Goal: Task Accomplishment & Management: Use online tool/utility

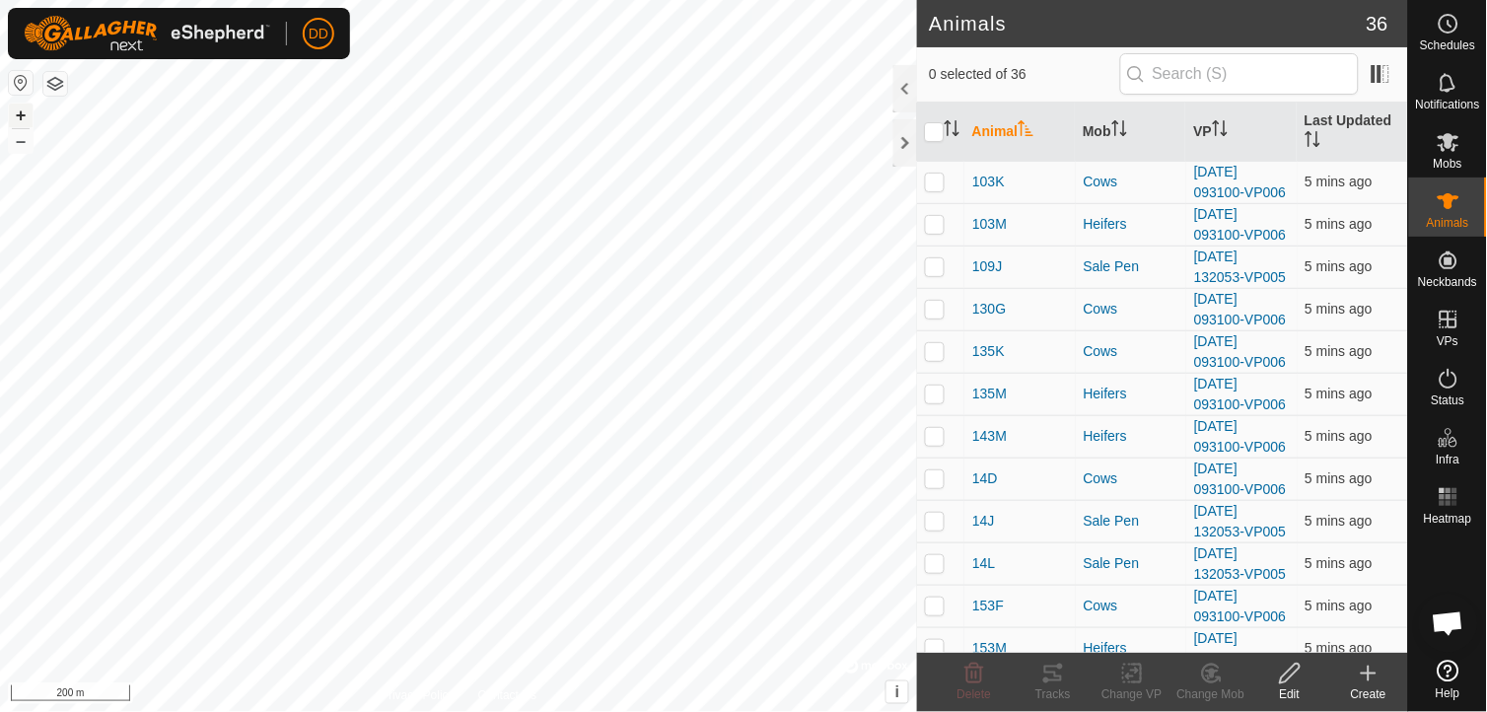
click at [23, 113] on button "+" at bounding box center [21, 116] width 24 height 24
click at [21, 116] on button "+" at bounding box center [21, 116] width 24 height 24
click at [23, 112] on button "+" at bounding box center [21, 116] width 24 height 24
click at [22, 118] on button "+" at bounding box center [21, 116] width 24 height 24
click at [25, 112] on button "+" at bounding box center [21, 116] width 24 height 24
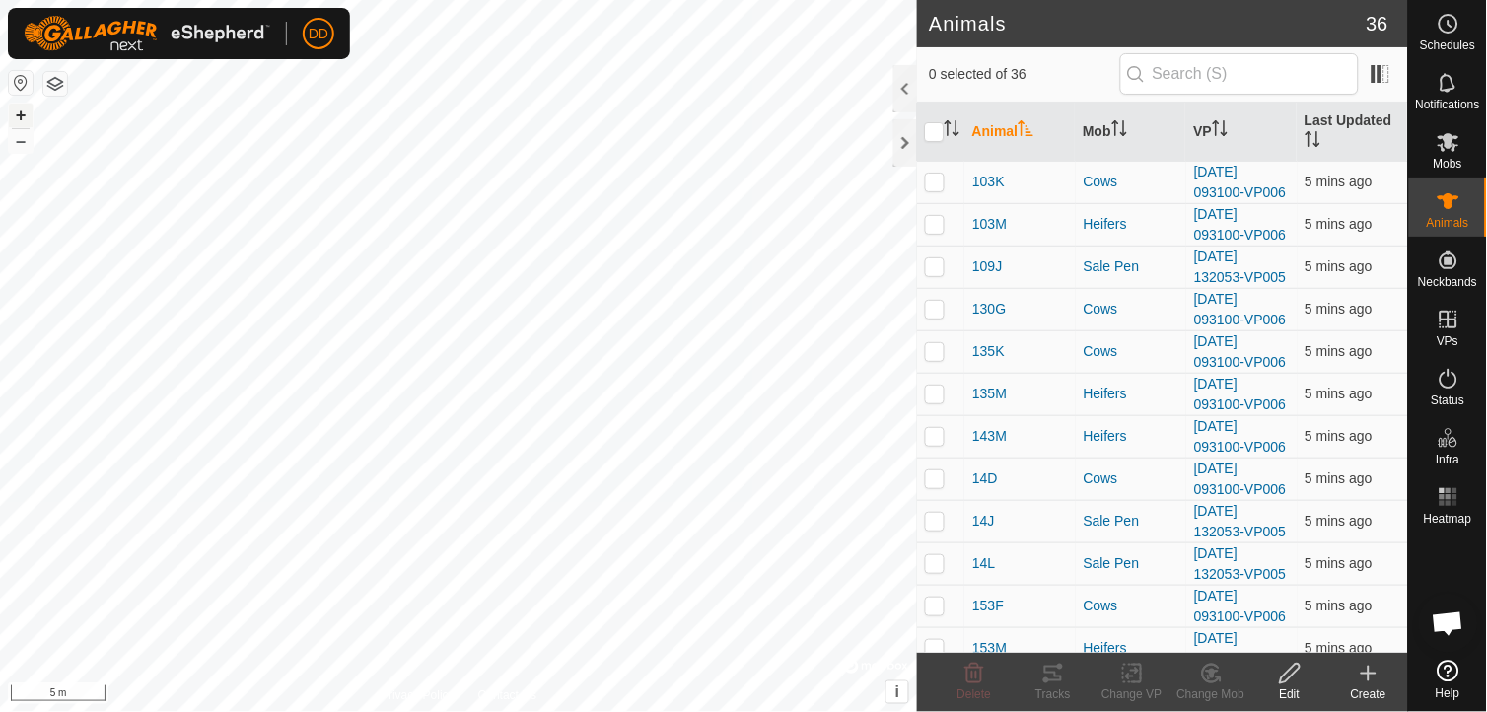
click at [20, 113] on button "+" at bounding box center [21, 116] width 24 height 24
click at [442, 701] on div "Privacy Policy Contact Us 109J 1764897391 Sale Pen [DATE] 132053-VP005 + – ⇧ i …" at bounding box center [458, 356] width 917 height 712
click at [524, 693] on div "Privacy Policy Contact Us 109J 1764897391 Sale Pen [DATE] 132053-VP005 + – ⇧ i …" at bounding box center [458, 356] width 917 height 712
click at [24, 141] on button "–" at bounding box center [21, 141] width 24 height 24
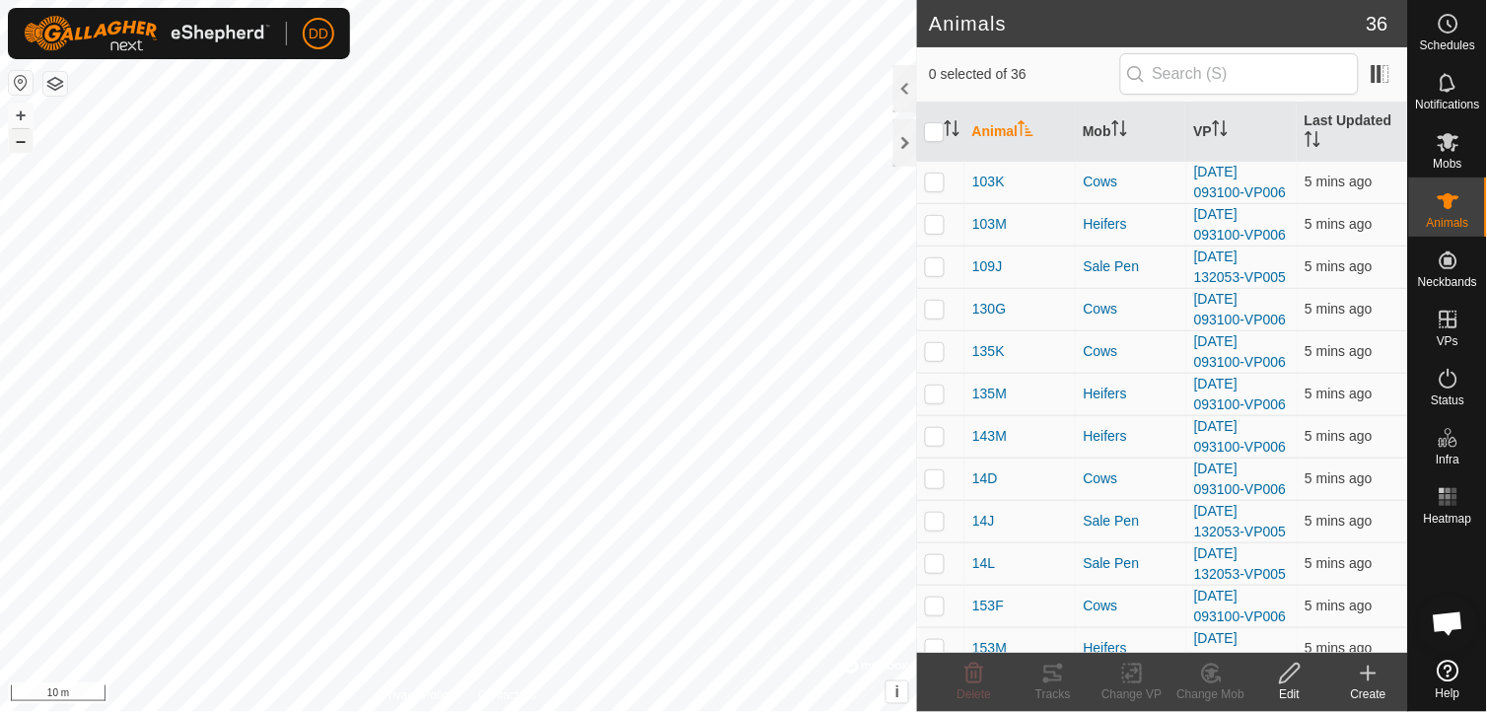
click at [24, 141] on button "–" at bounding box center [21, 141] width 24 height 24
click at [910, 145] on div at bounding box center [905, 142] width 24 height 47
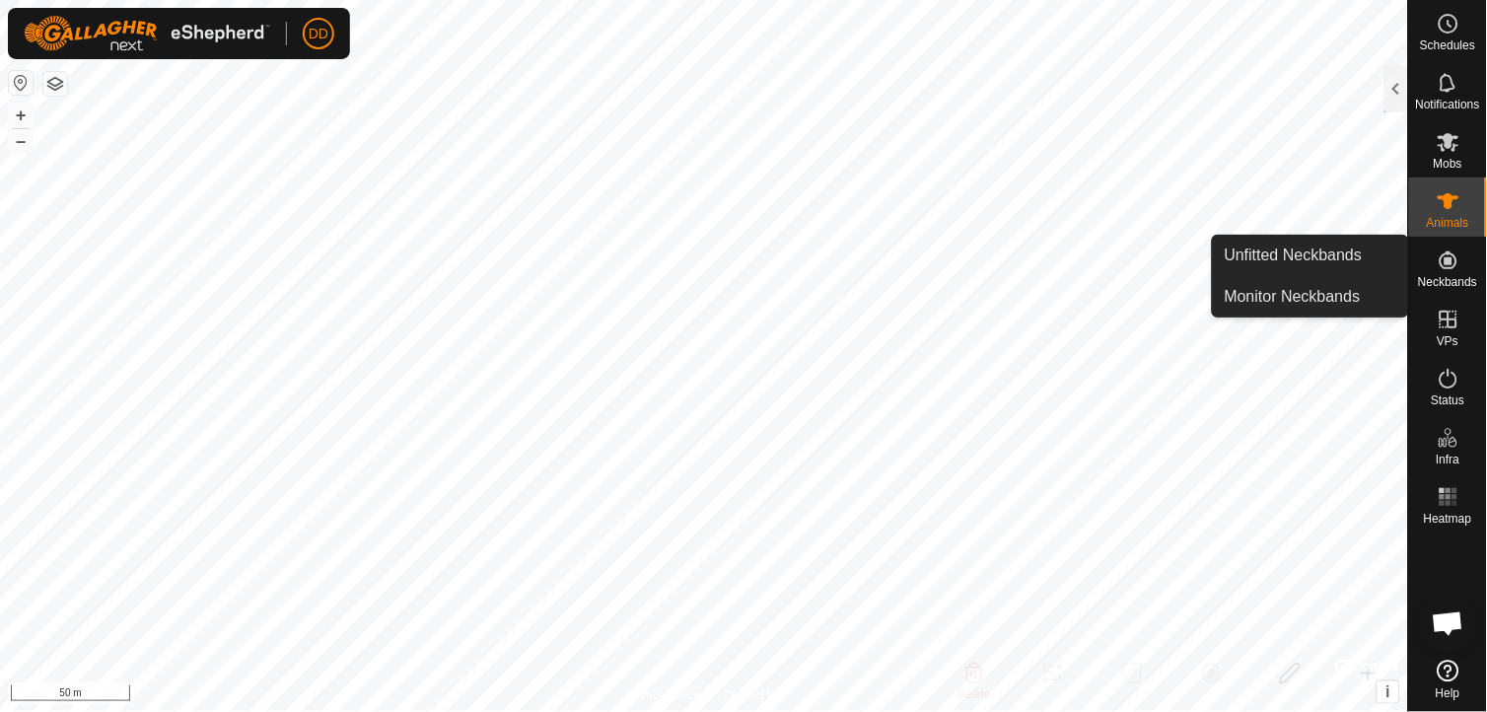
click at [1444, 264] on icon at bounding box center [1448, 260] width 24 height 24
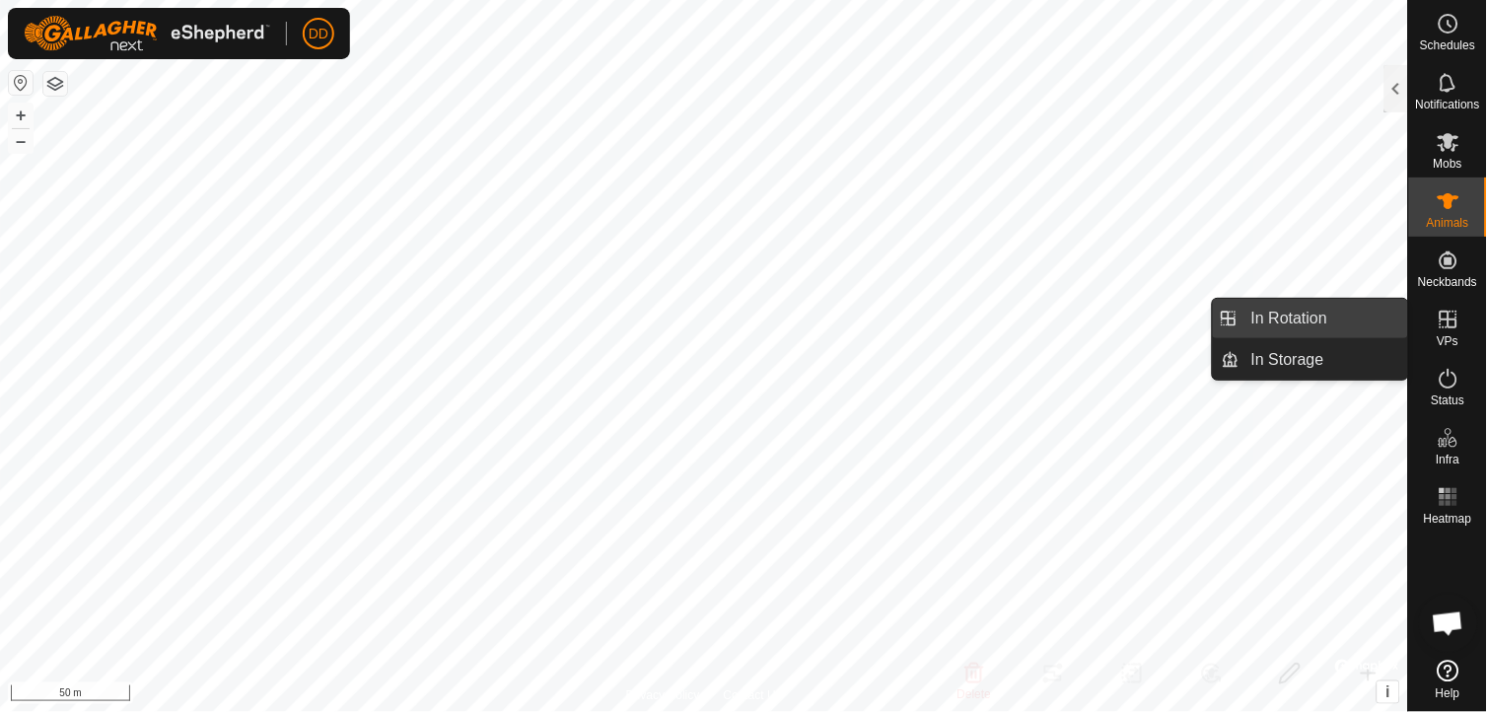
click at [1297, 321] on link "In Rotation" at bounding box center [1323, 318] width 169 height 39
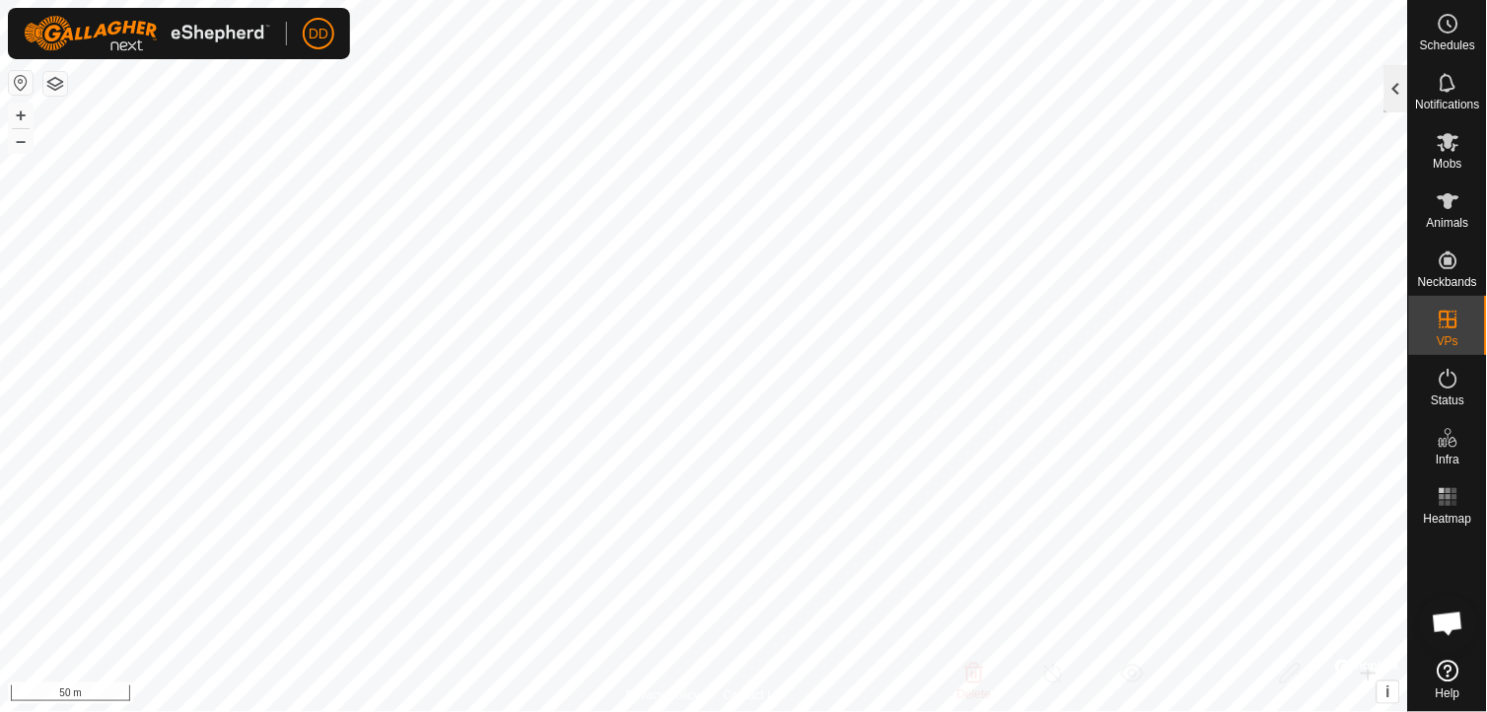
click at [1402, 82] on div at bounding box center [1396, 88] width 24 height 47
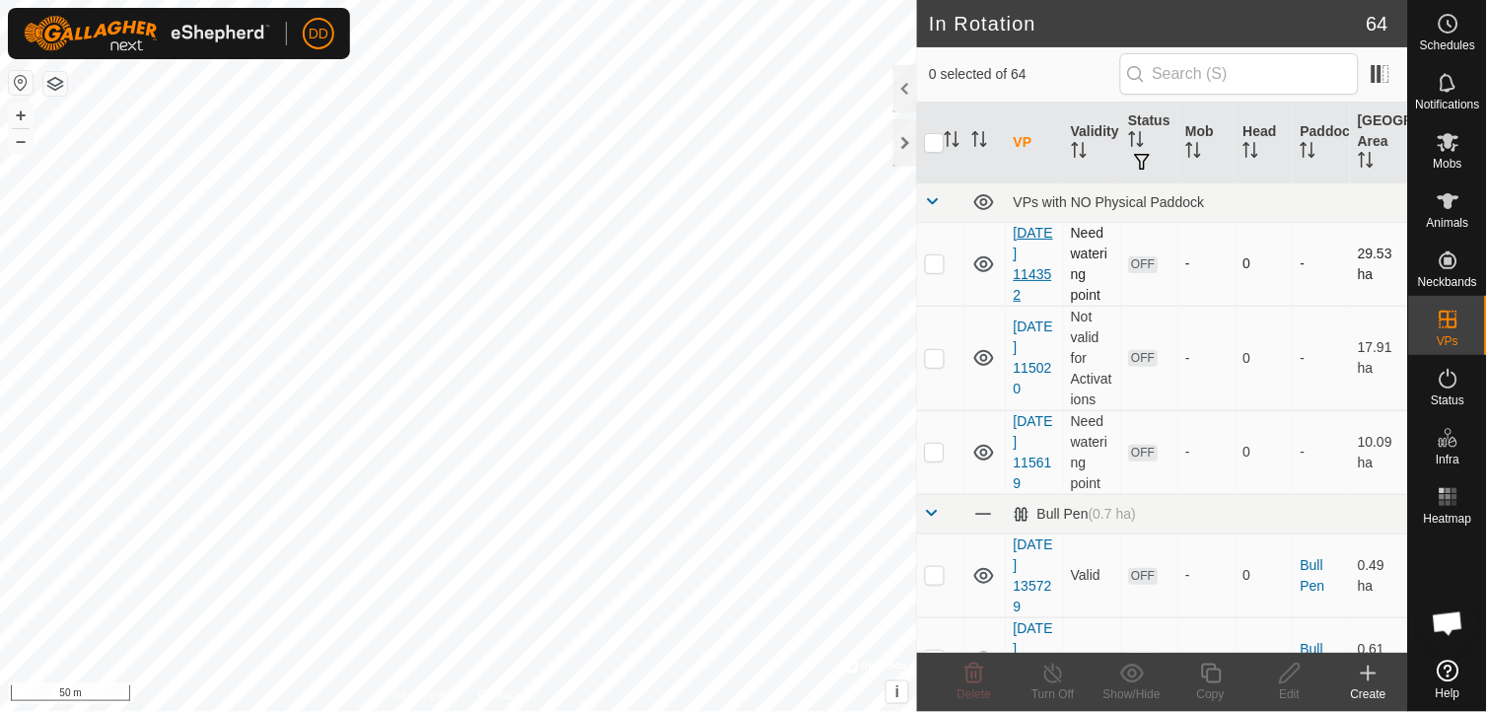
checkbox input "true"
click at [1215, 677] on icon at bounding box center [1211, 674] width 25 height 24
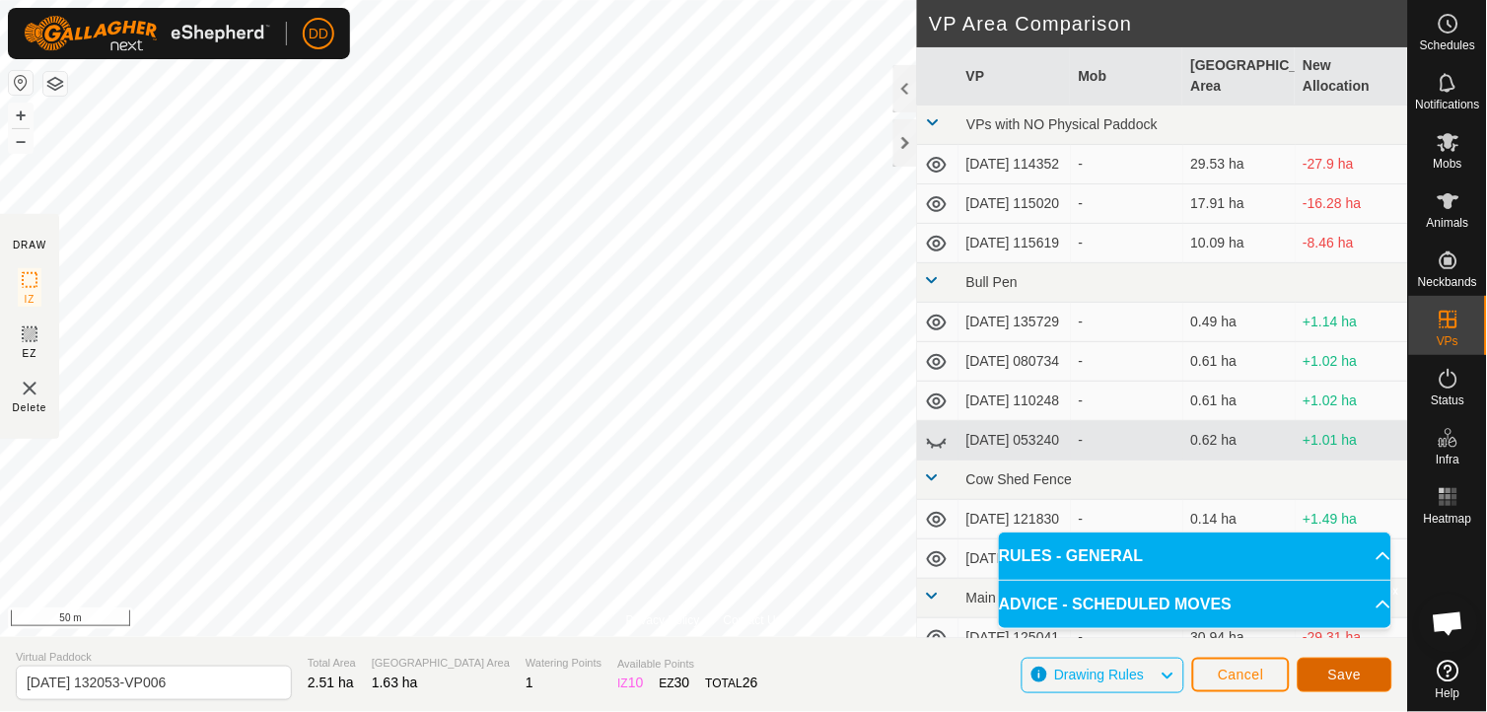
click at [1346, 676] on span "Save" at bounding box center [1345, 674] width 34 height 16
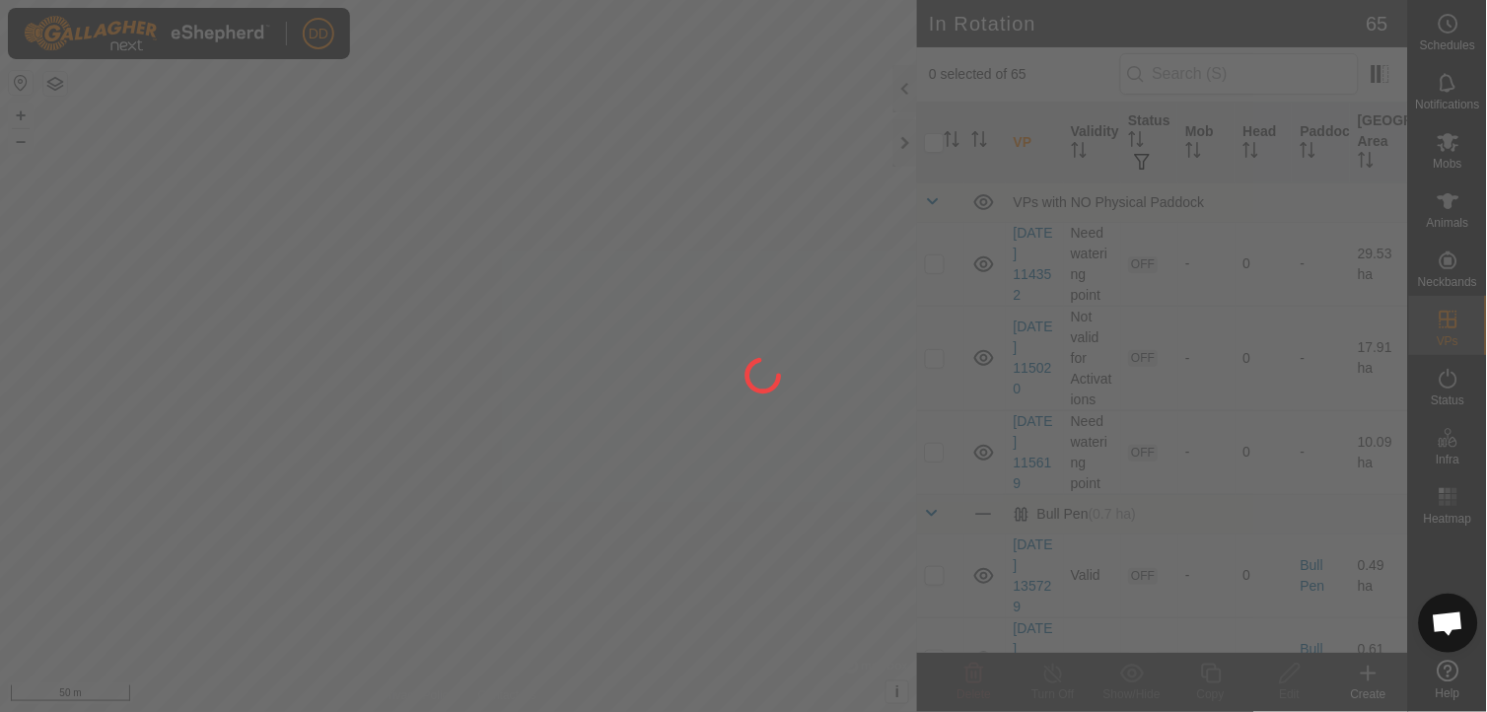
click at [1450, 33] on div "DD Schedules Notifications Mobs Animals Neckbands VPs Status Infra Heatmap Help…" at bounding box center [743, 356] width 1487 height 712
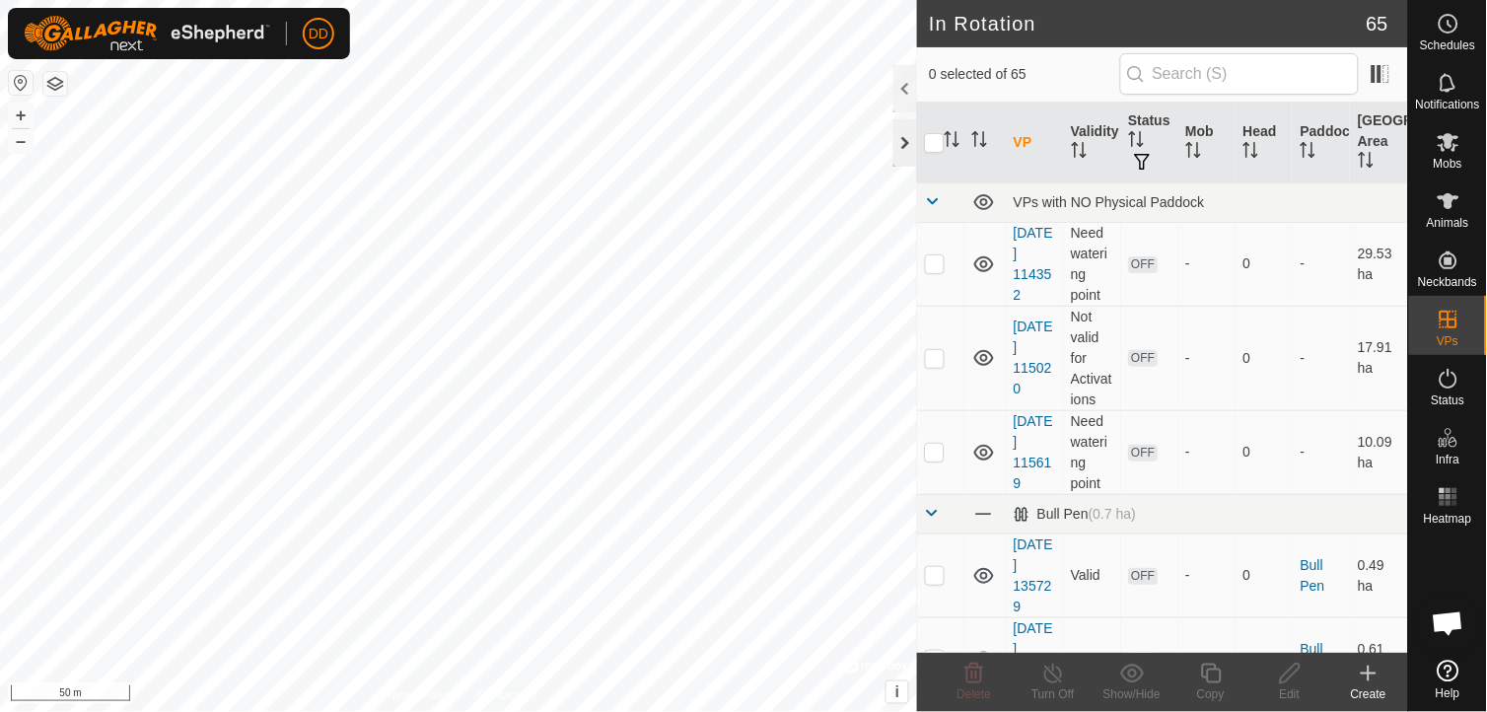
click at [898, 134] on div at bounding box center [905, 142] width 24 height 47
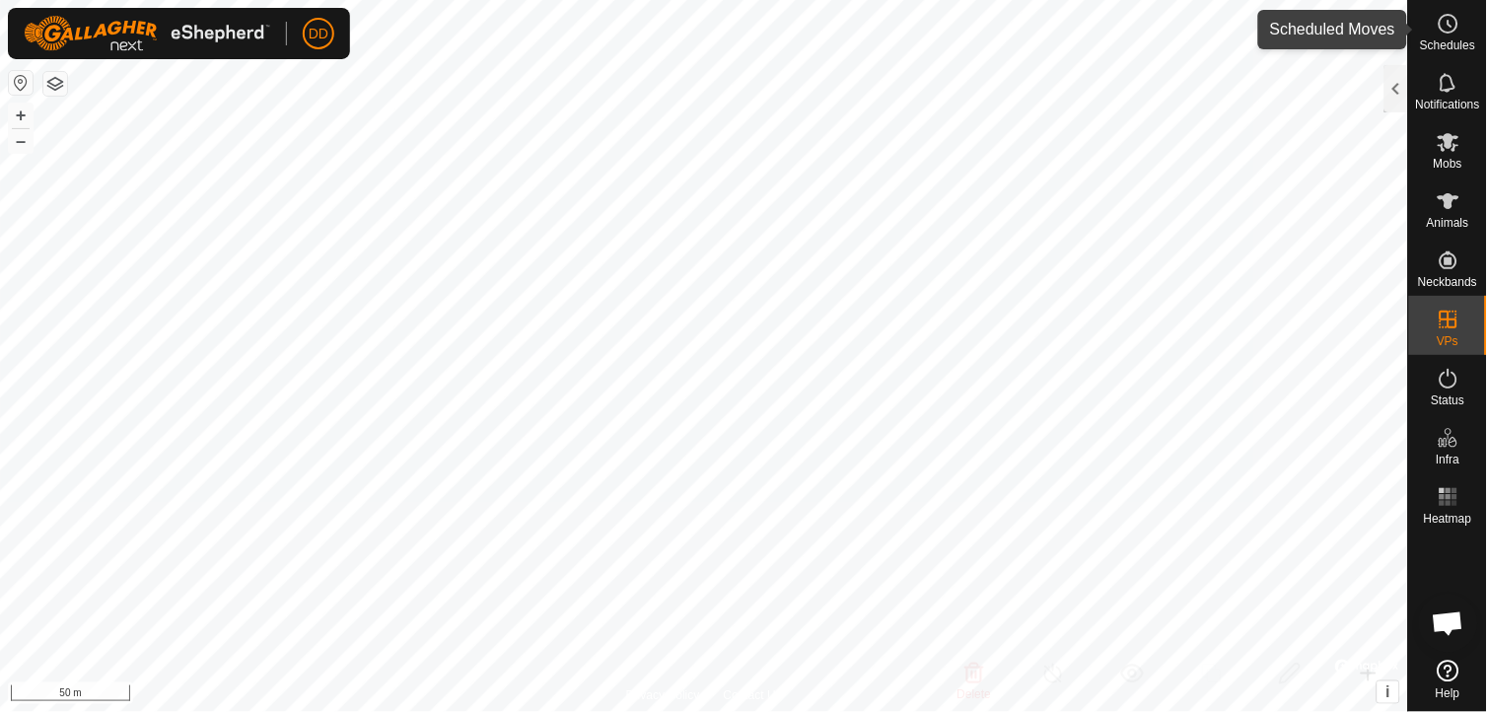
click at [1443, 23] on icon at bounding box center [1448, 24] width 24 height 24
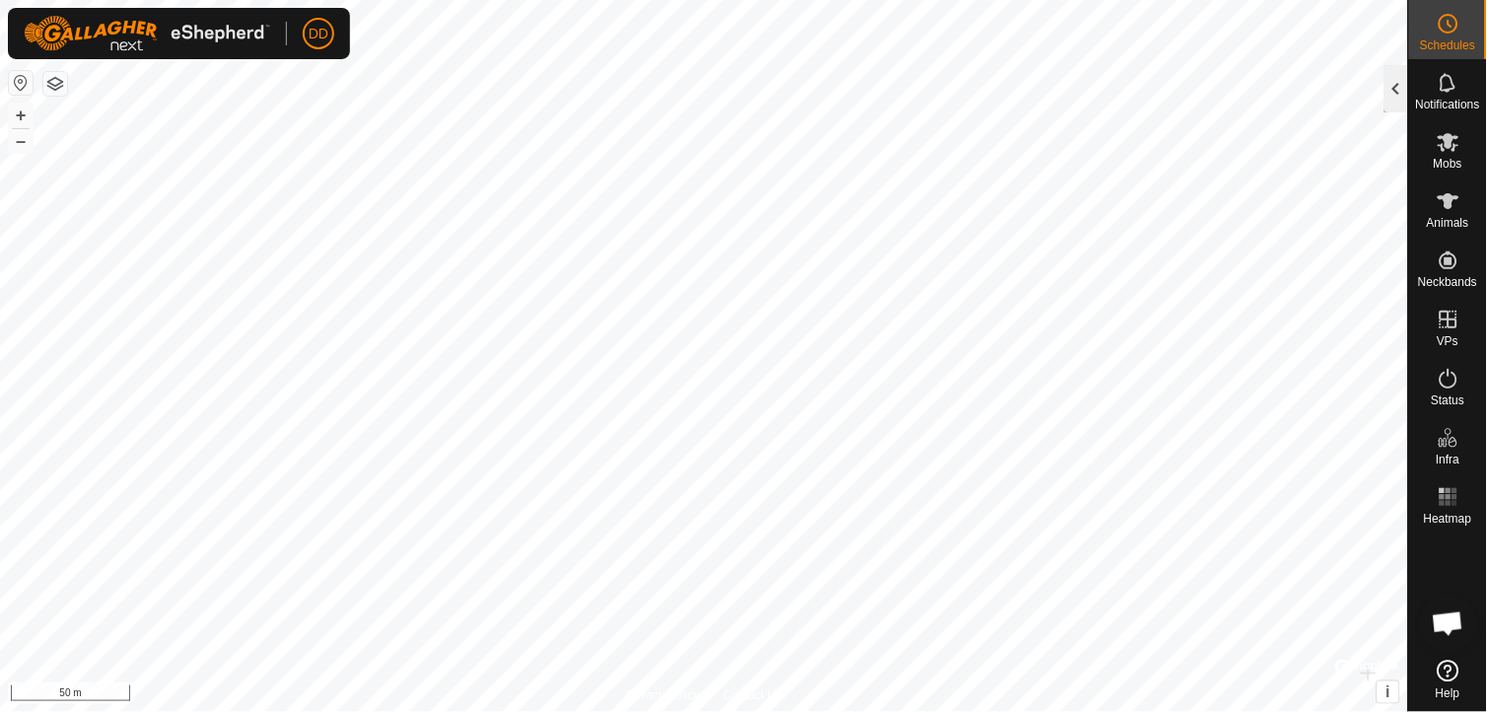
click at [1400, 90] on div at bounding box center [1396, 88] width 24 height 47
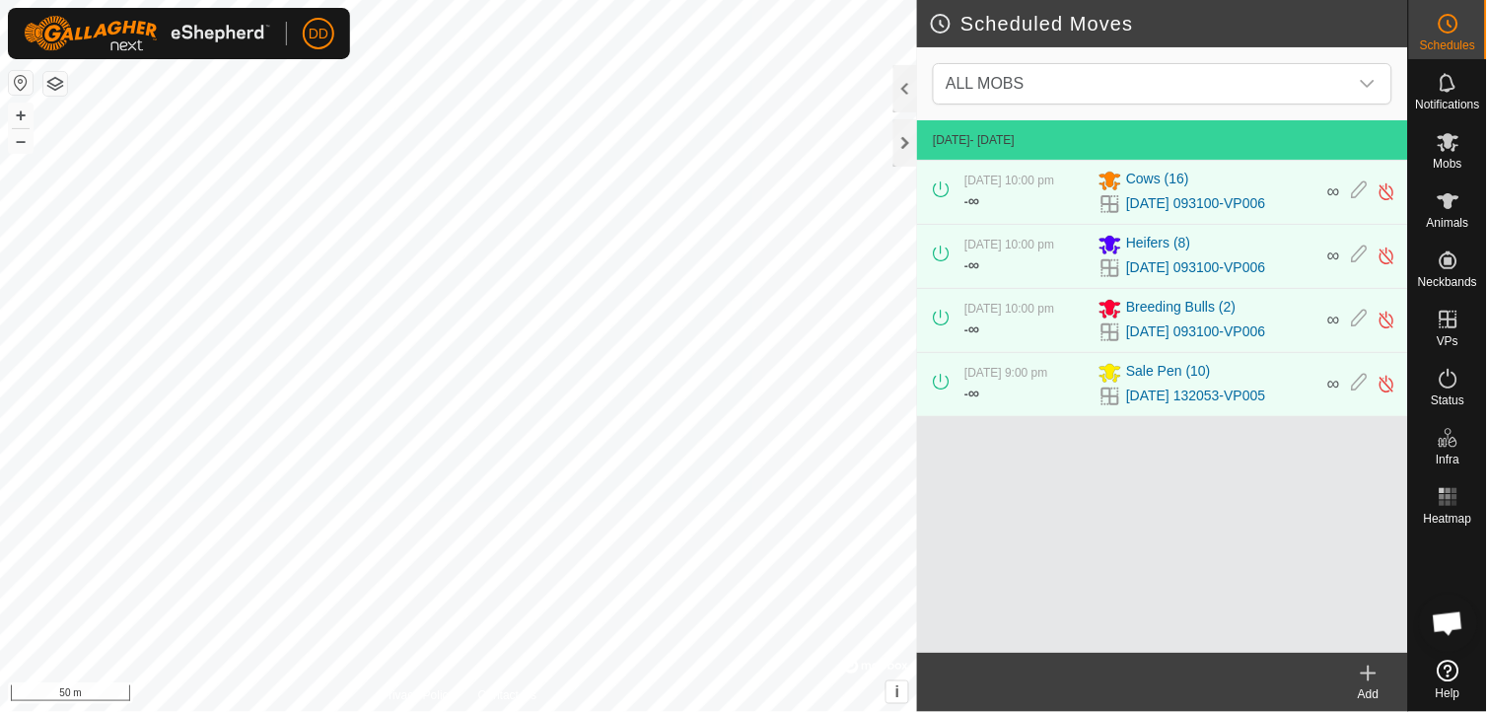
click at [1372, 674] on icon at bounding box center [1369, 674] width 24 height 24
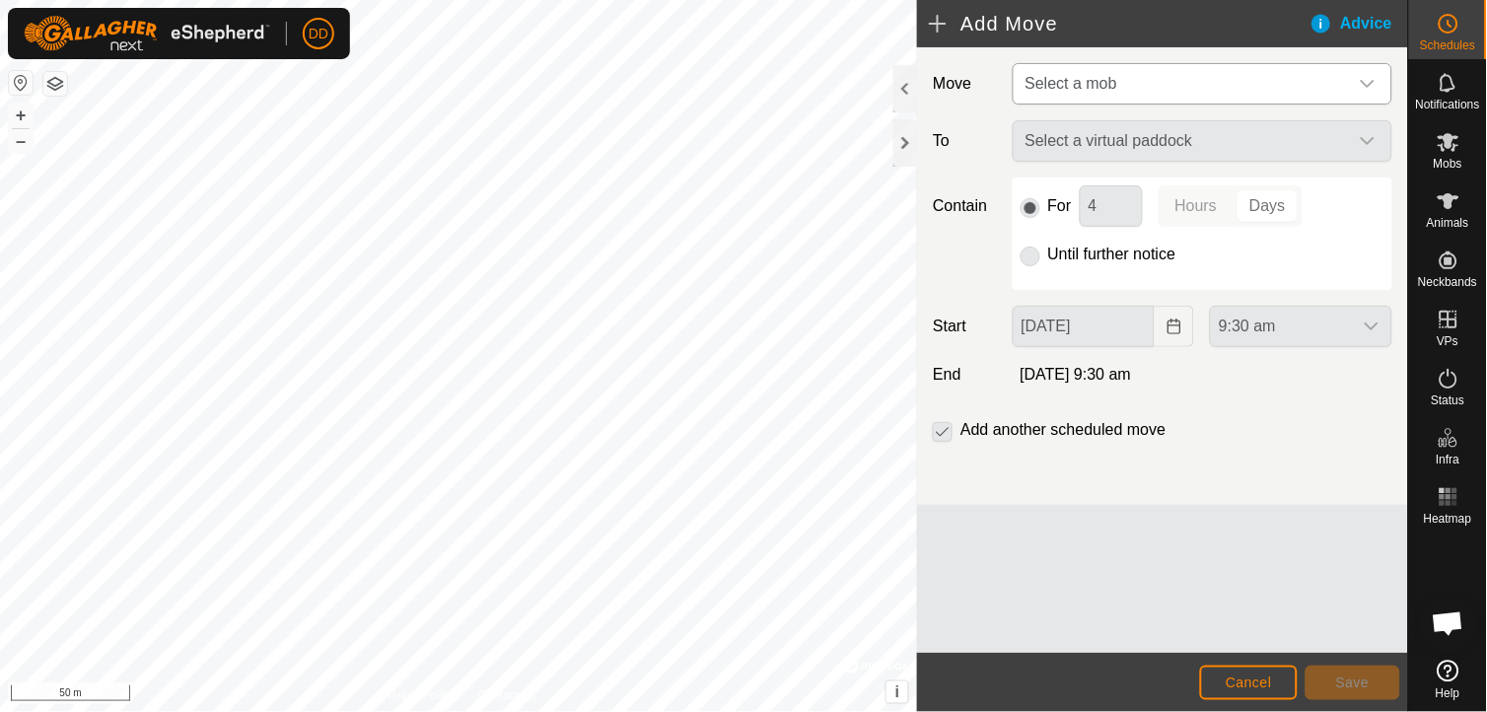
click at [1367, 81] on icon "dropdown trigger" at bounding box center [1368, 84] width 16 height 16
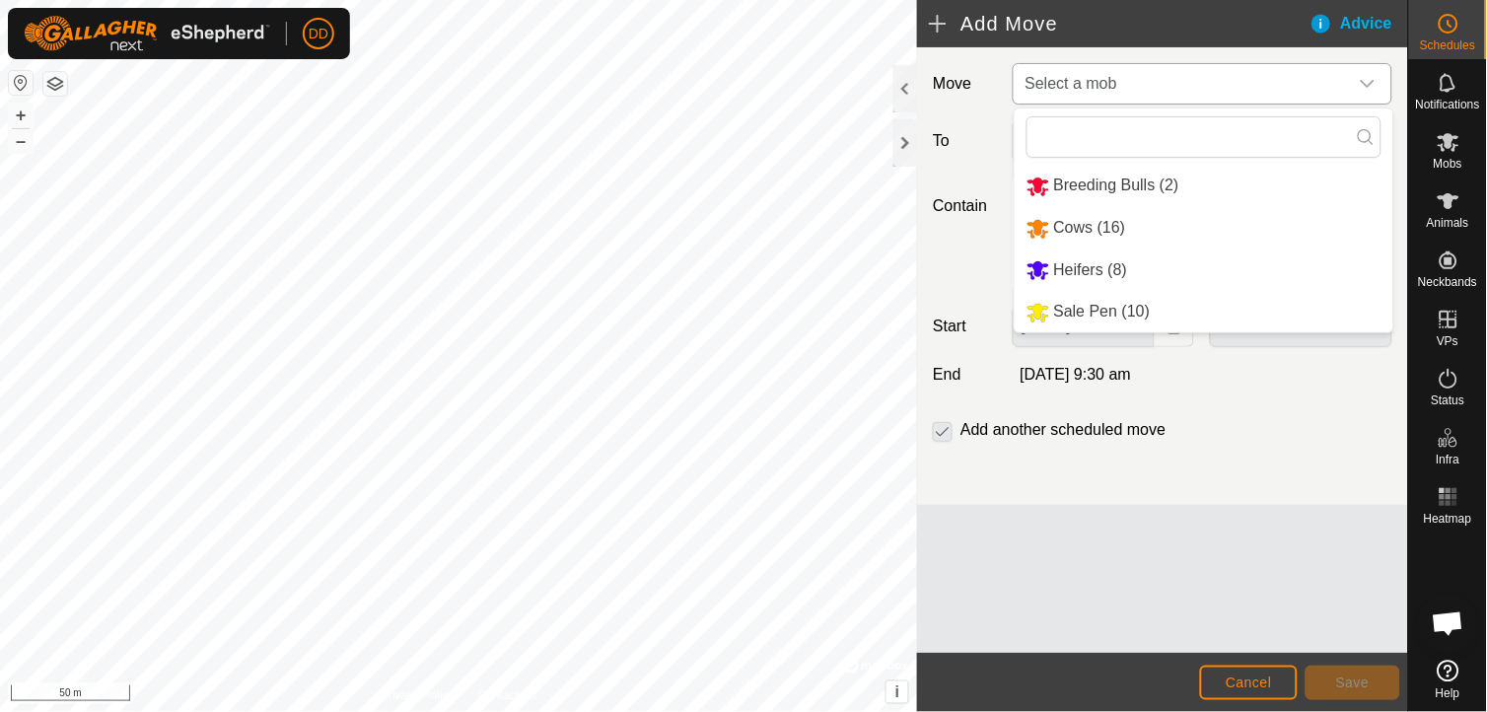
click at [1125, 311] on li "Sale Pen (10)" at bounding box center [1203, 312] width 379 height 40
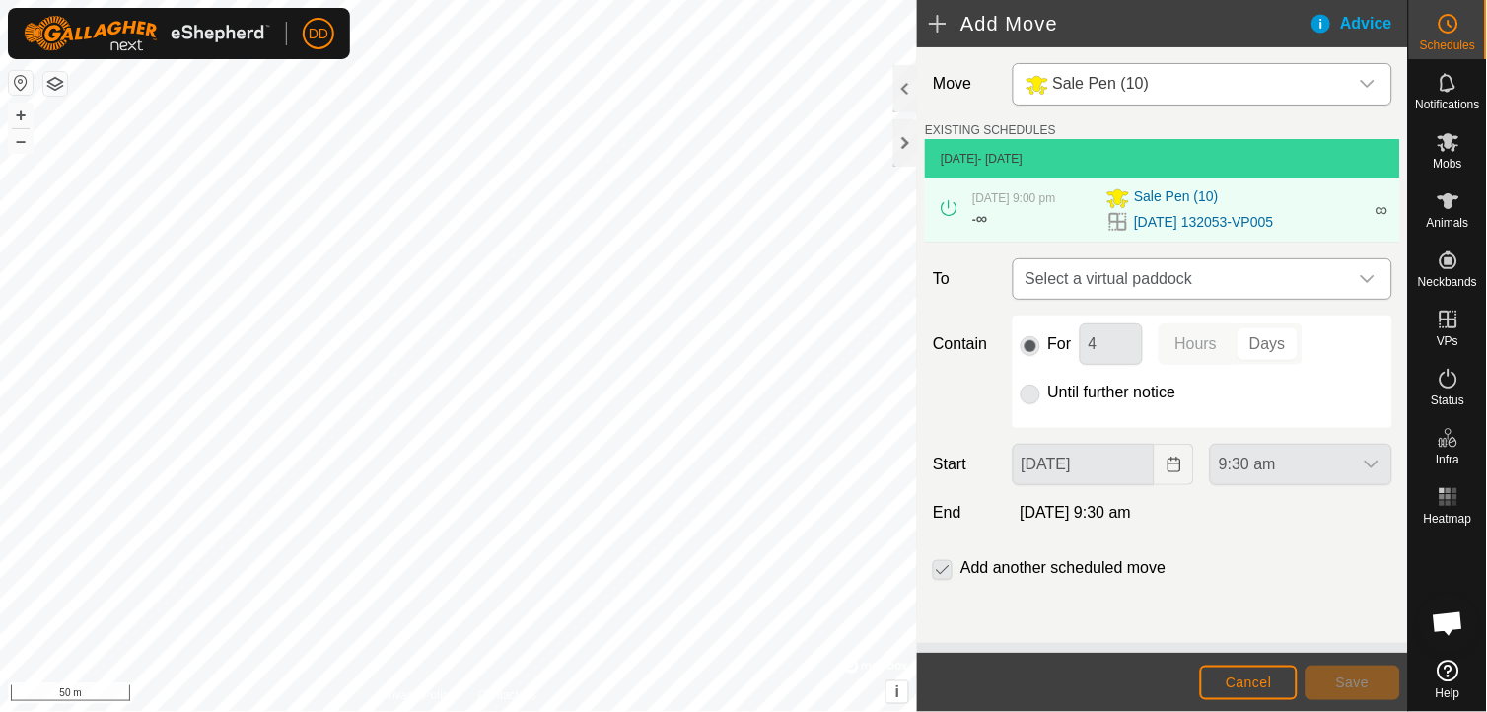
click at [1370, 281] on icon "dropdown trigger" at bounding box center [1368, 279] width 16 height 16
click at [1375, 271] on icon "dropdown trigger" at bounding box center [1368, 279] width 16 height 16
click at [1026, 400] on p-radiobutton at bounding box center [1030, 393] width 20 height 24
click at [1032, 391] on p-radiobutton at bounding box center [1030, 393] width 20 height 24
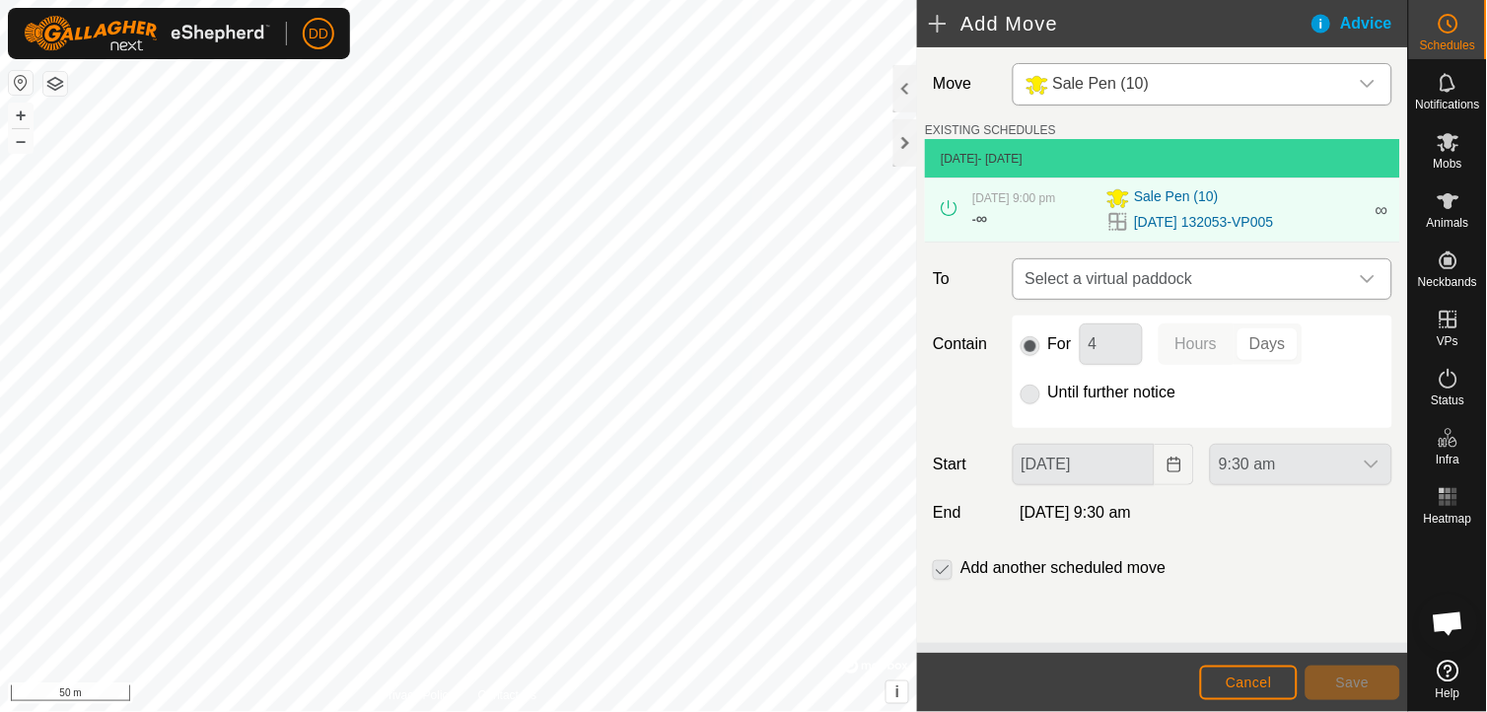
click at [1374, 274] on icon "dropdown trigger" at bounding box center [1368, 279] width 16 height 16
click at [903, 149] on div at bounding box center [905, 142] width 24 height 47
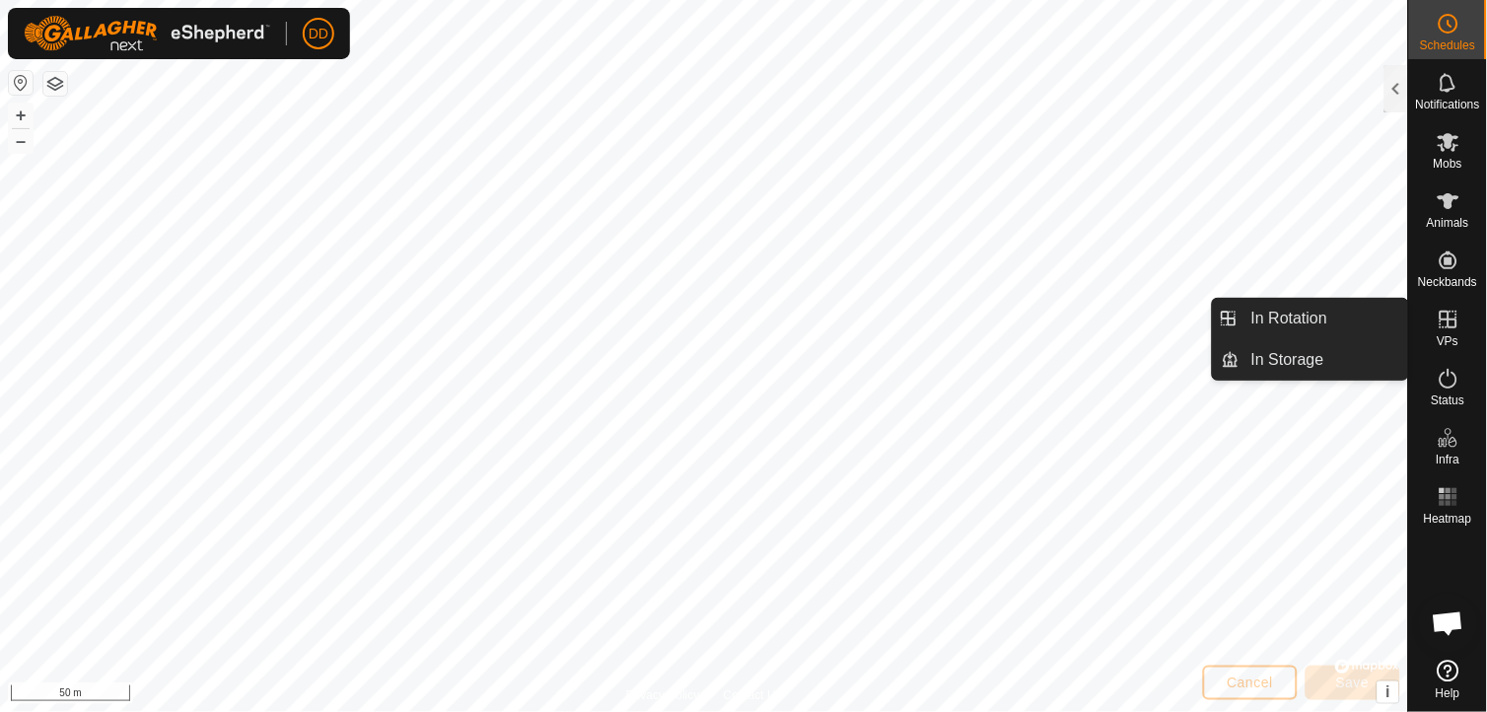
click at [1443, 335] on span "VPs" at bounding box center [1447, 341] width 22 height 12
click at [1309, 316] on link "In Rotation" at bounding box center [1323, 318] width 169 height 39
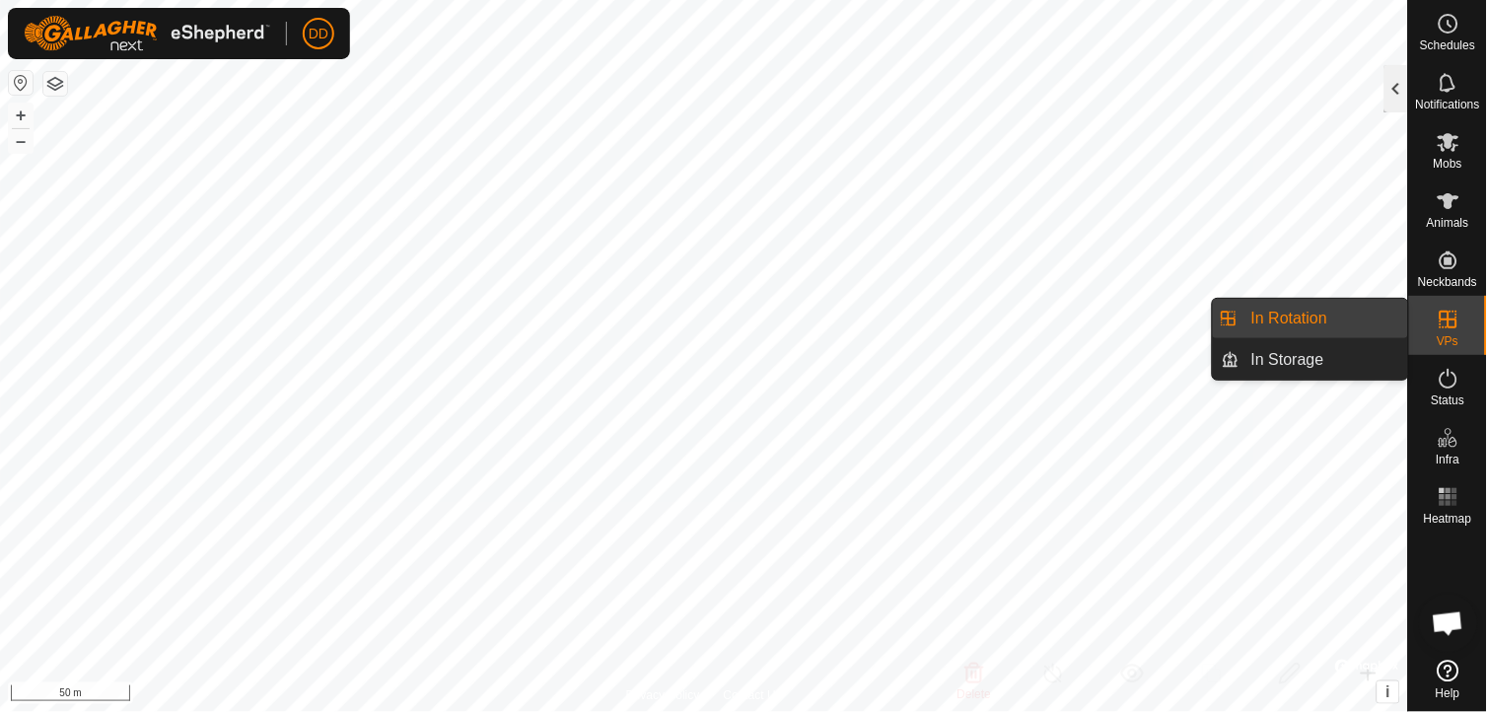
click at [1391, 89] on div at bounding box center [1396, 88] width 24 height 47
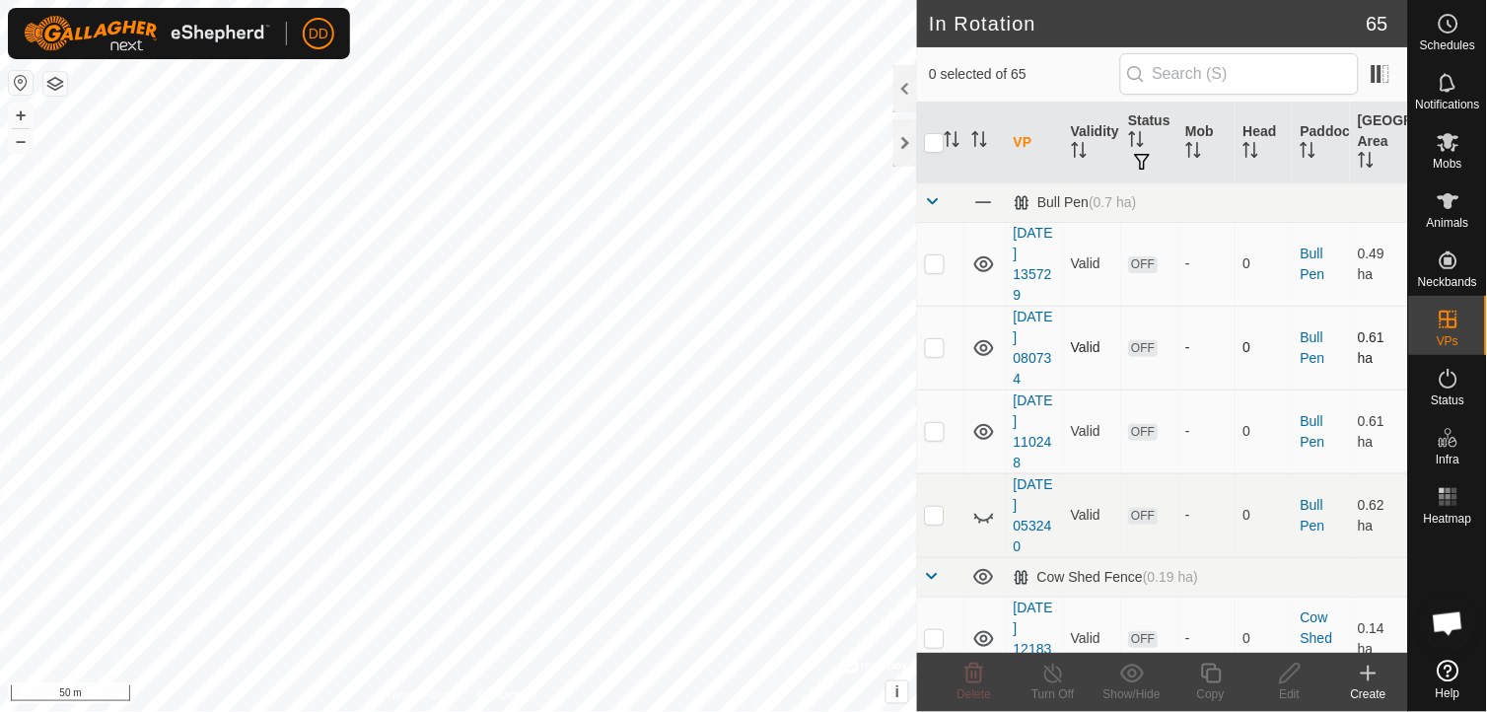
checkbox input "true"
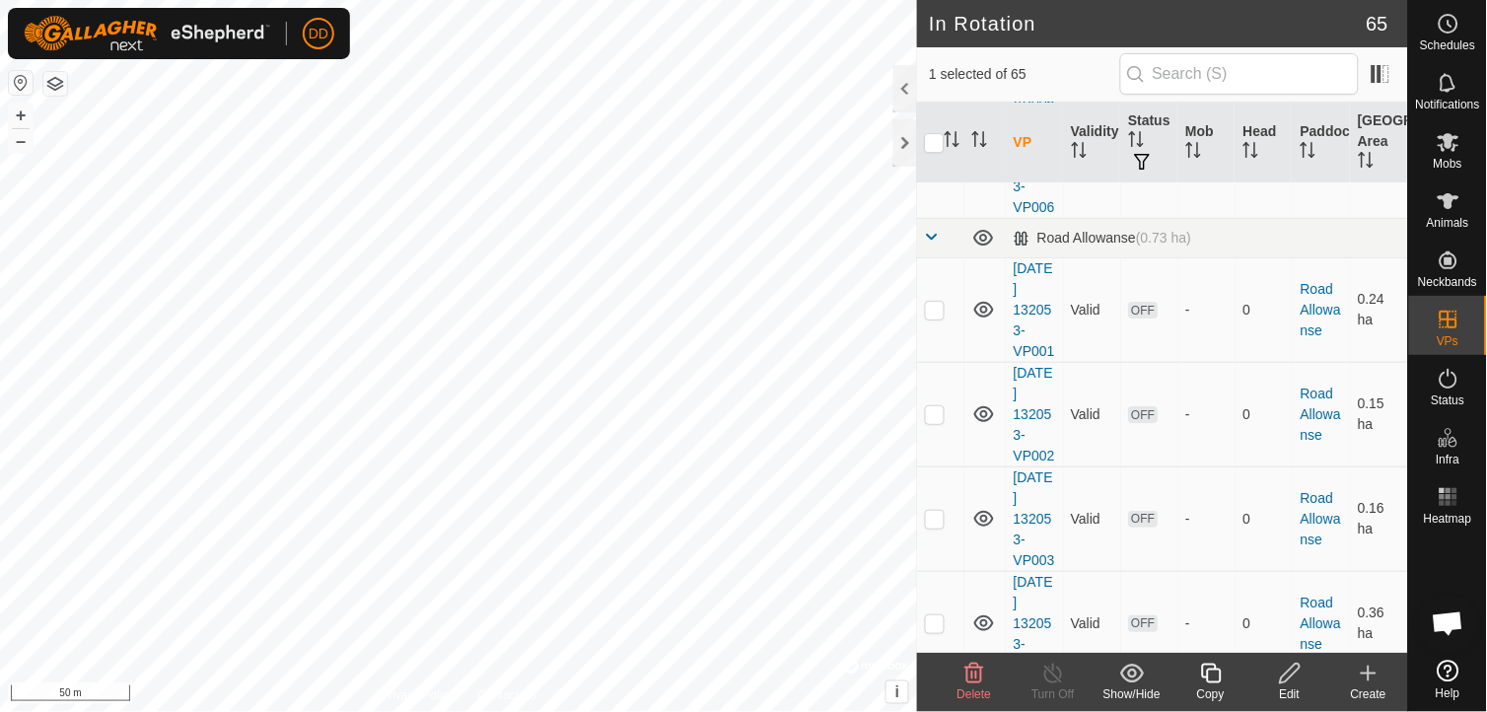
scroll to position [6469, 0]
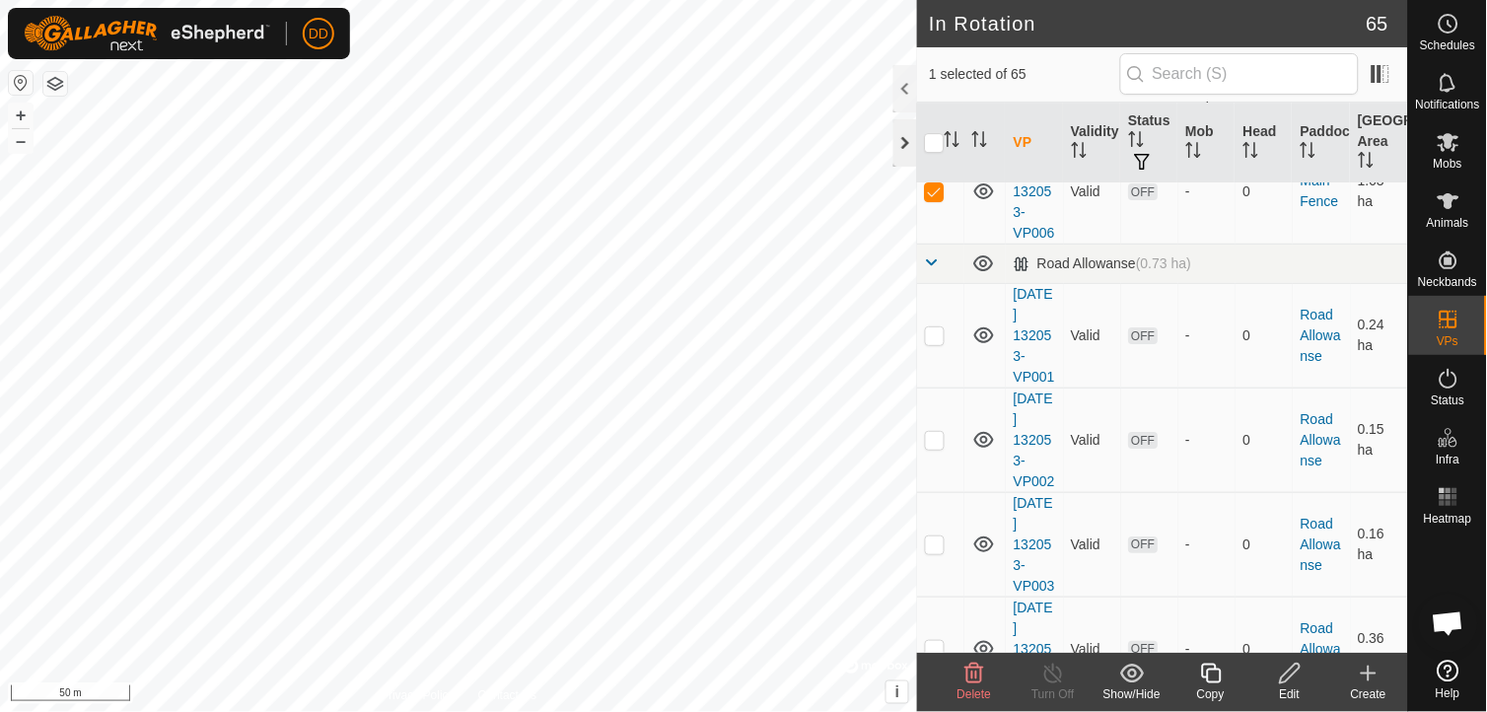
click at [899, 133] on div at bounding box center [905, 142] width 24 height 47
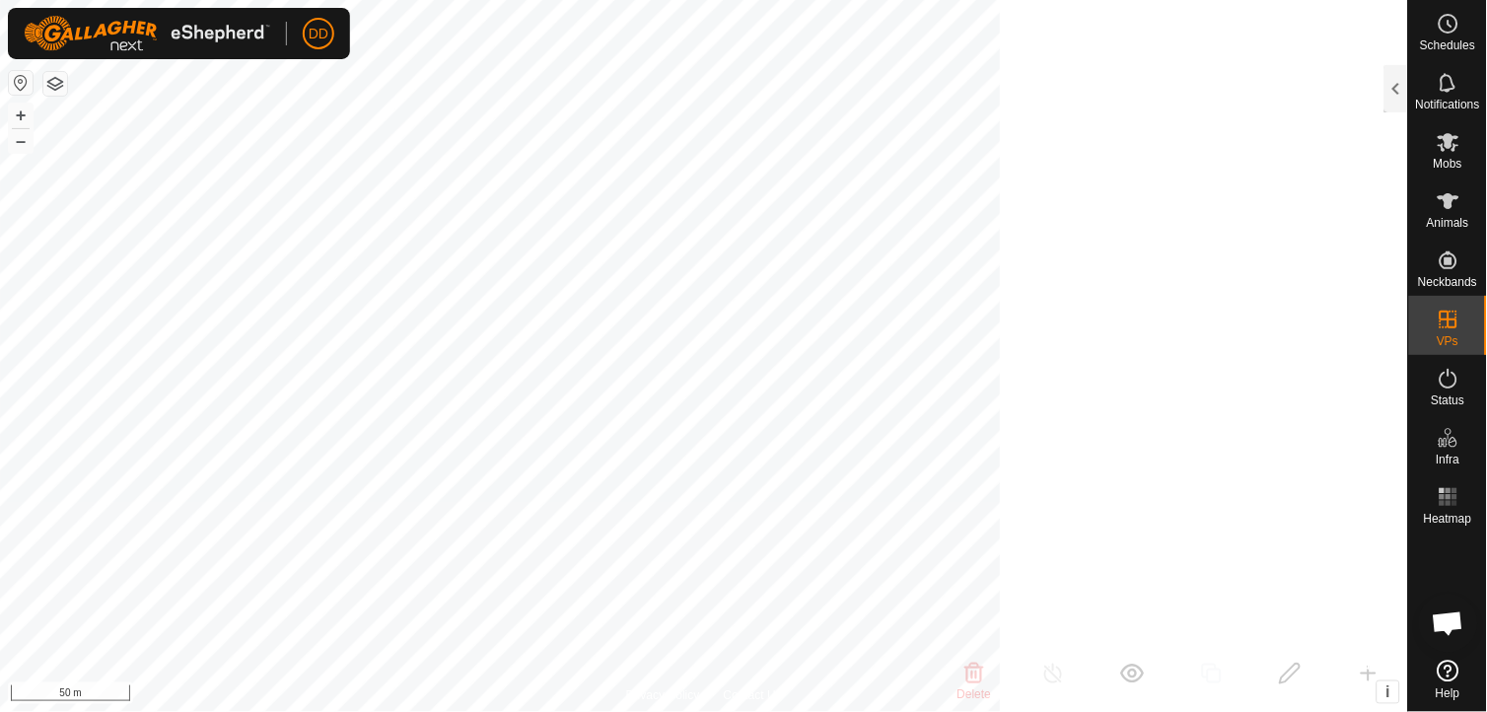
scroll to position [23968, 0]
click at [1447, 18] on icon at bounding box center [1448, 24] width 24 height 24
click at [1393, 93] on div at bounding box center [1396, 88] width 24 height 47
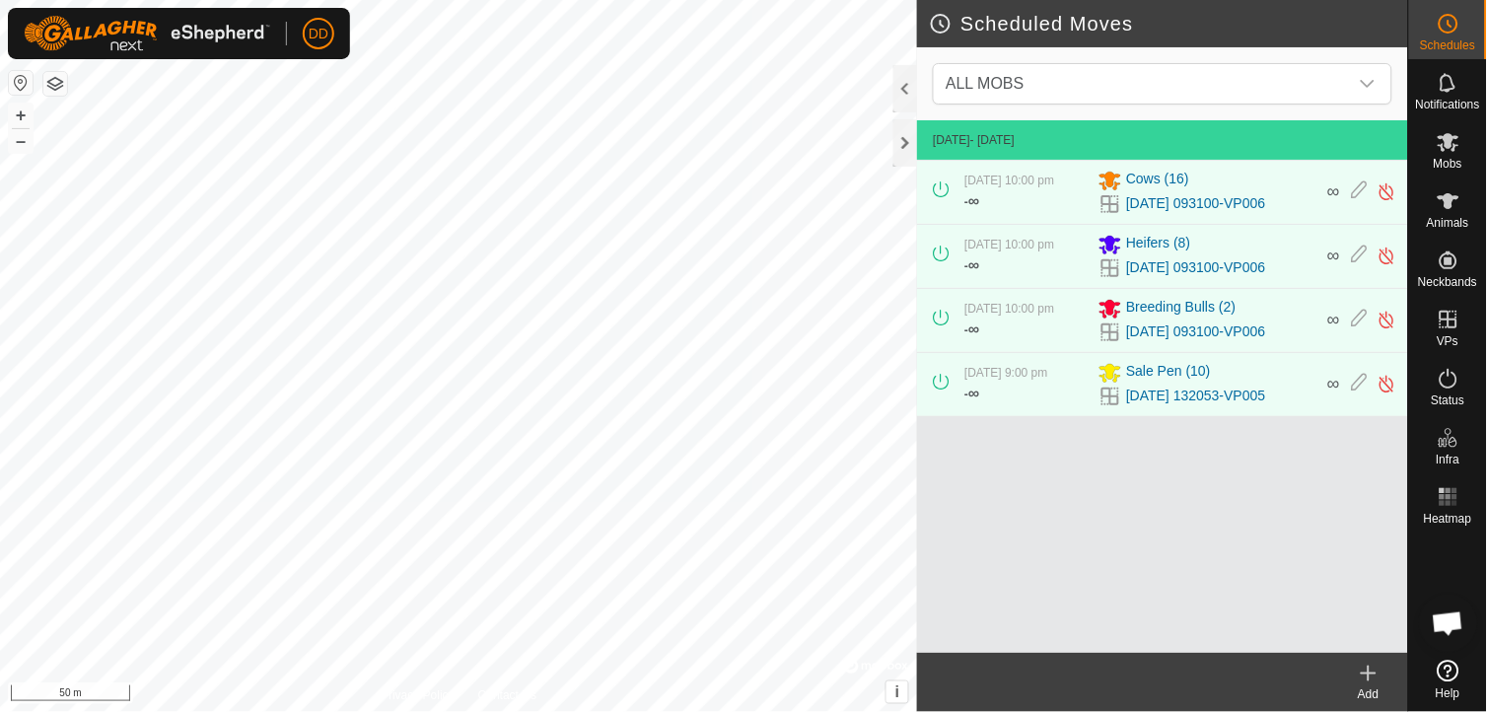
click at [1378, 681] on icon at bounding box center [1369, 674] width 24 height 24
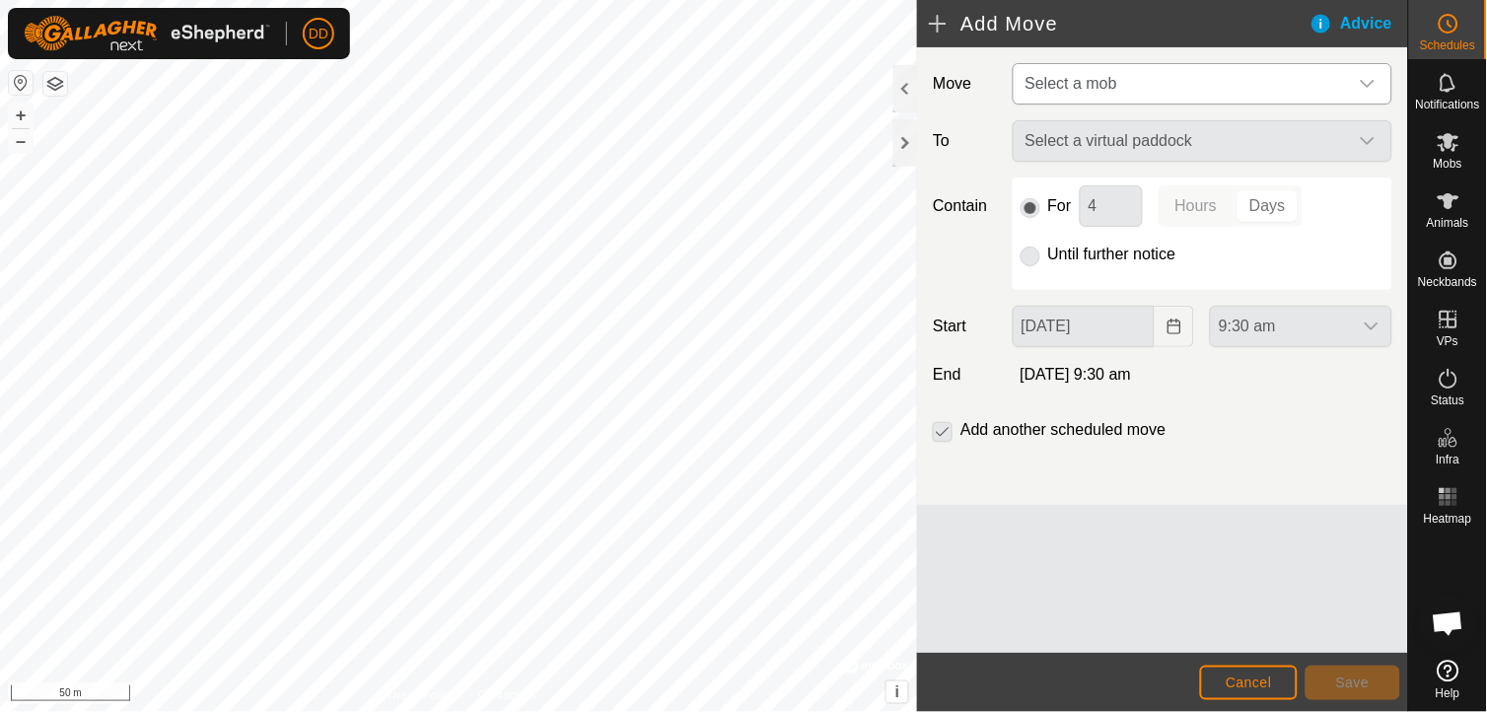
click at [1373, 79] on icon "dropdown trigger" at bounding box center [1368, 84] width 16 height 16
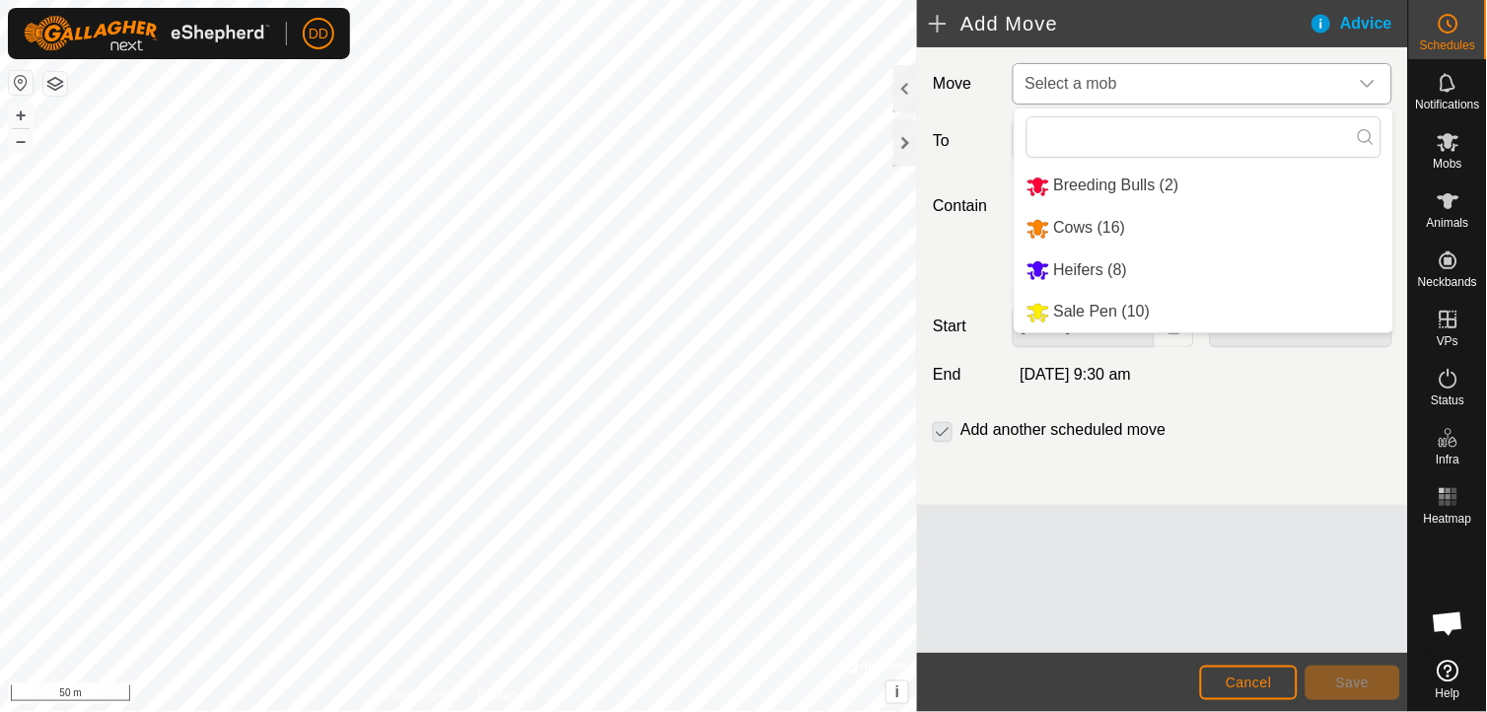
click at [1114, 306] on li "Sale Pen (10)" at bounding box center [1203, 312] width 379 height 40
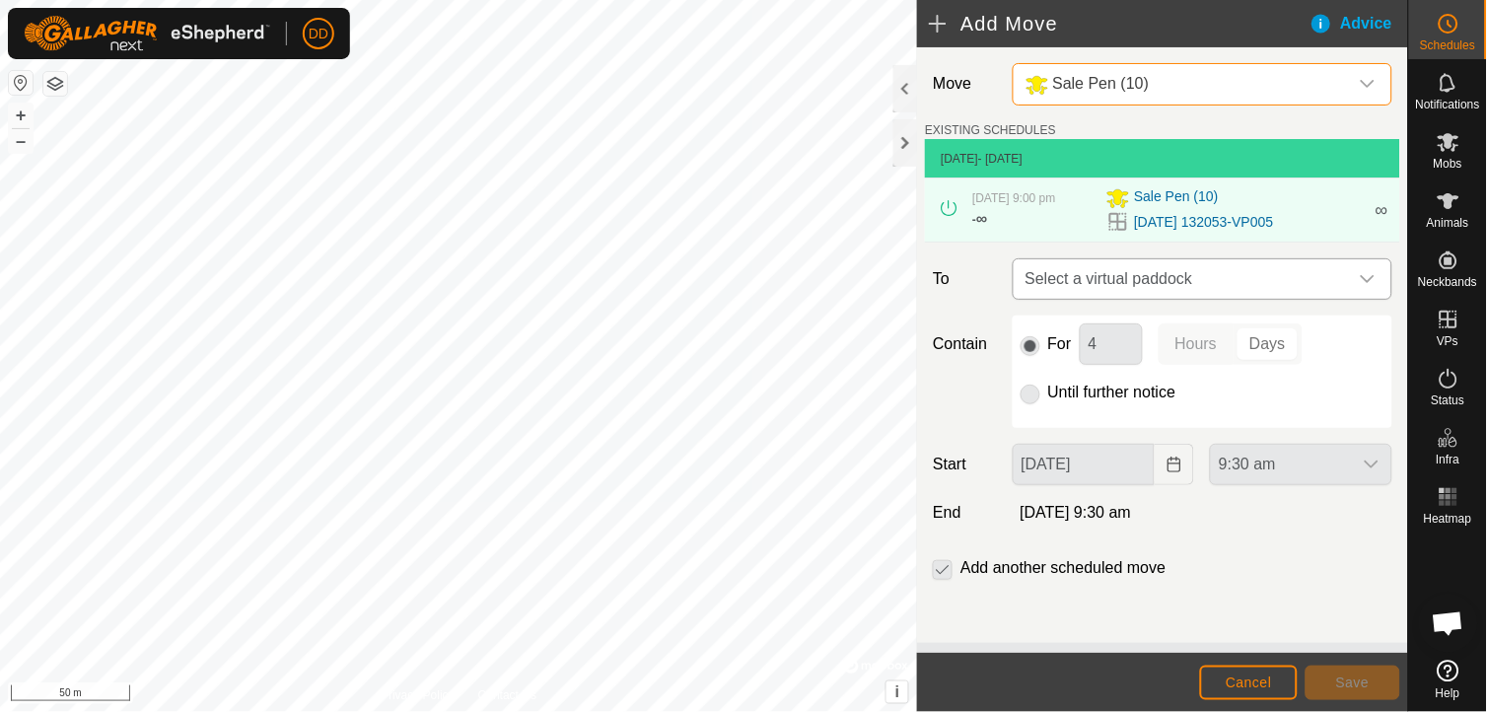
click at [1366, 277] on icon "dropdown trigger" at bounding box center [1368, 279] width 16 height 16
type input "132053-vp006"
click at [903, 151] on div at bounding box center [905, 142] width 24 height 47
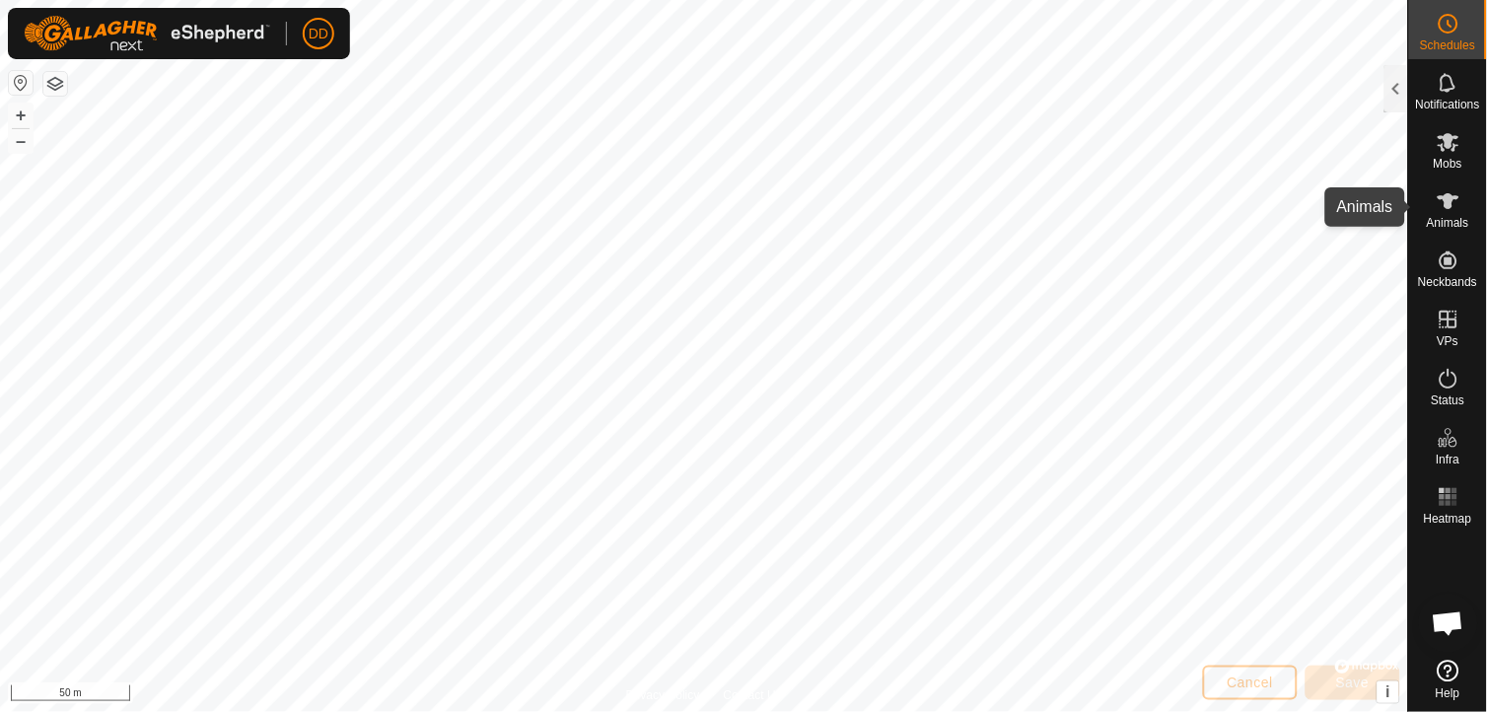
click at [1452, 210] on icon at bounding box center [1448, 201] width 24 height 24
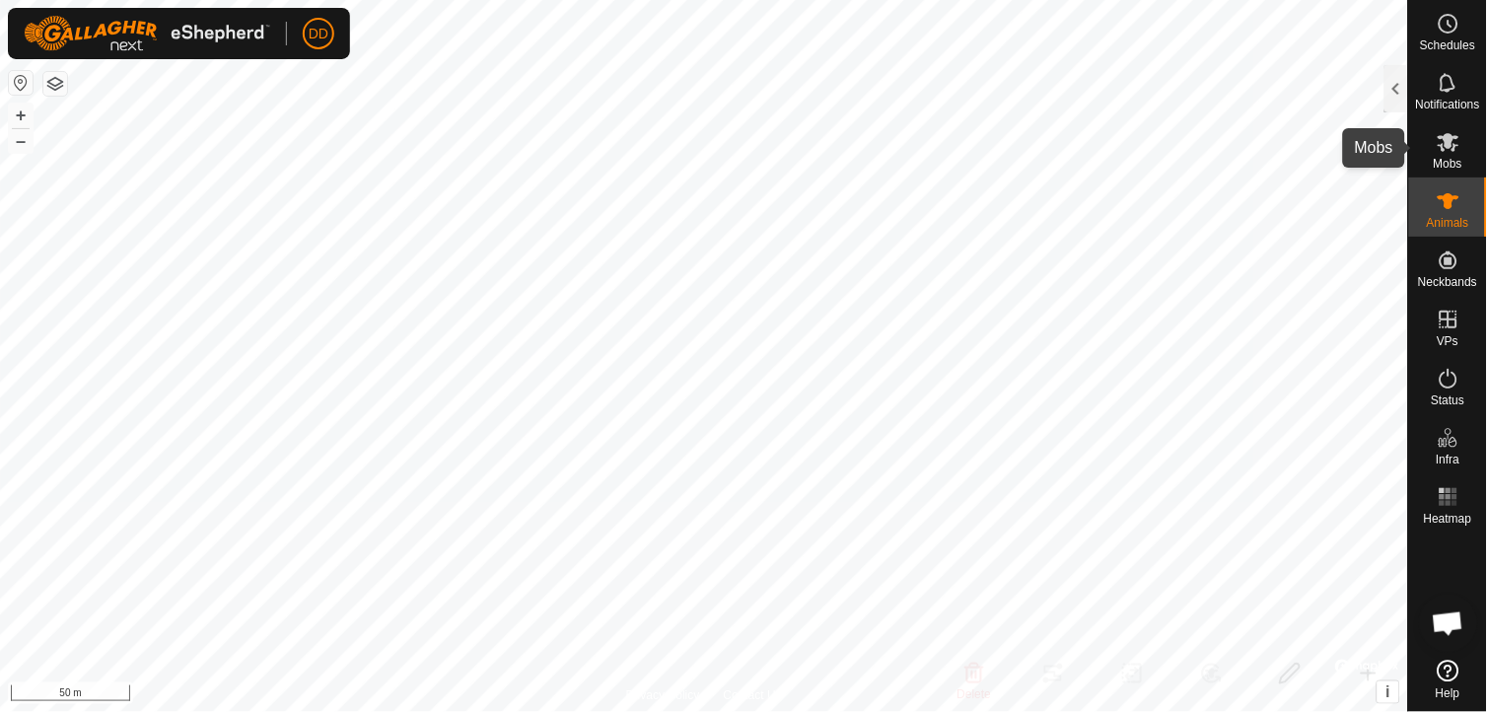
click at [1446, 149] on icon at bounding box center [1448, 142] width 24 height 24
click at [1401, 97] on div at bounding box center [1396, 88] width 24 height 47
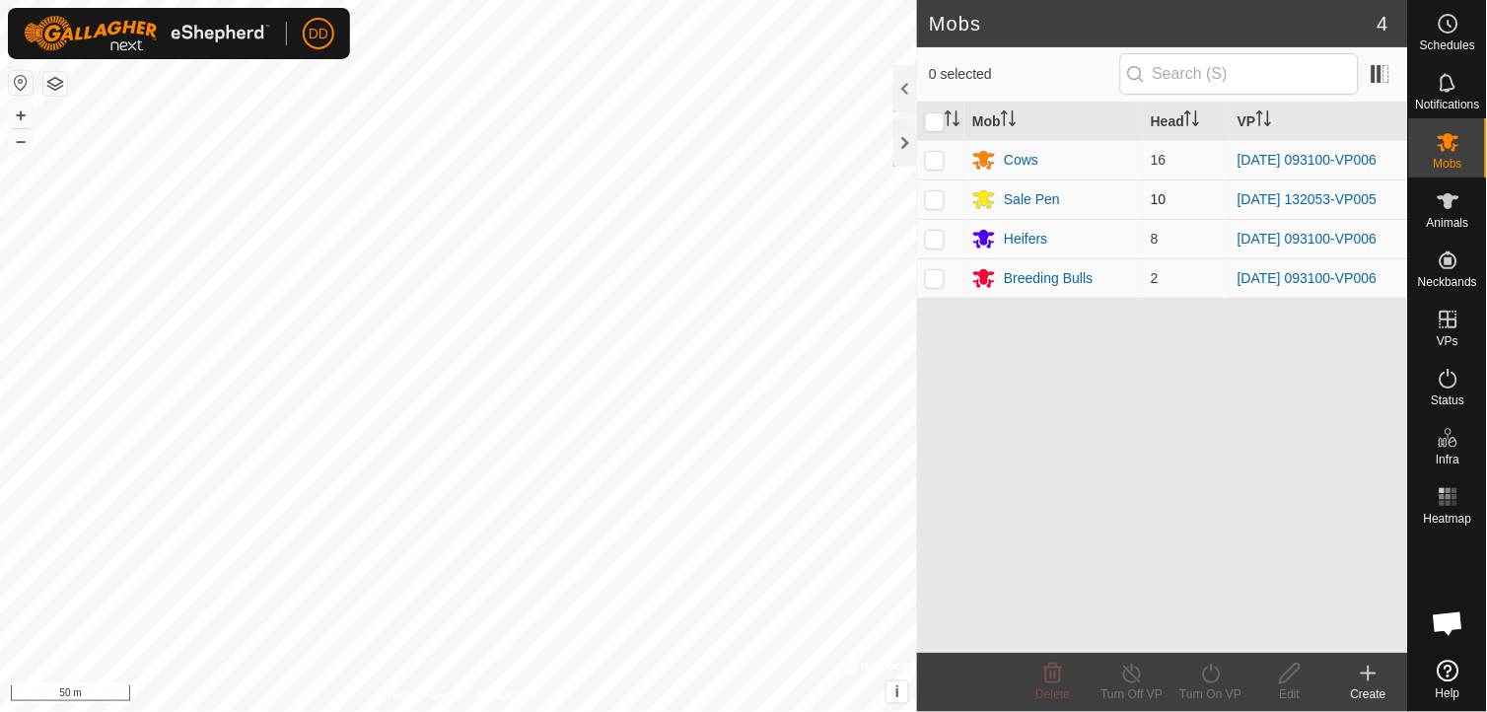
click at [935, 200] on p-checkbox at bounding box center [935, 199] width 20 height 16
checkbox input "true"
click at [1213, 675] on icon at bounding box center [1211, 674] width 25 height 24
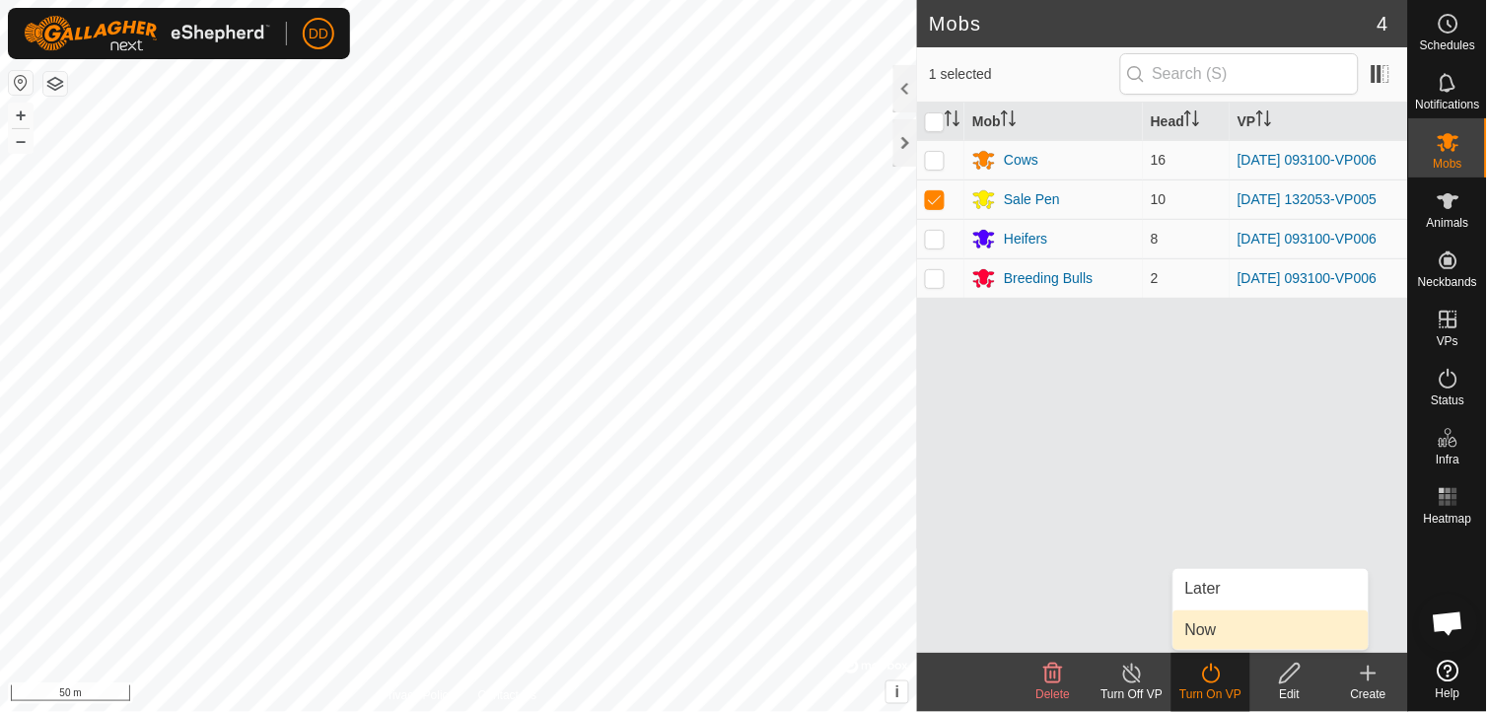
click at [1206, 623] on link "Now" at bounding box center [1270, 629] width 195 height 39
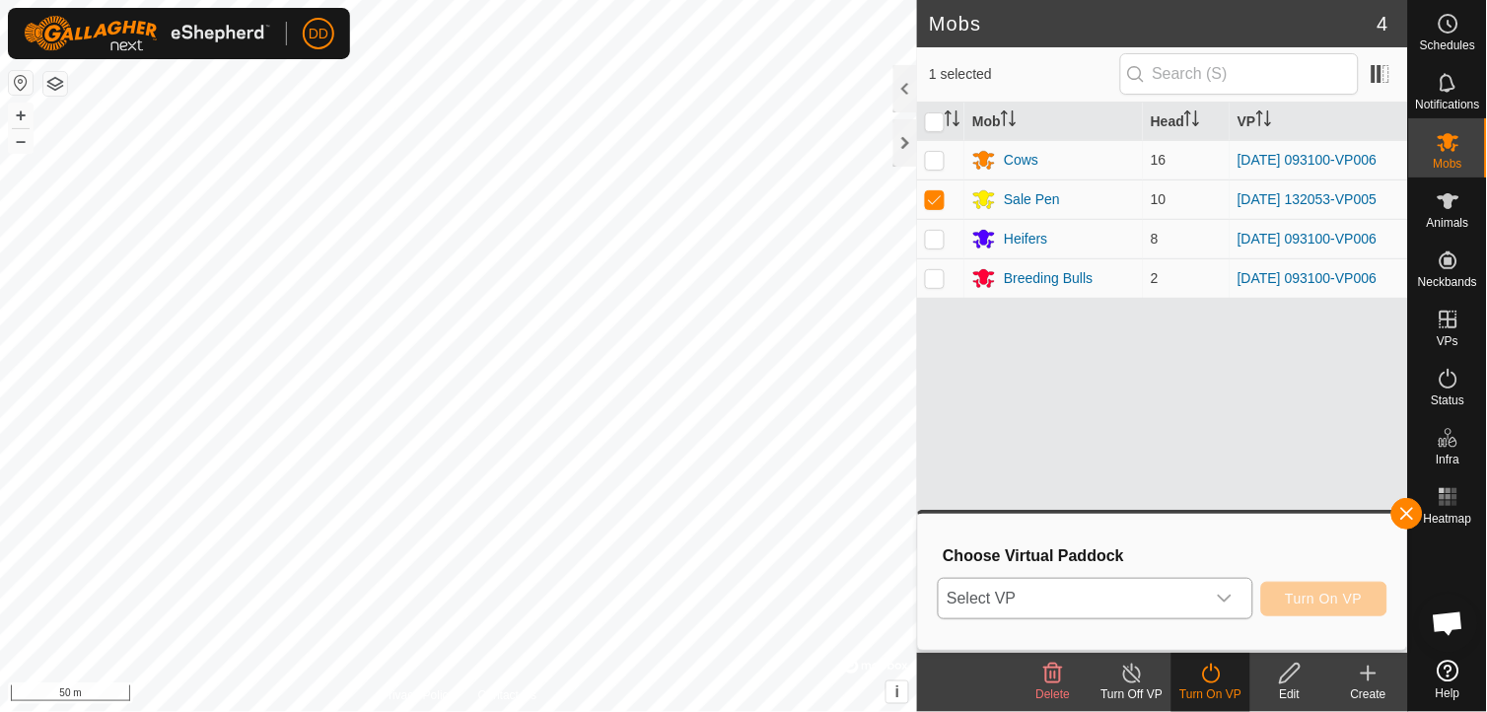
click at [1226, 596] on icon "dropdown trigger" at bounding box center [1225, 599] width 16 height 16
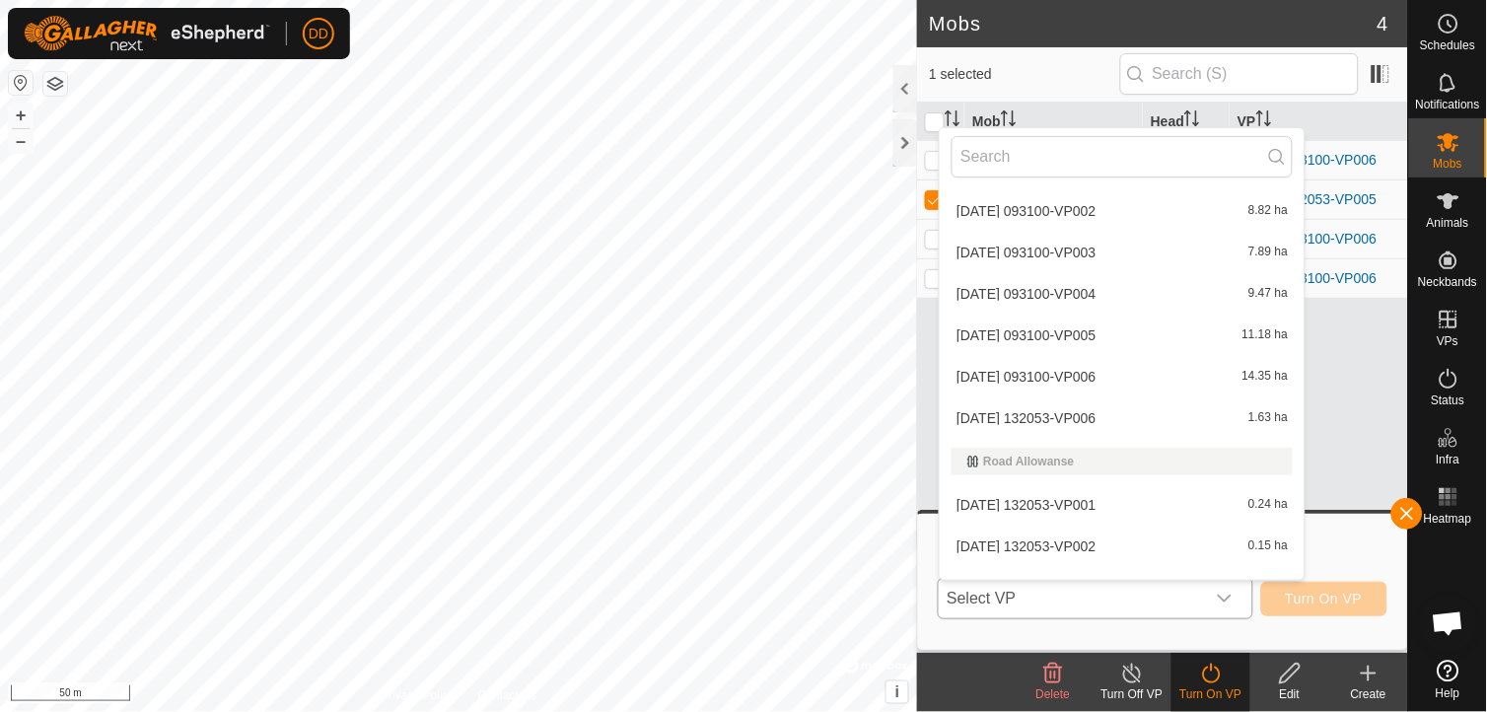
scroll to position [2519, 0]
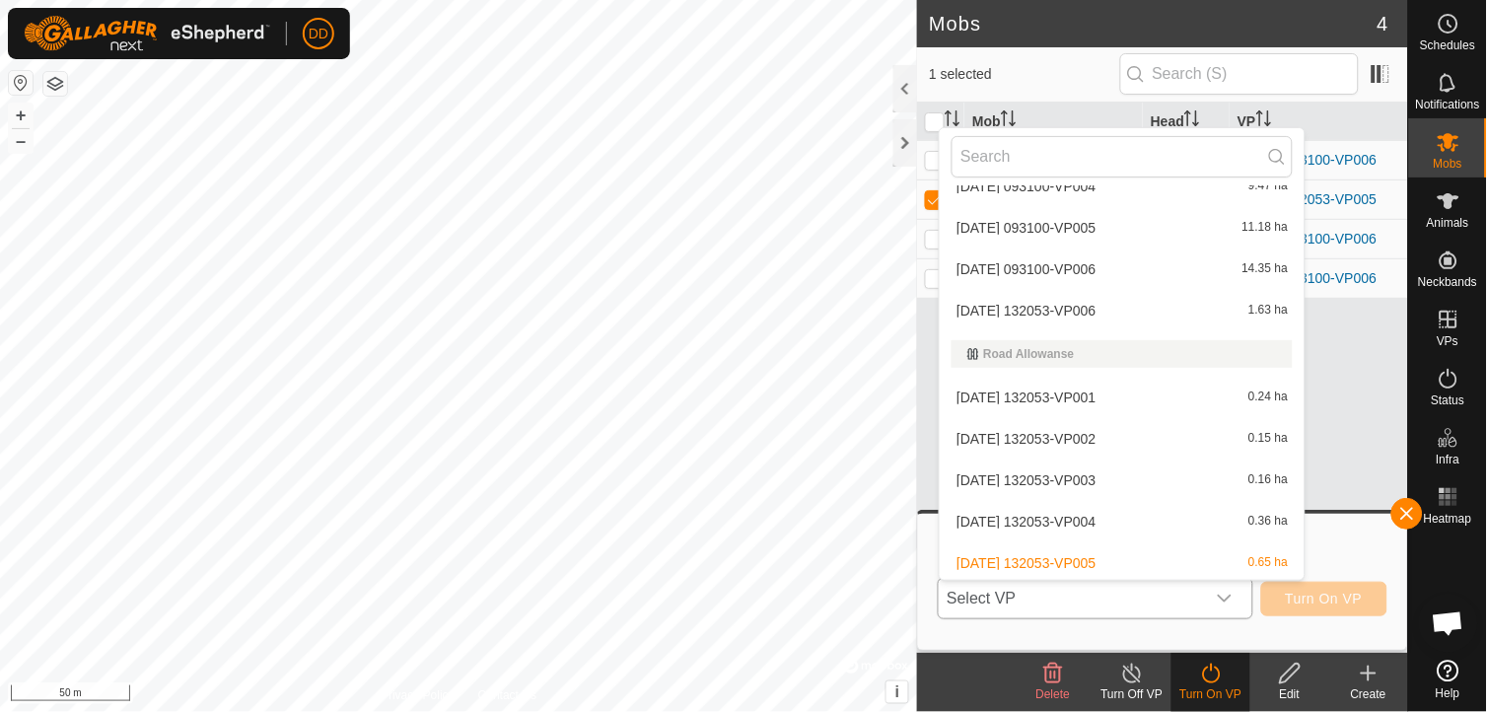
click at [1098, 302] on li "[DATE] 132053-VP006 1.63 ha" at bounding box center [1122, 310] width 365 height 39
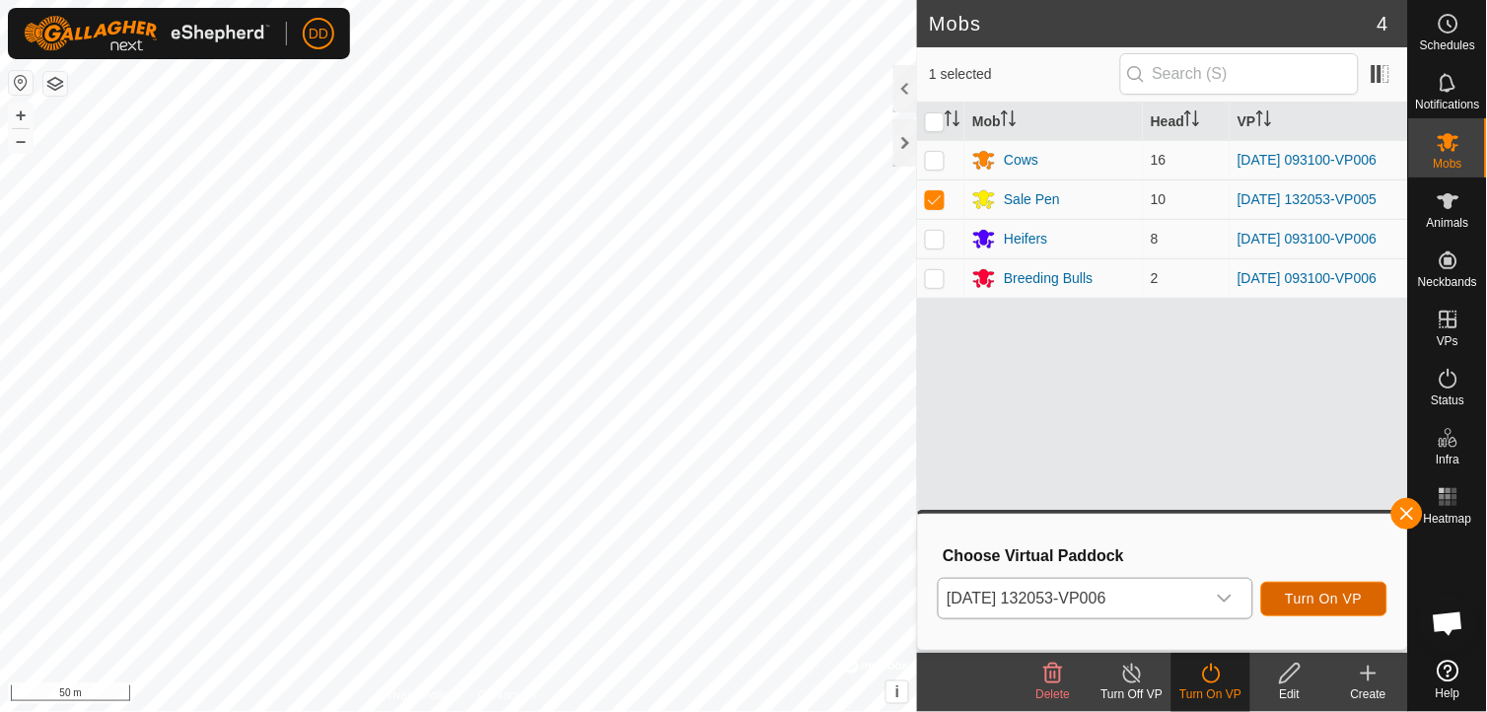
click at [1296, 596] on span "Turn On VP" at bounding box center [1324, 599] width 77 height 16
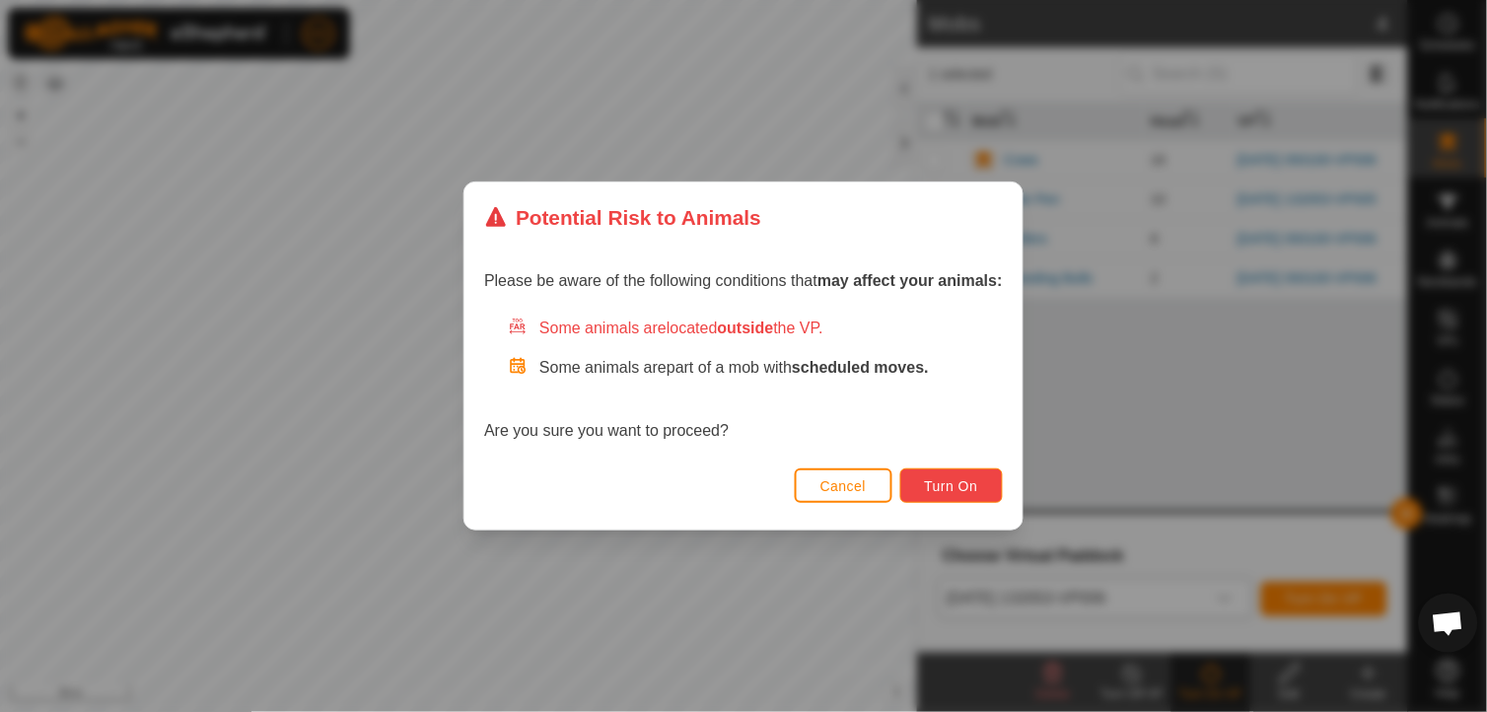
click at [960, 490] on span "Turn On" at bounding box center [951, 486] width 53 height 16
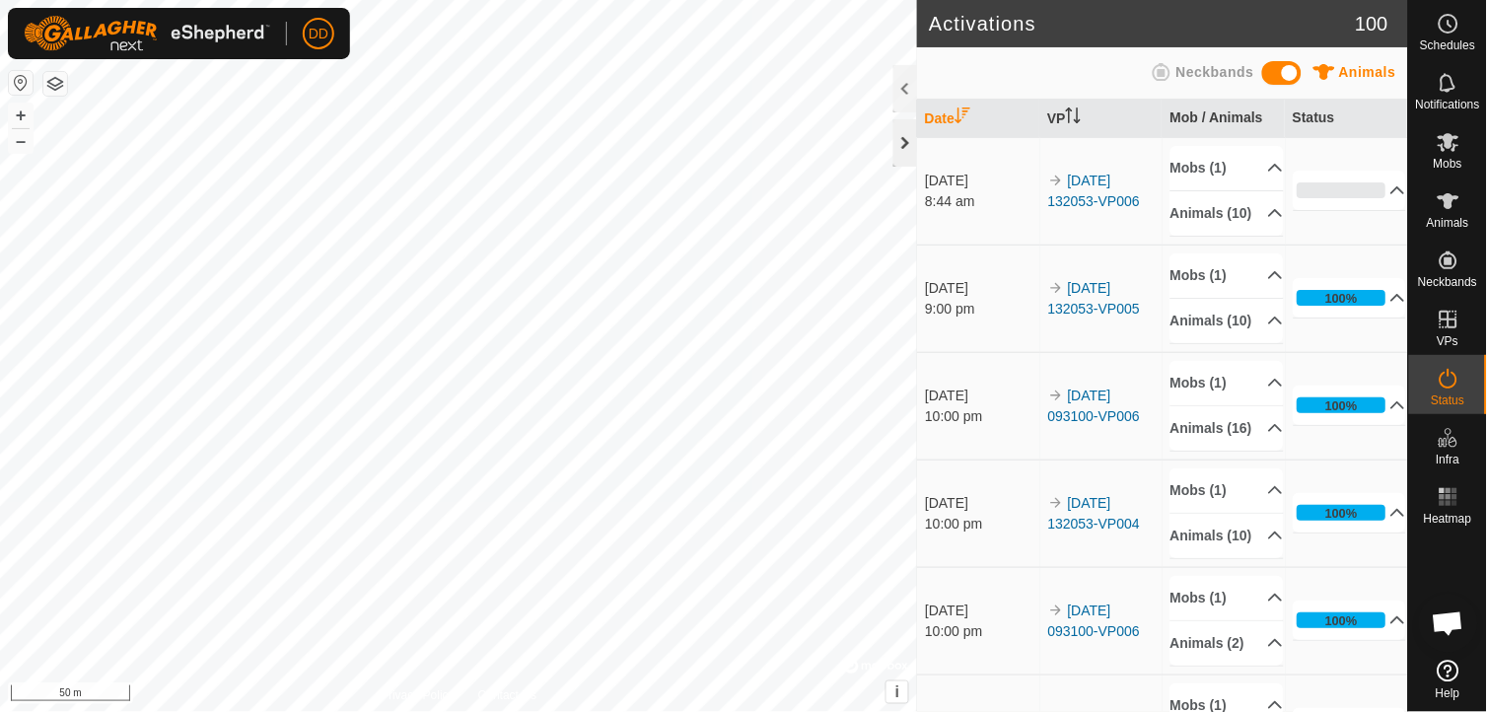
click at [903, 138] on div at bounding box center [905, 142] width 24 height 47
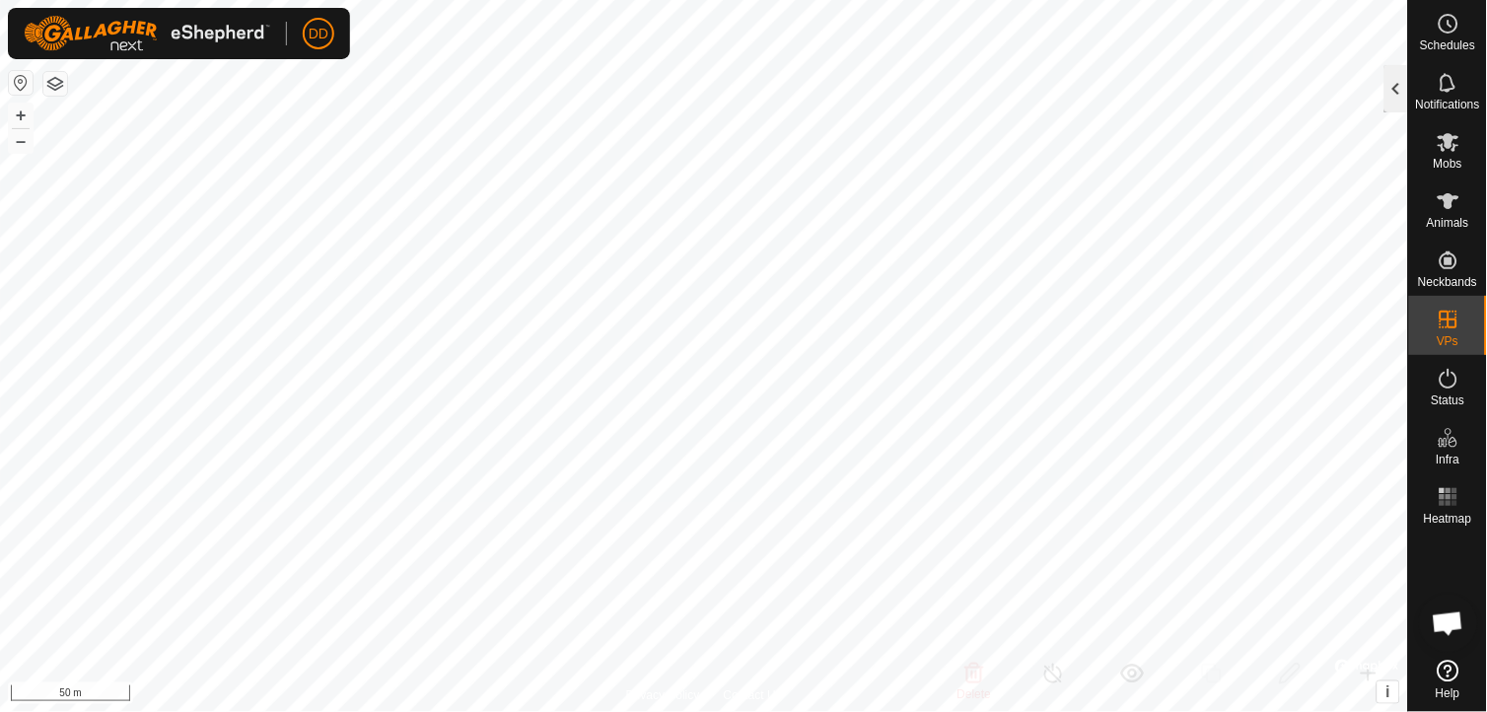
click at [1398, 89] on div at bounding box center [1396, 88] width 24 height 47
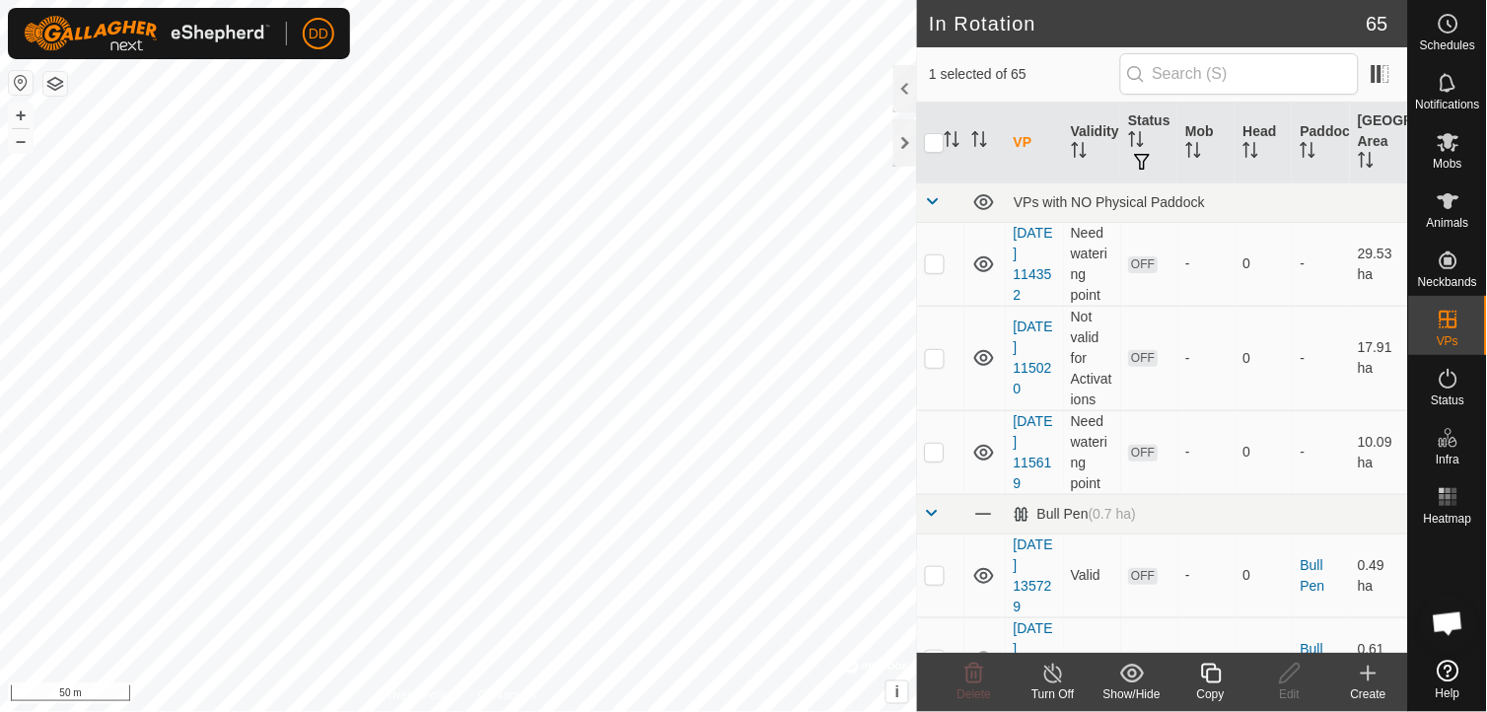
click at [1210, 681] on icon at bounding box center [1211, 674] width 25 height 24
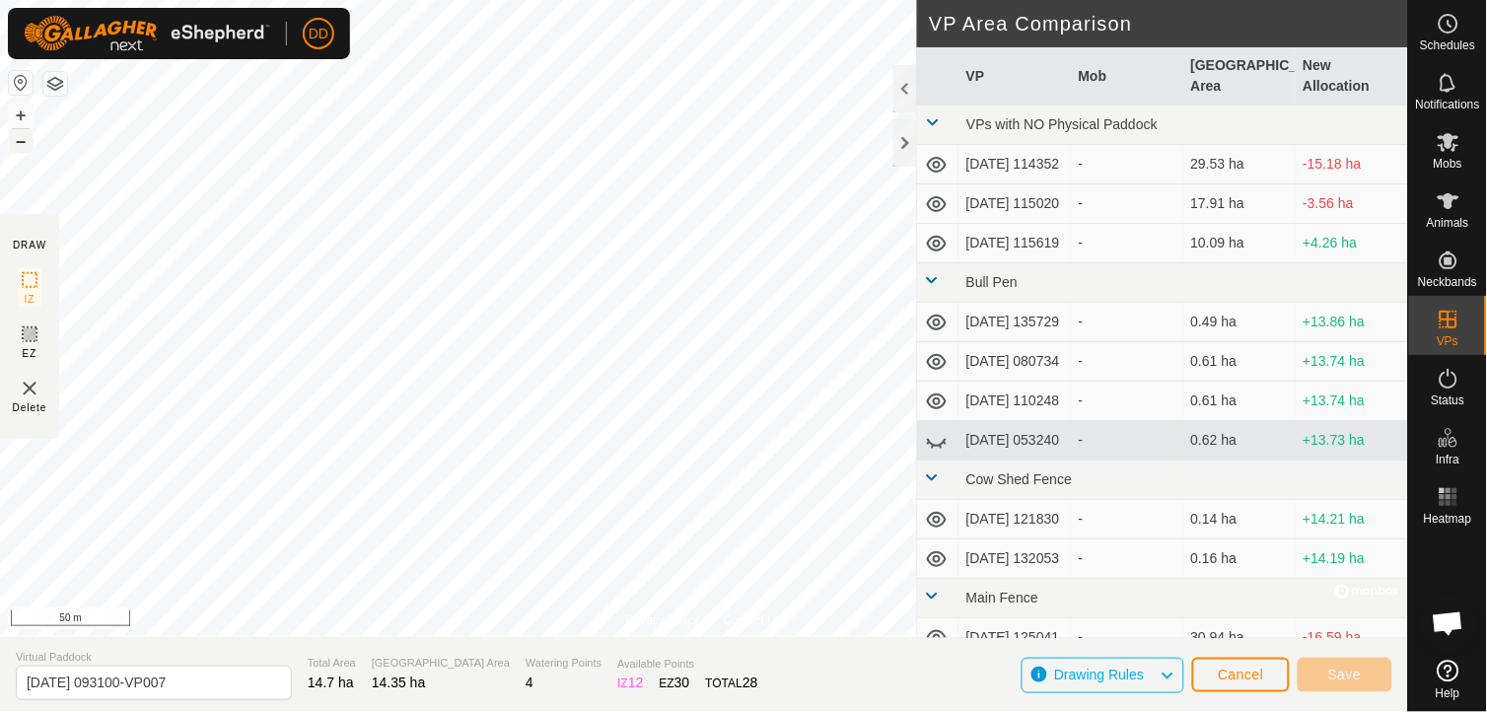
click at [21, 141] on button "–" at bounding box center [21, 141] width 24 height 24
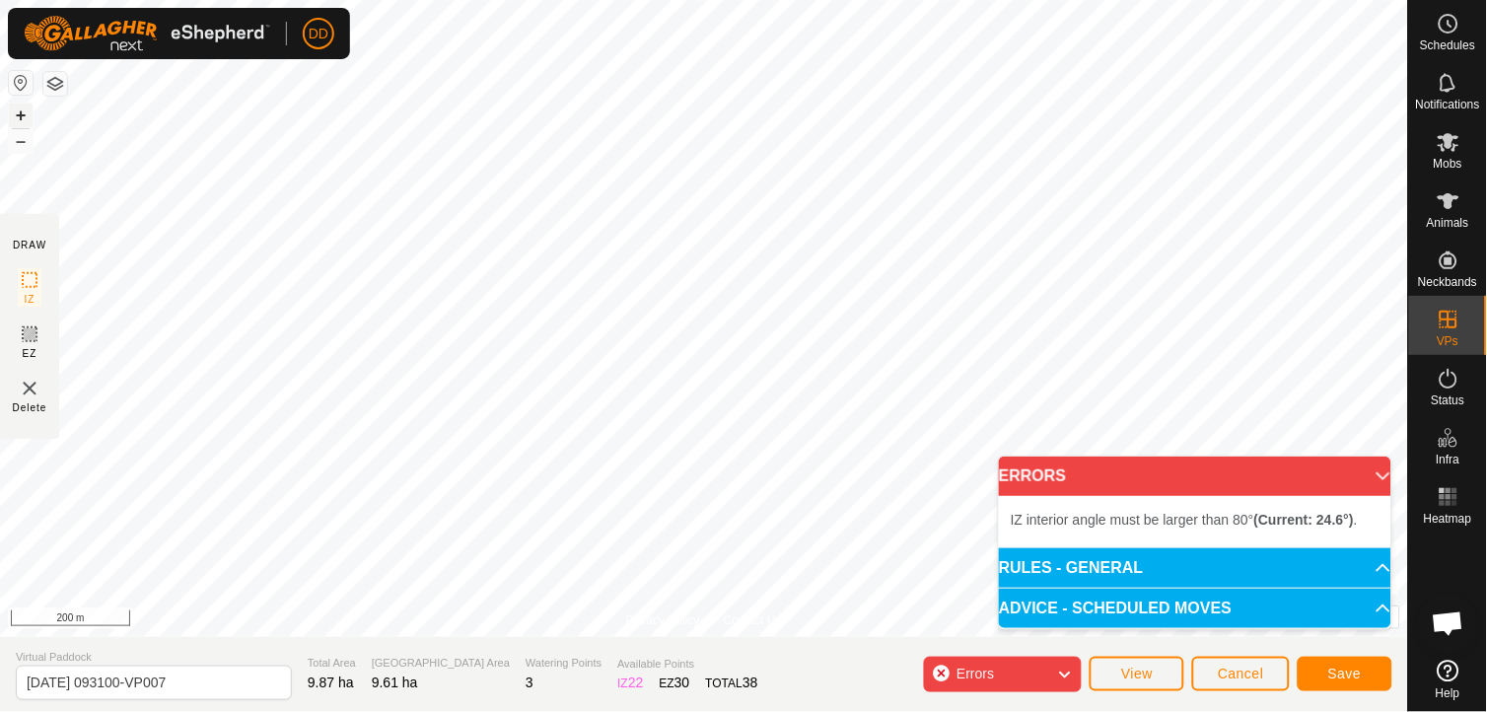
click at [20, 120] on button "+" at bounding box center [21, 116] width 24 height 24
click at [1329, 680] on span "Save" at bounding box center [1345, 673] width 34 height 16
click at [1254, 672] on span "Cancel" at bounding box center [1241, 673] width 46 height 16
click at [1372, 481] on p-accordion-header "ERRORS" at bounding box center [1195, 475] width 392 height 39
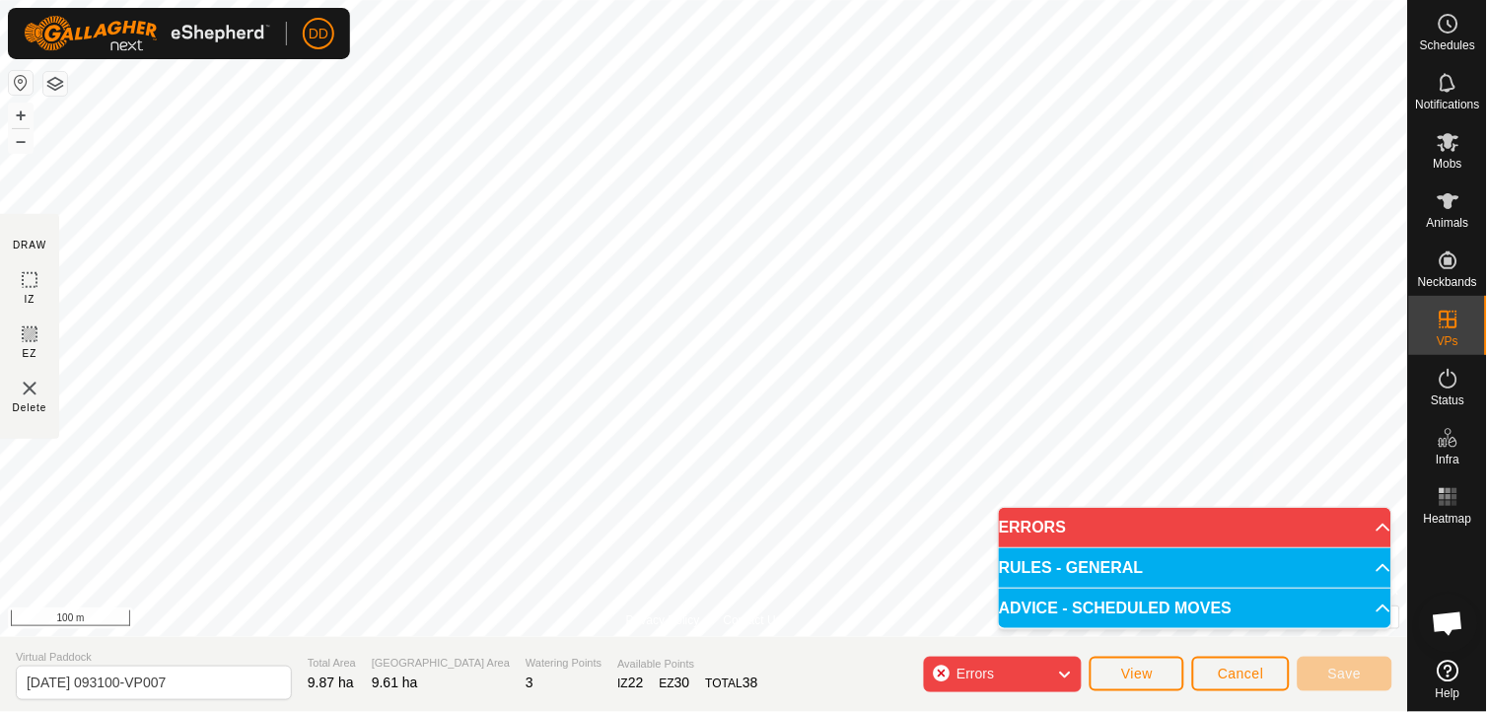
click at [1065, 675] on icon at bounding box center [1065, 675] width 16 height 26
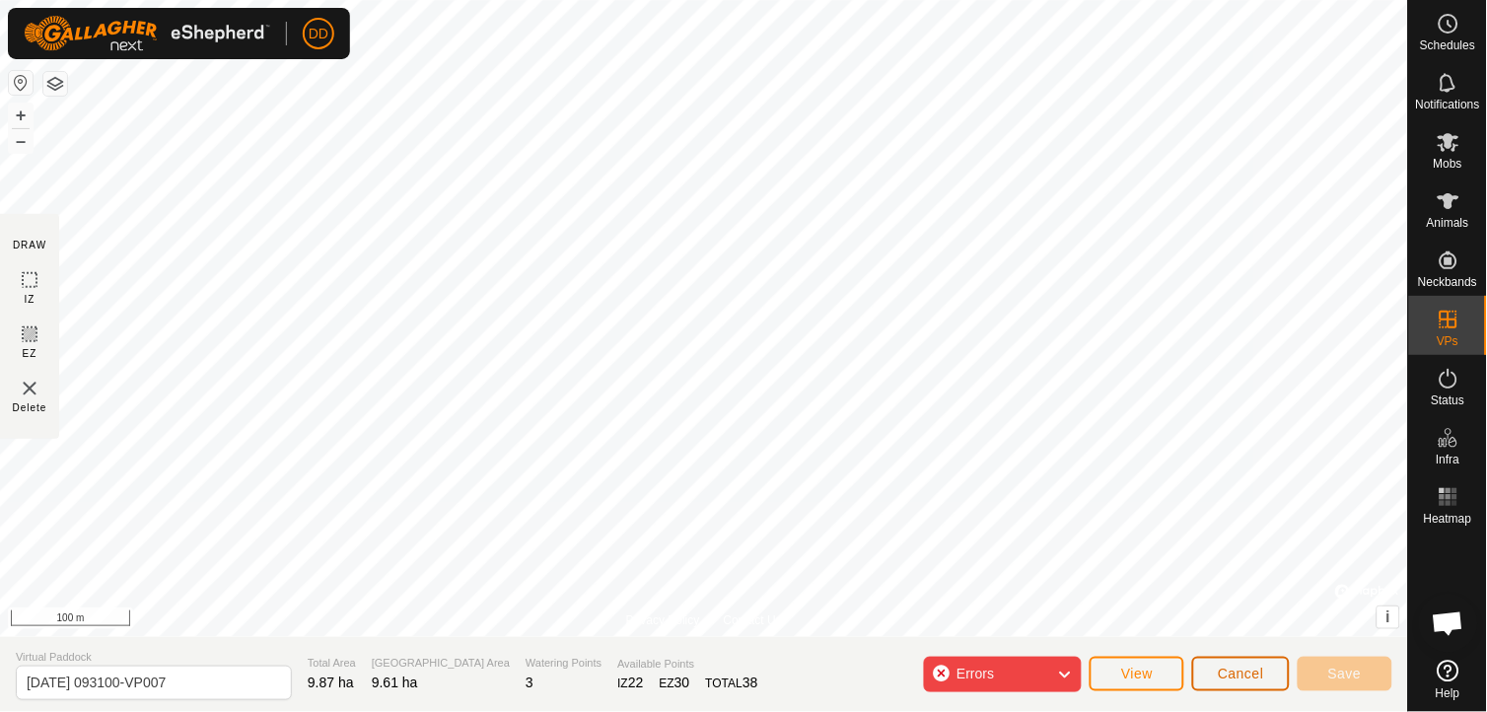
click at [1248, 670] on span "Cancel" at bounding box center [1241, 673] width 46 height 16
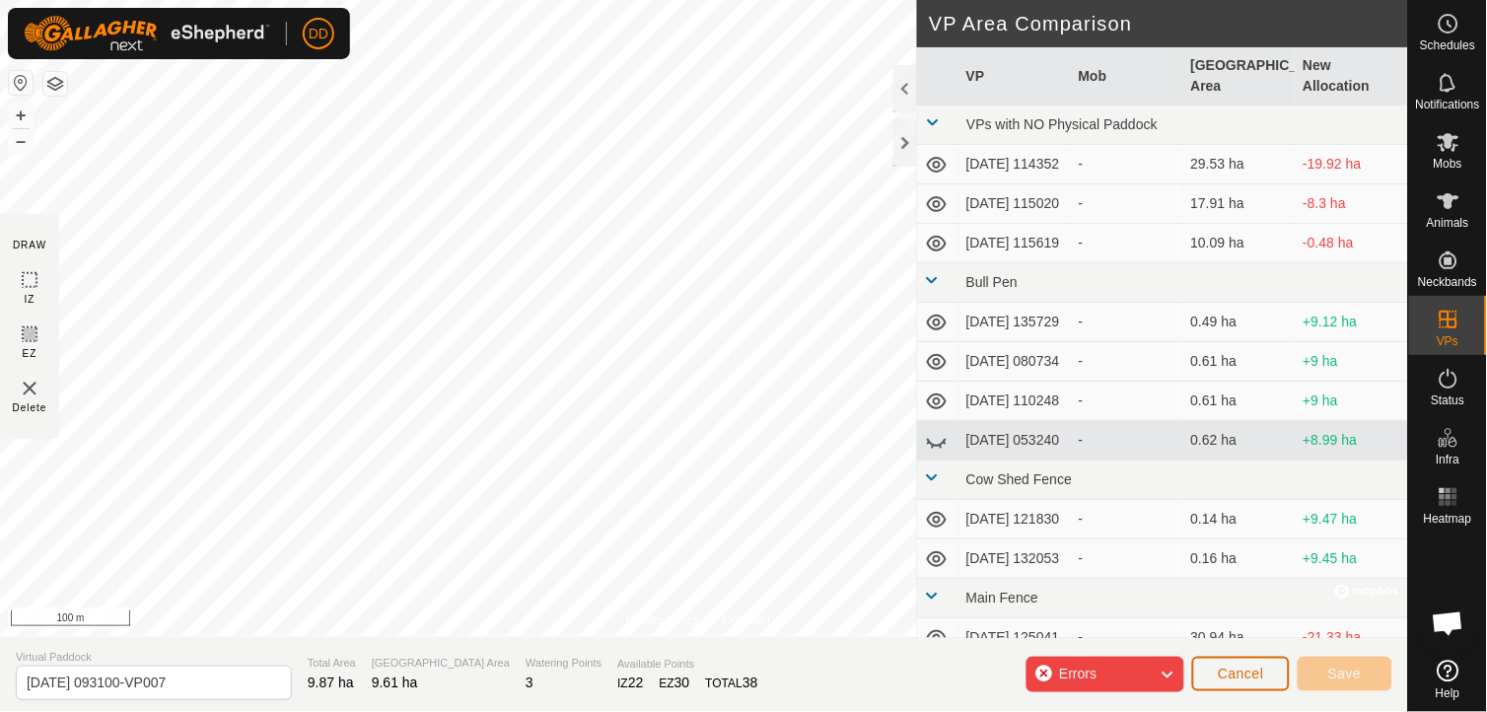
click at [1248, 670] on span "Cancel" at bounding box center [1241, 673] width 46 height 16
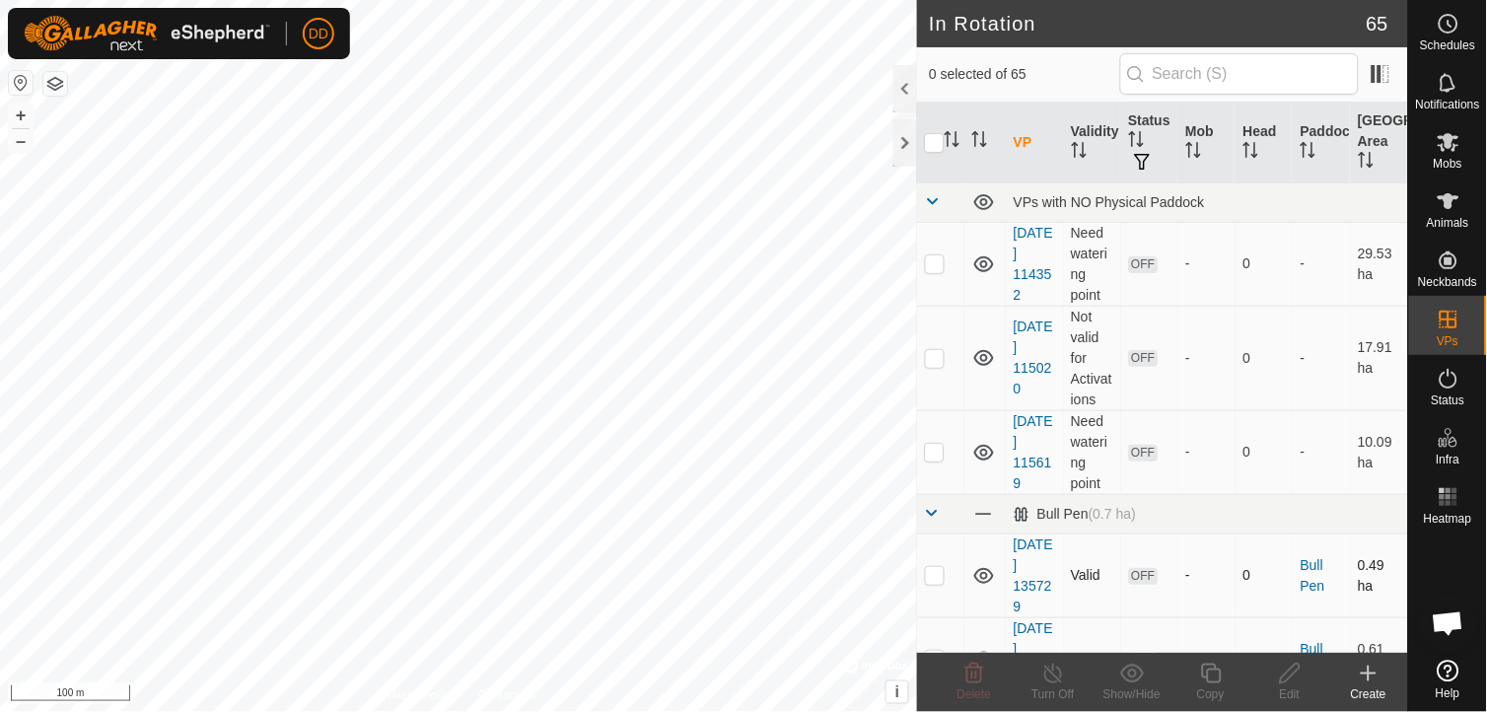
checkbox input "true"
click at [1207, 682] on icon at bounding box center [1211, 674] width 25 height 24
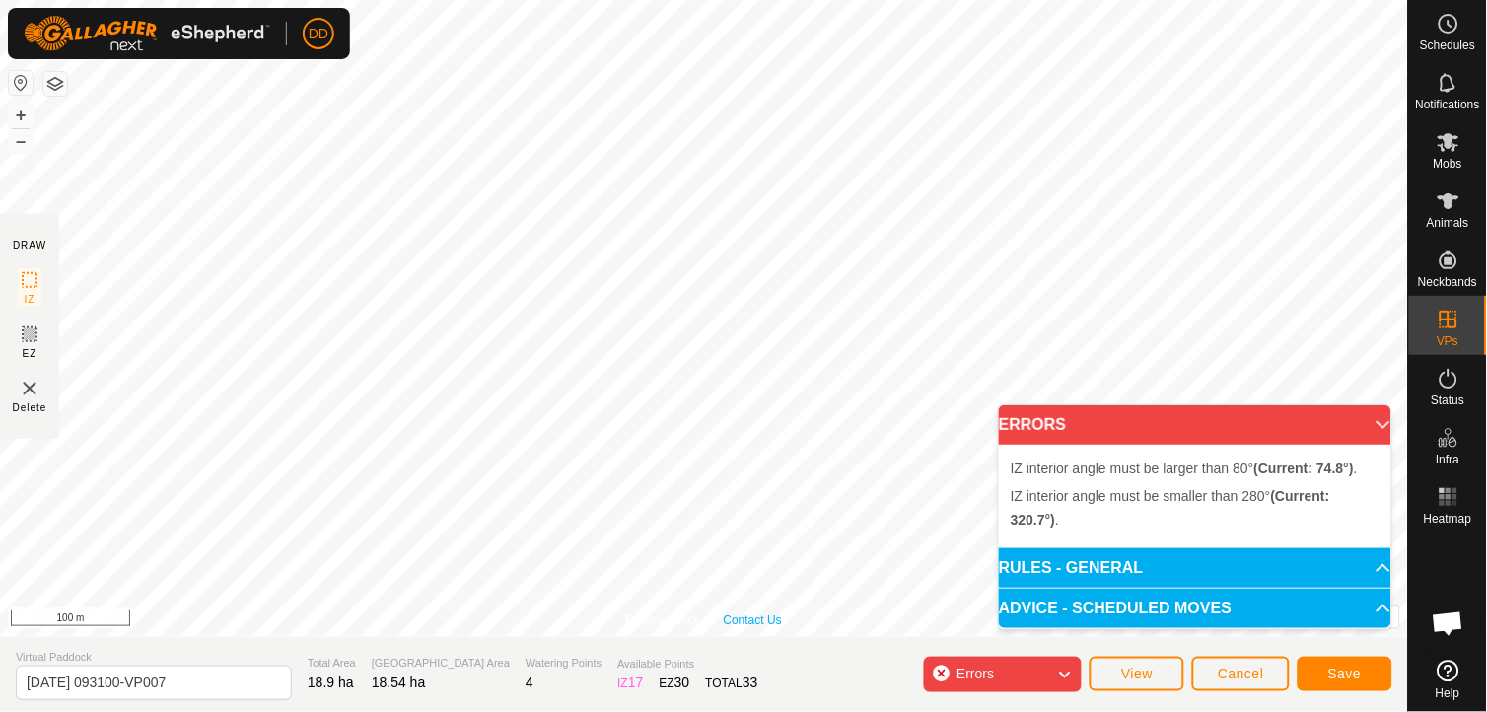
click at [773, 611] on link "Contact Us" at bounding box center [753, 620] width 58 height 18
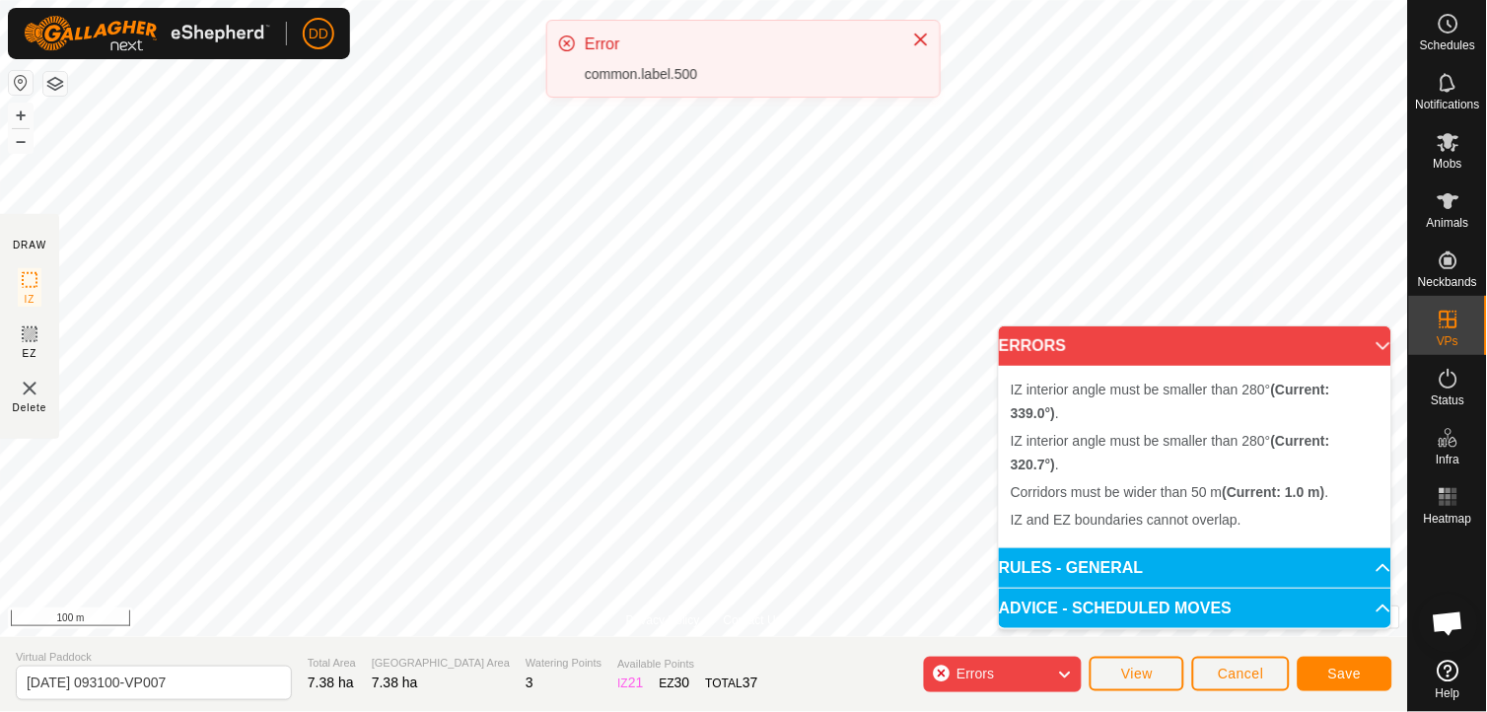
drag, startPoint x: 773, startPoint y: 611, endPoint x: 573, endPoint y: 683, distance: 212.7
click at [573, 683] on div "Privacy Policy Contact Us IZ interior angle must be smaller than 280° (Current:…" at bounding box center [704, 356] width 1408 height 712
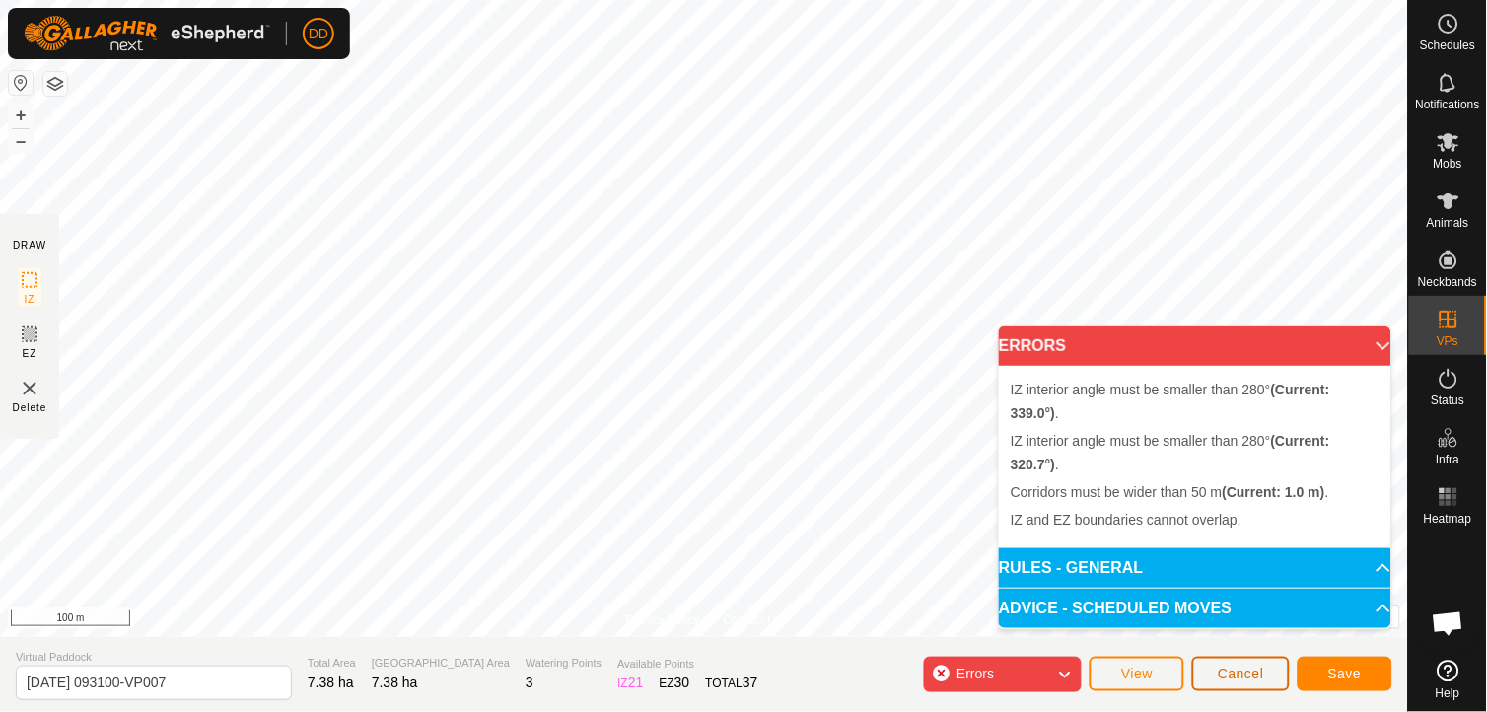
click at [1233, 672] on span "Cancel" at bounding box center [1241, 673] width 46 height 16
click at [1260, 668] on span "Cancel" at bounding box center [1241, 673] width 46 height 16
click at [1377, 342] on p-accordion-header "ERRORS" at bounding box center [1195, 345] width 392 height 39
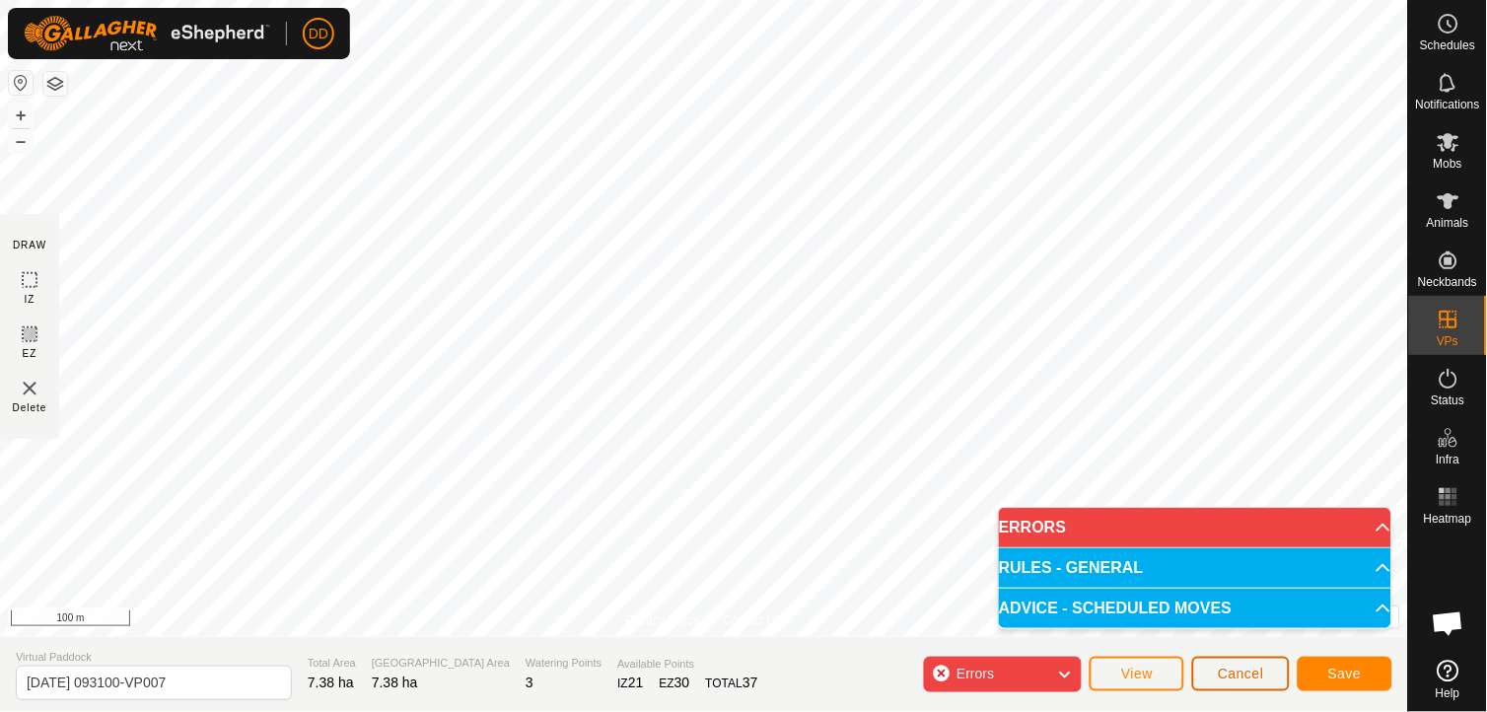
click at [1256, 677] on span "Cancel" at bounding box center [1241, 673] width 46 height 16
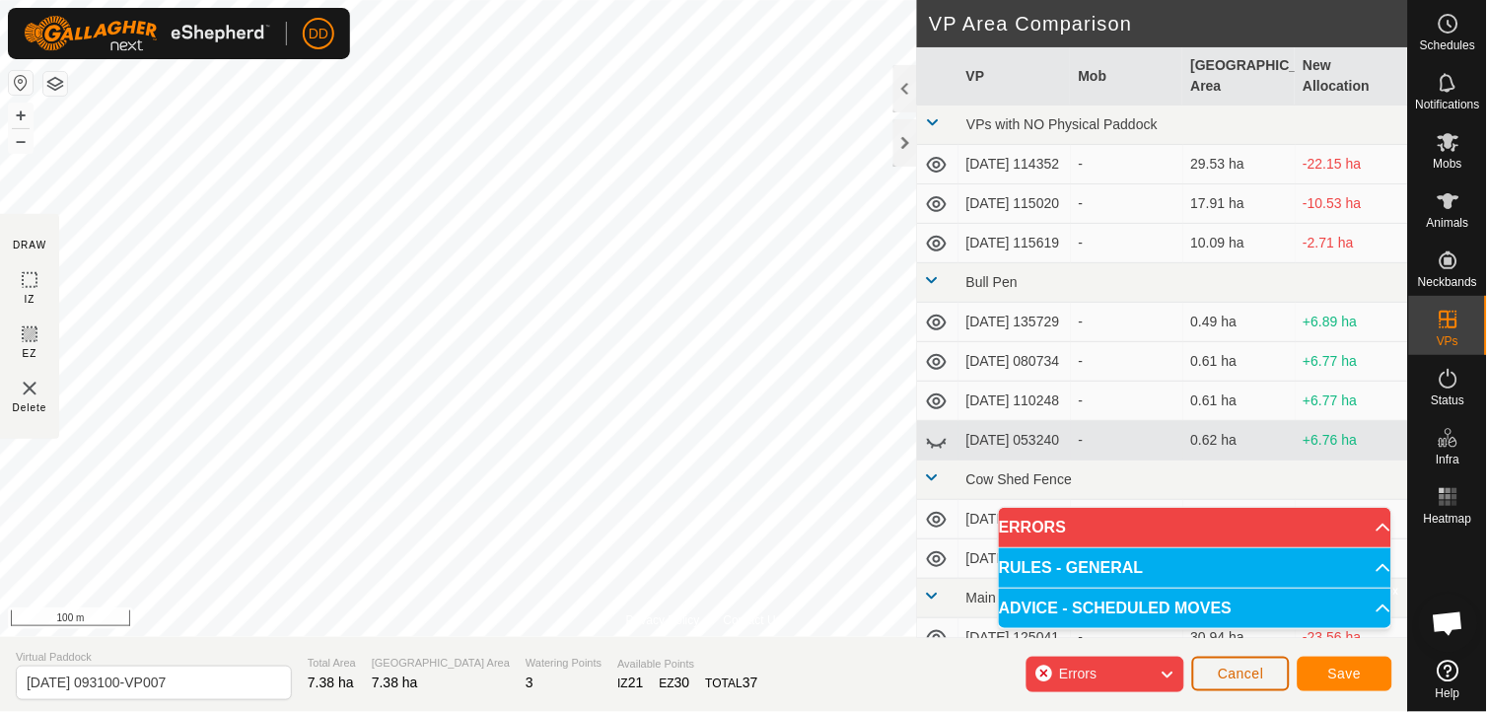
click at [1256, 677] on span "Cancel" at bounding box center [1241, 673] width 46 height 16
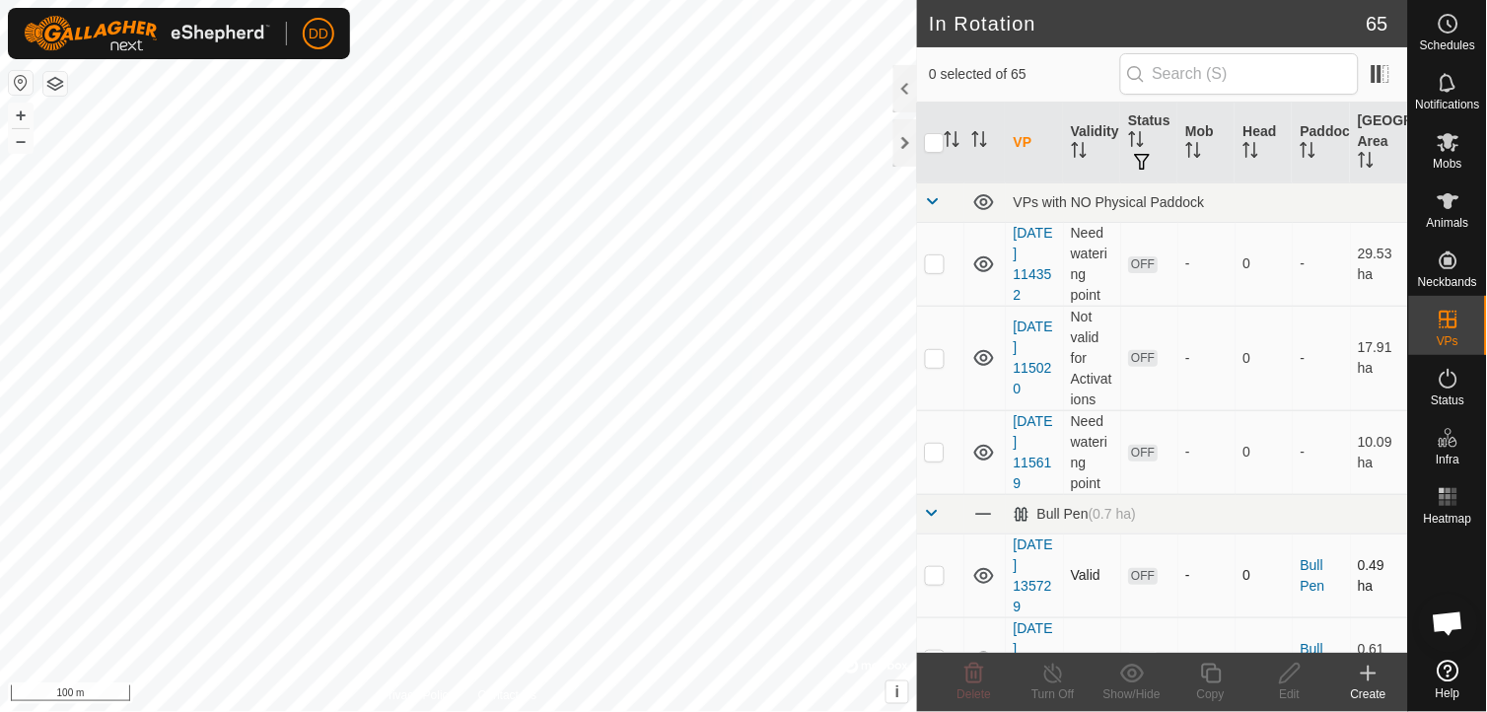
checkbox input "true"
click at [1221, 688] on div "Copy" at bounding box center [1210, 694] width 79 height 18
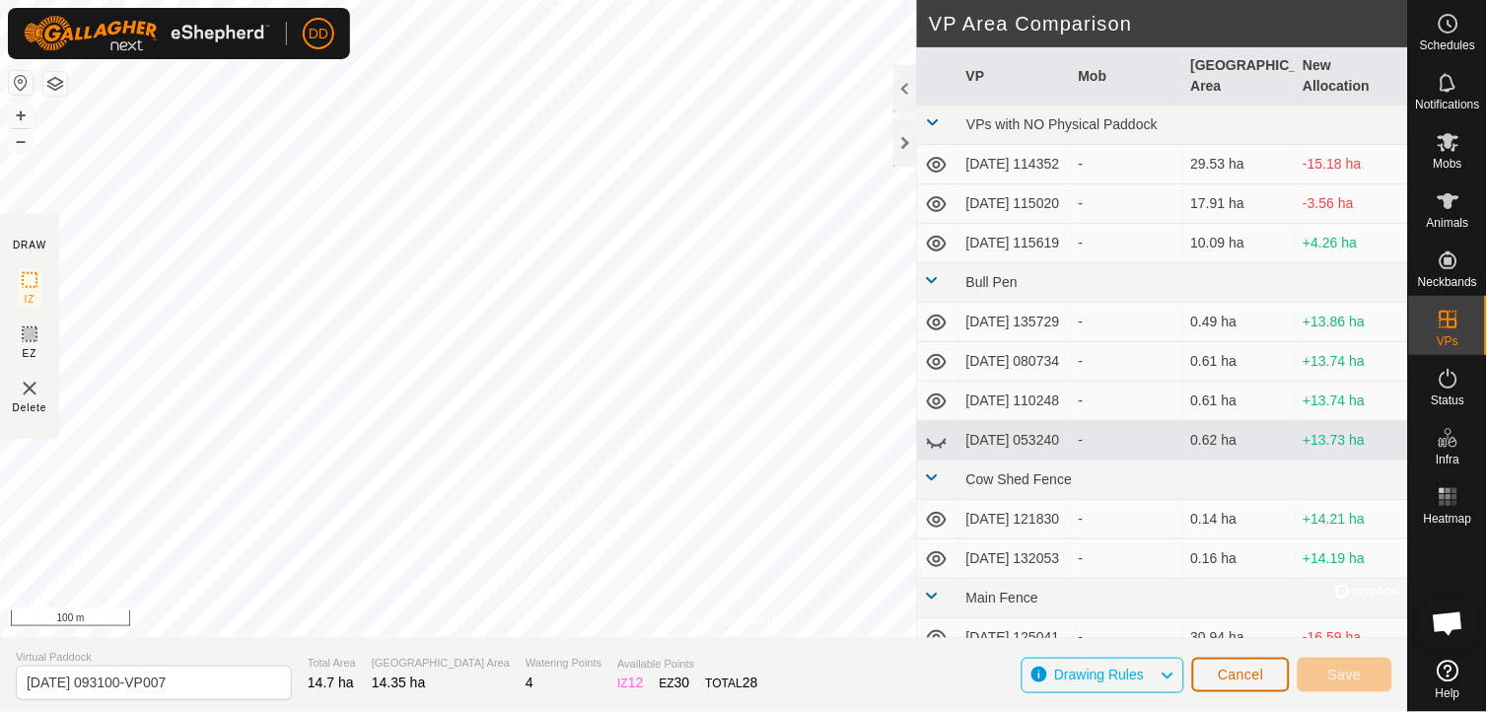
click at [1250, 663] on button "Cancel" at bounding box center [1241, 675] width 98 height 35
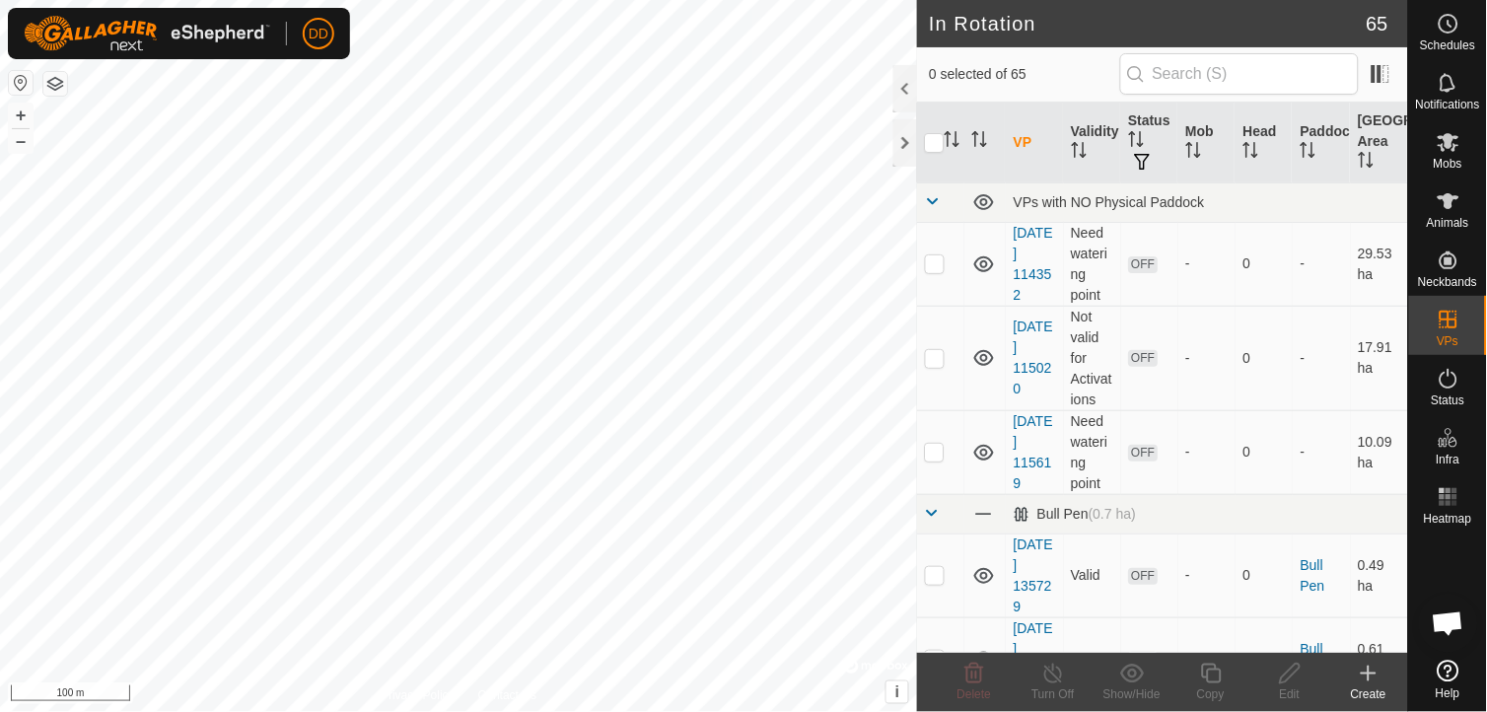
click at [1372, 676] on icon at bounding box center [1369, 674] width 24 height 24
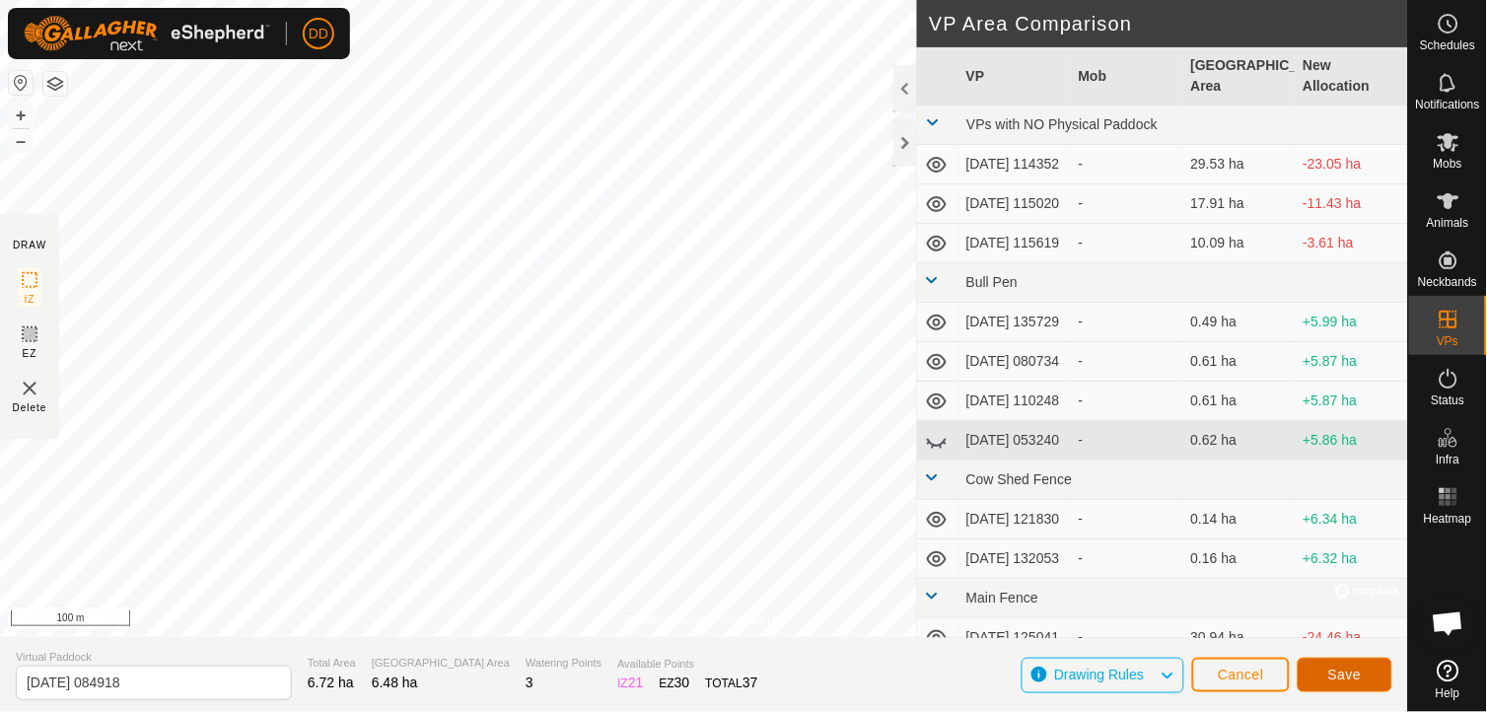
click at [1338, 674] on span "Save" at bounding box center [1345, 674] width 34 height 16
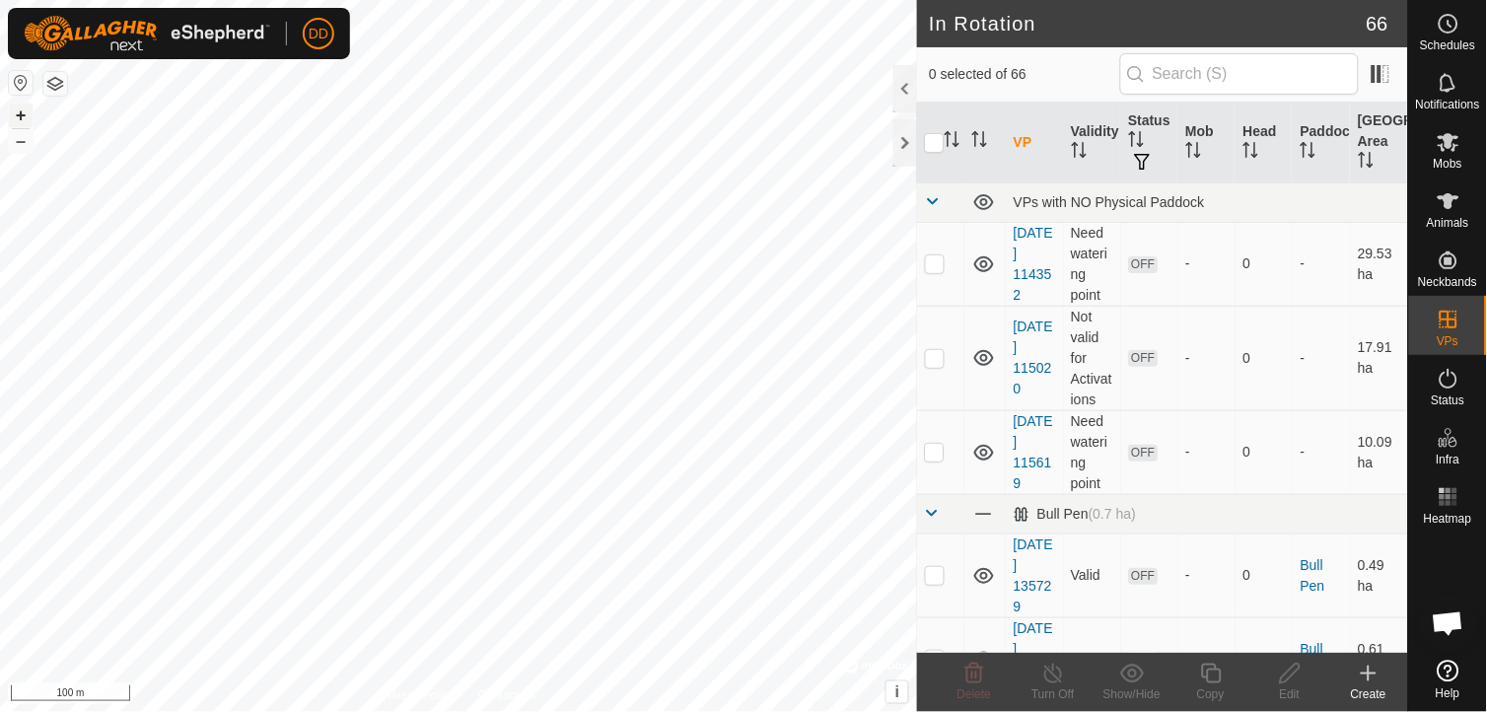
click at [16, 114] on button "+" at bounding box center [21, 116] width 24 height 24
checkbox input "false"
checkbox input "true"
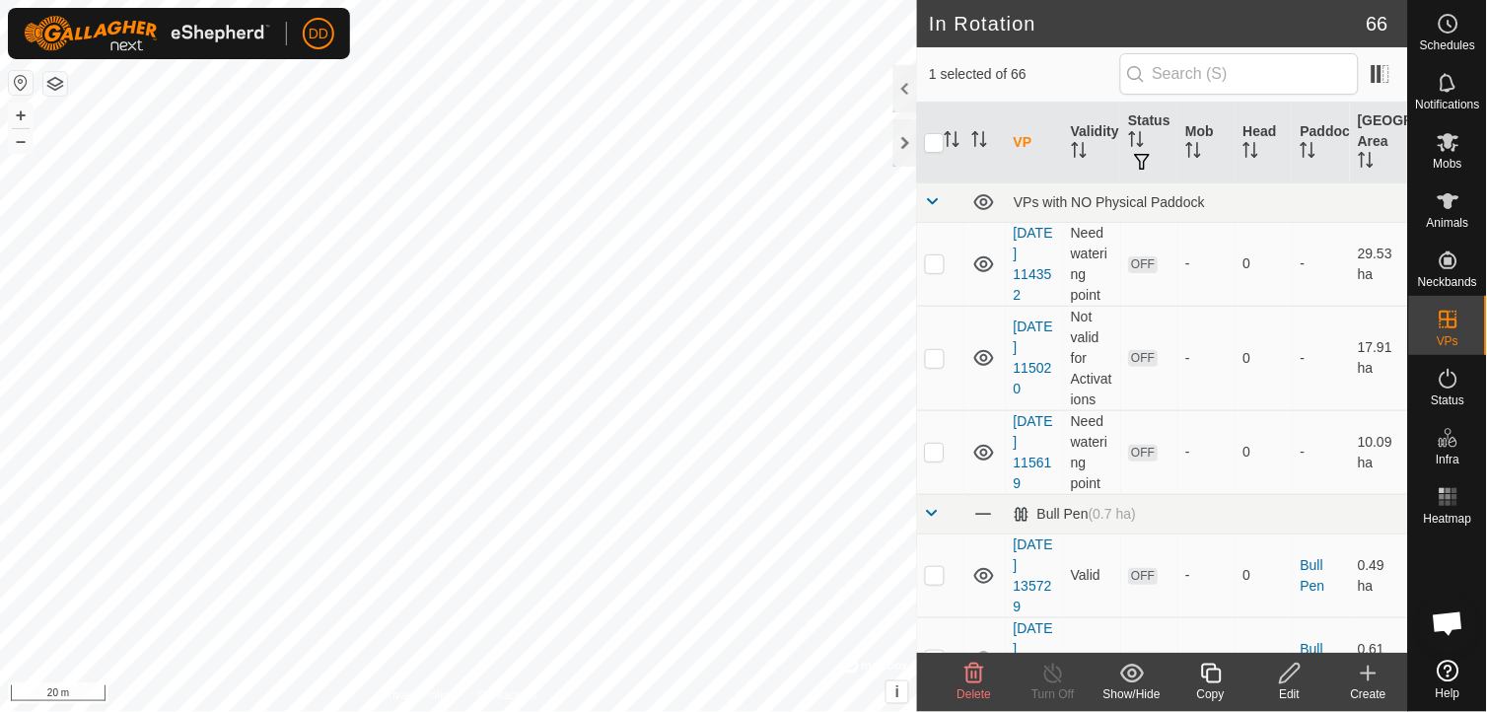
checkbox input "false"
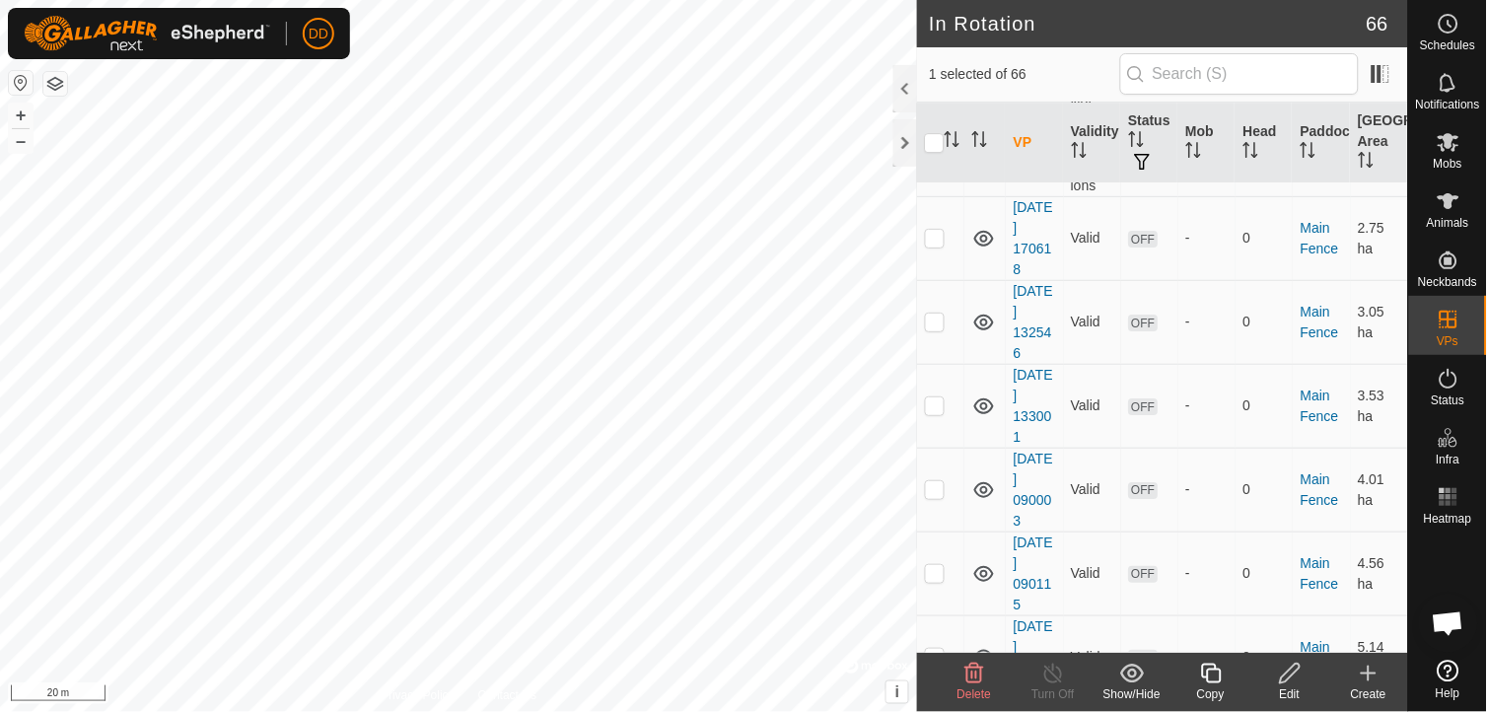
scroll to position [961, 0]
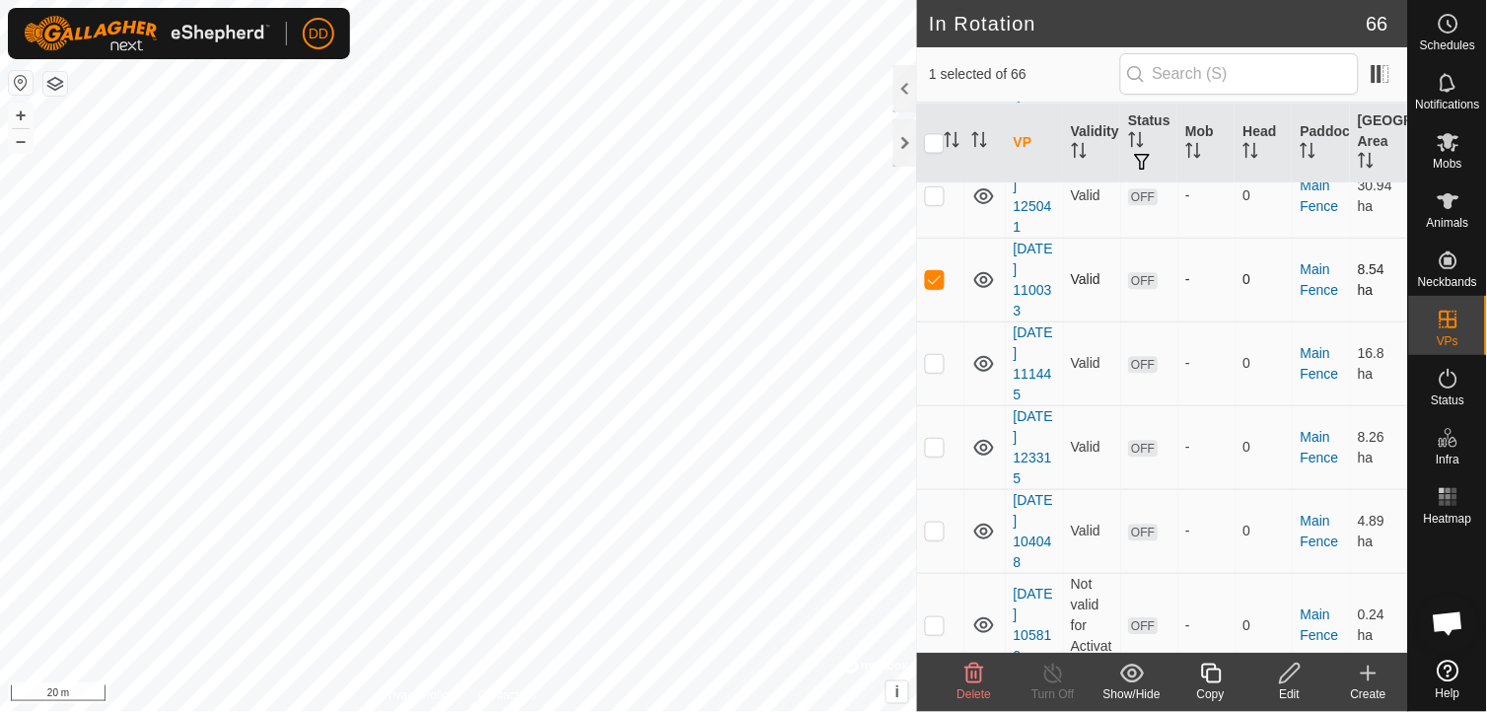
checkbox input "false"
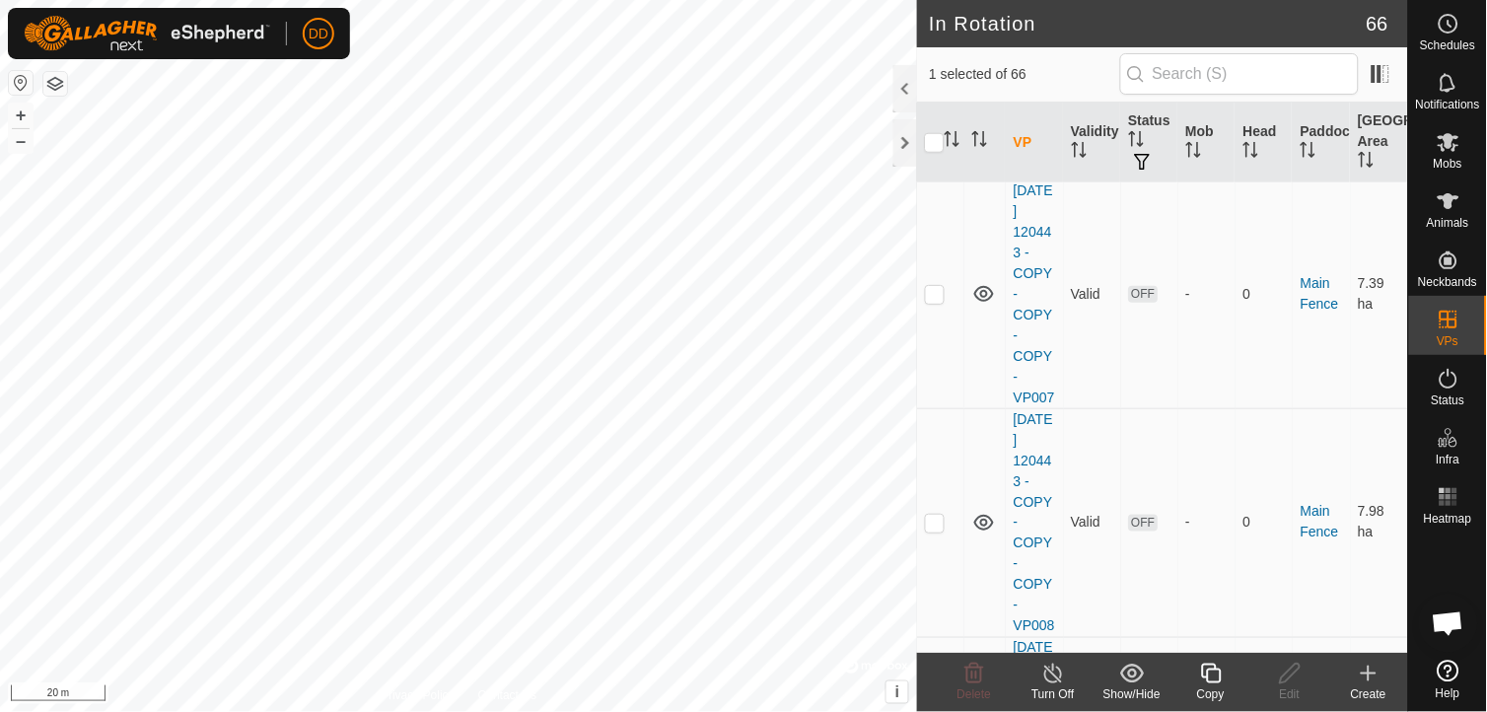
scroll to position [6410, 0]
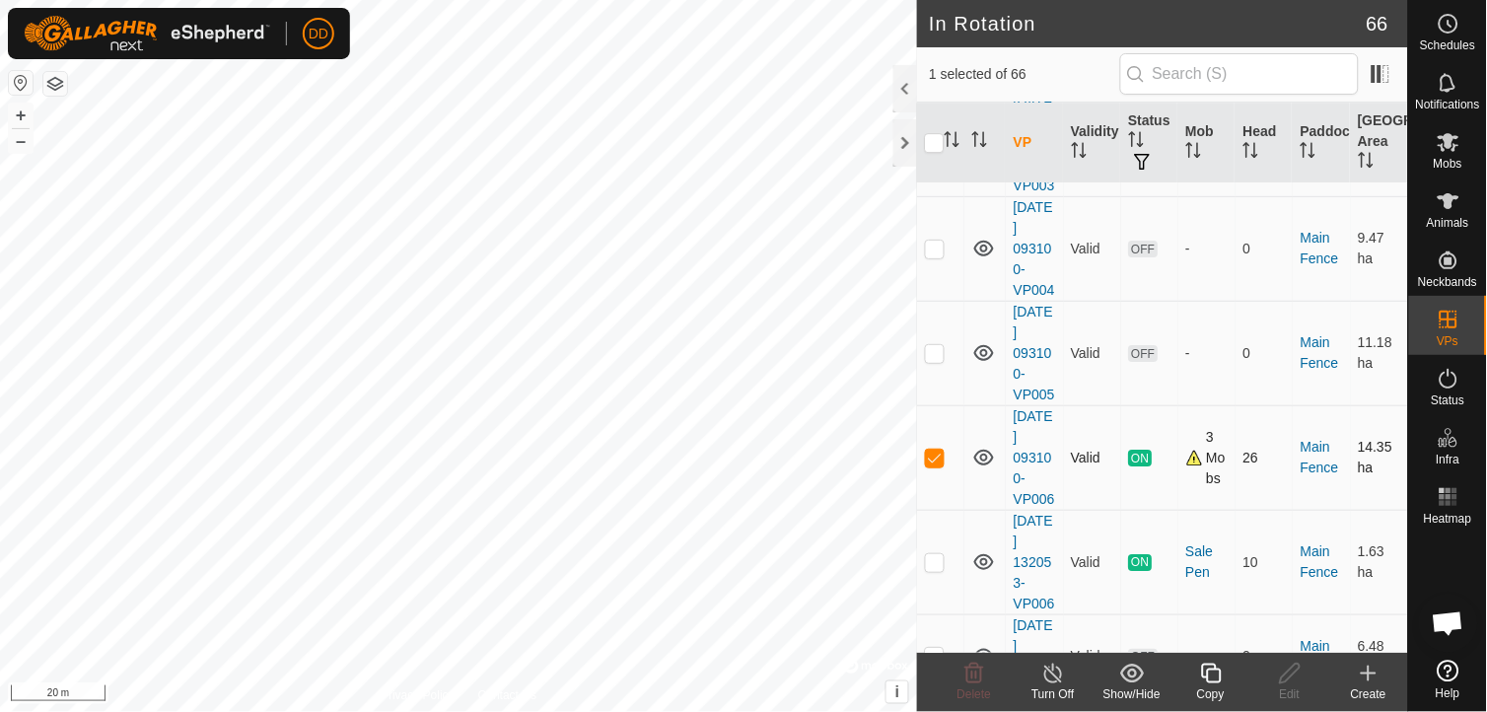
checkbox input "false"
checkbox input "true"
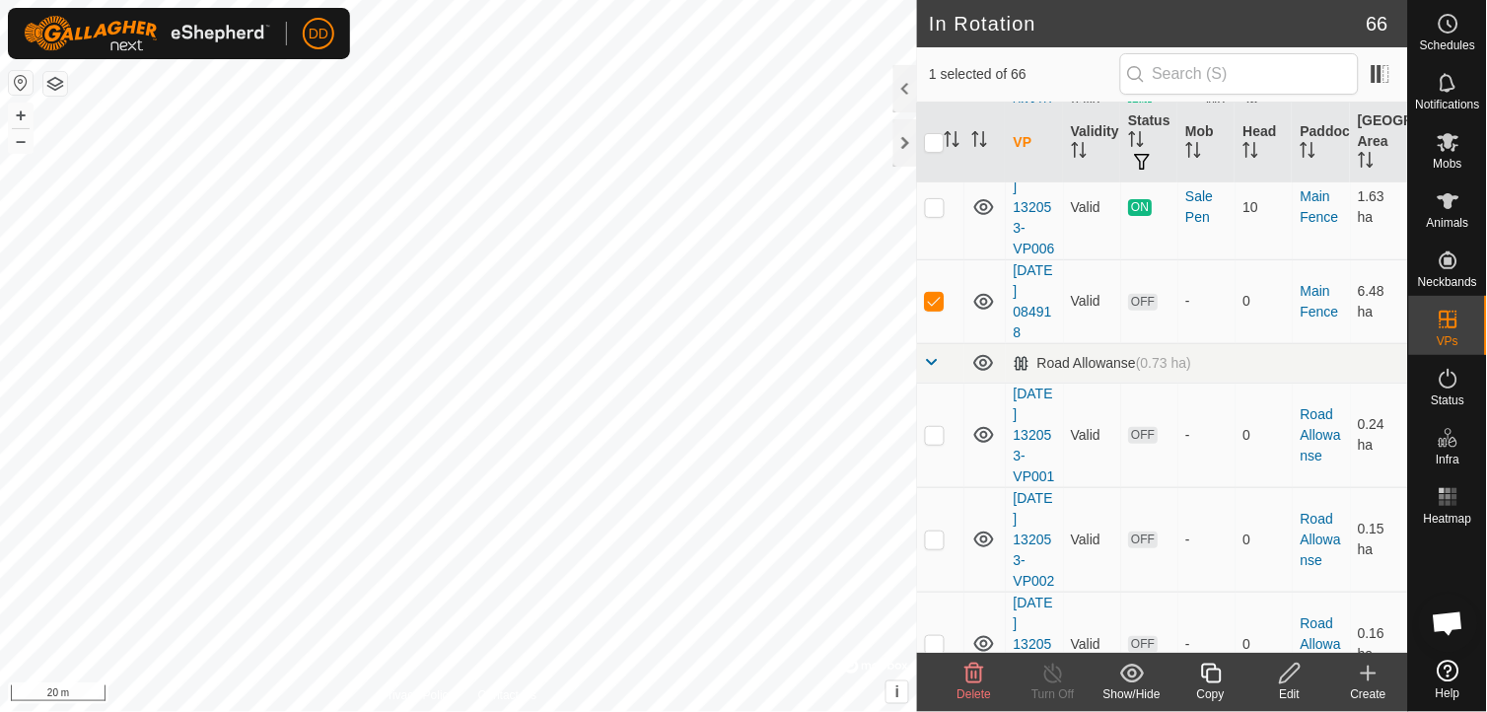
scroll to position [6769, 0]
click at [908, 142] on div at bounding box center [905, 142] width 24 height 47
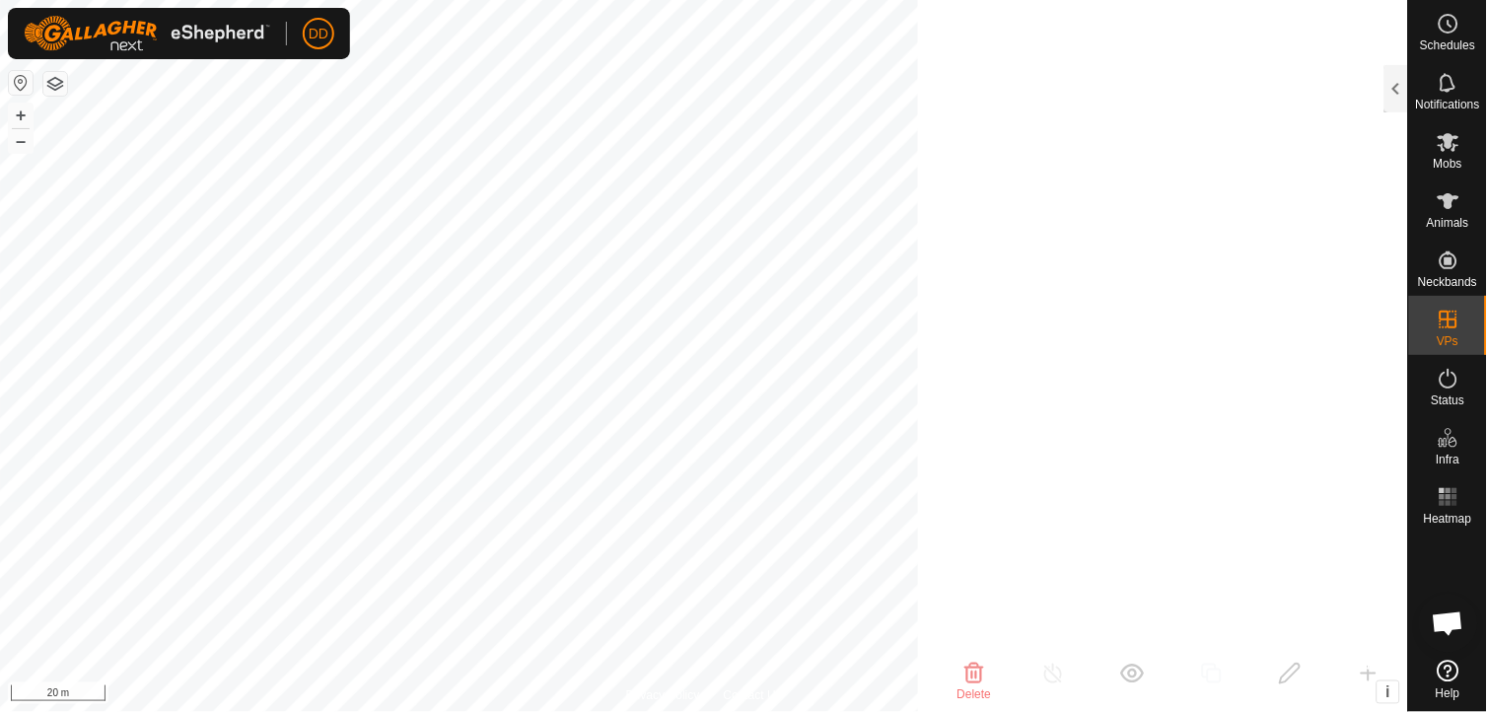
scroll to position [25499, 0]
click at [1451, 150] on icon at bounding box center [1448, 142] width 24 height 24
click at [1395, 86] on div at bounding box center [1396, 88] width 24 height 47
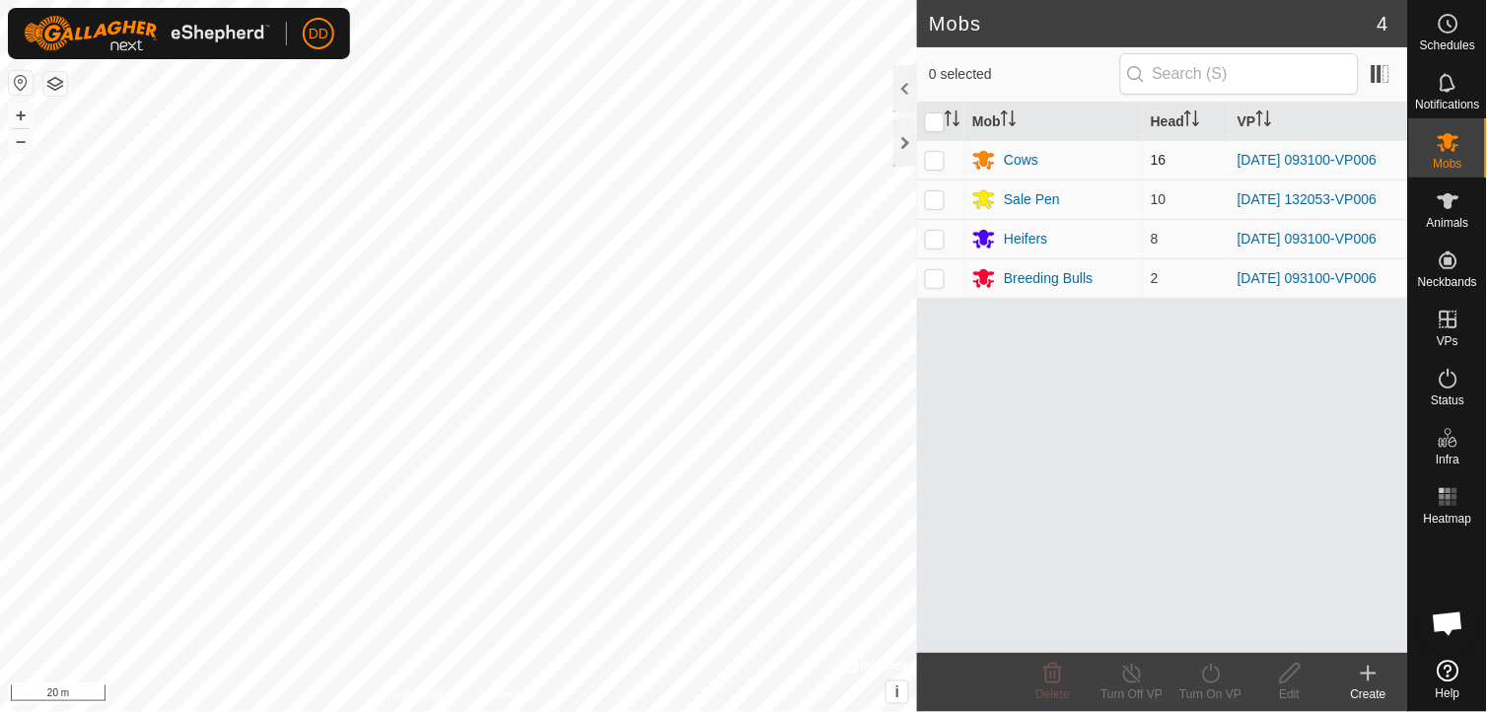
click at [934, 156] on p-checkbox at bounding box center [935, 160] width 20 height 16
checkbox input "true"
click at [1211, 673] on icon at bounding box center [1211, 674] width 25 height 24
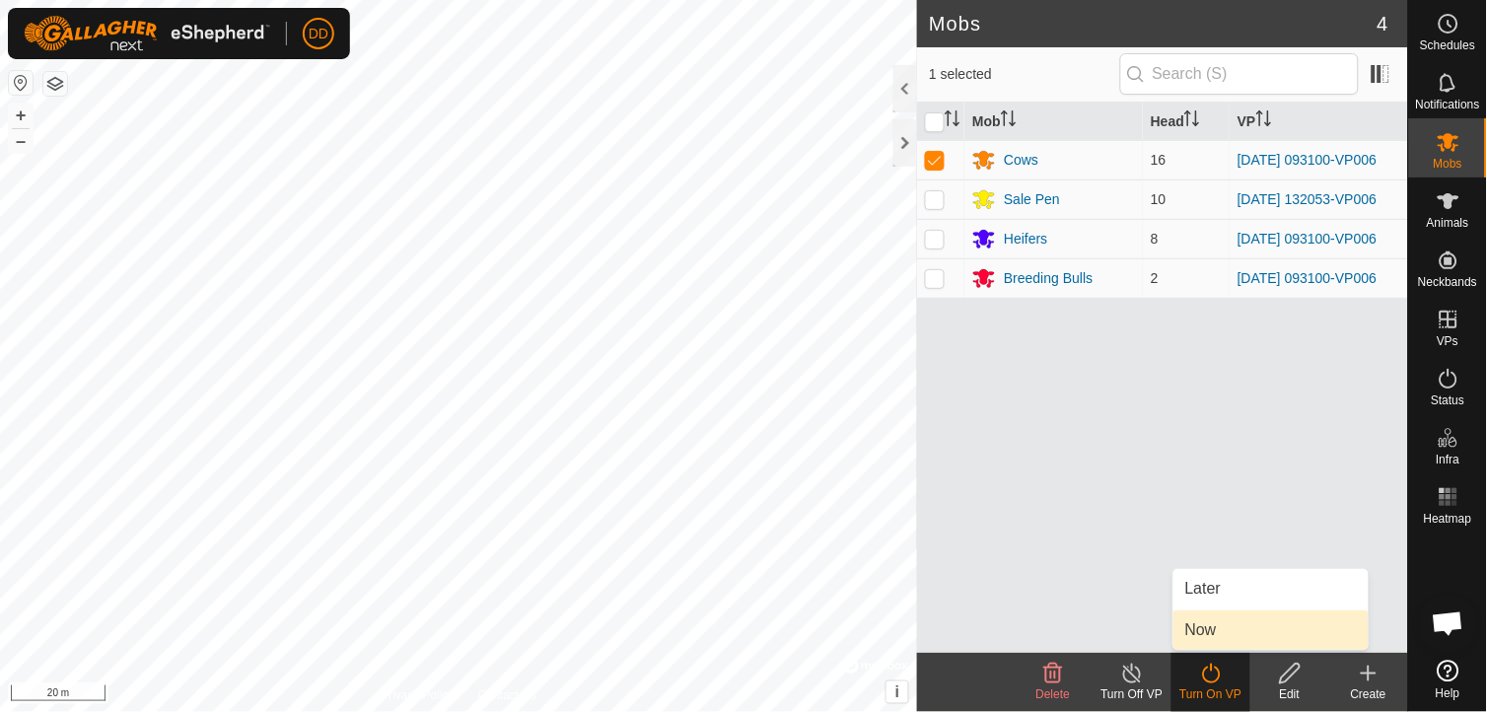
click at [1210, 634] on link "Now" at bounding box center [1270, 629] width 195 height 39
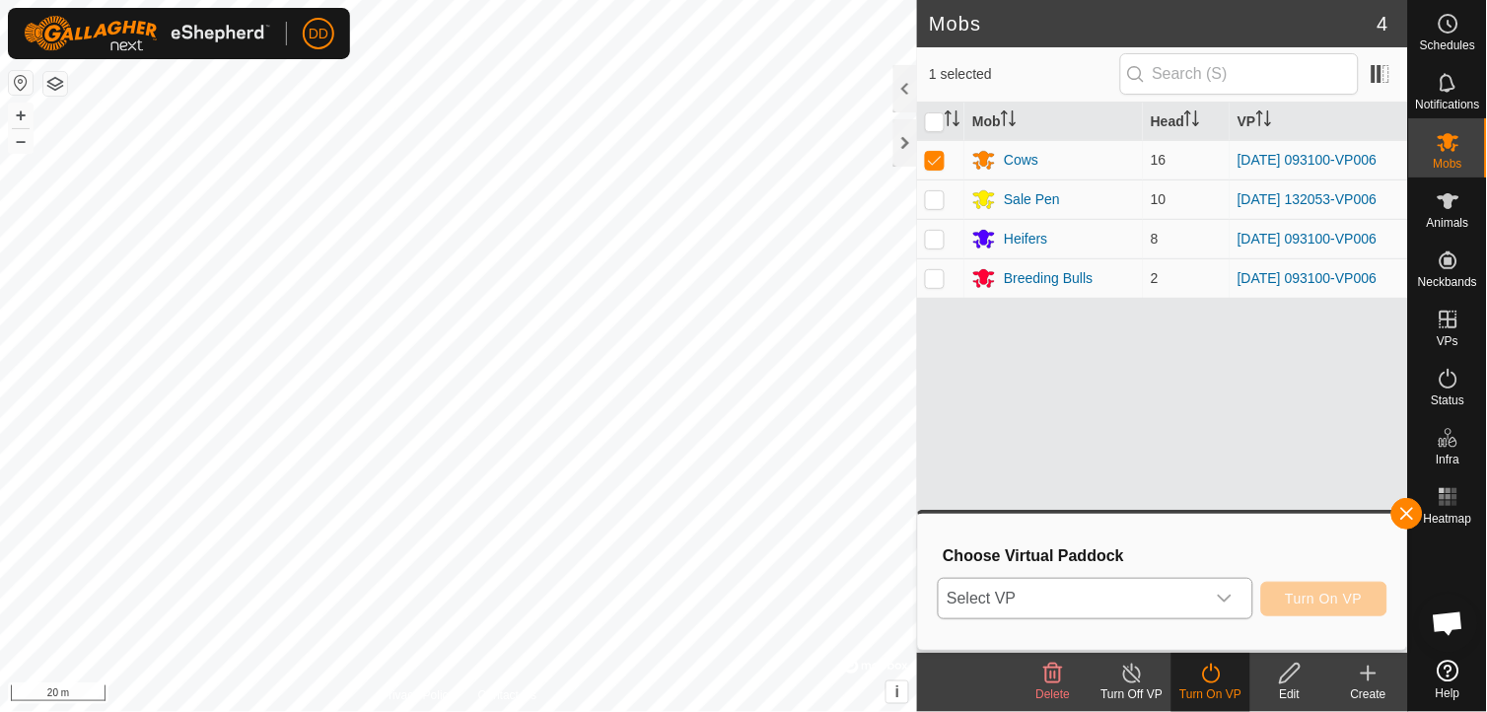
click at [1232, 598] on icon "dropdown trigger" at bounding box center [1225, 599] width 16 height 16
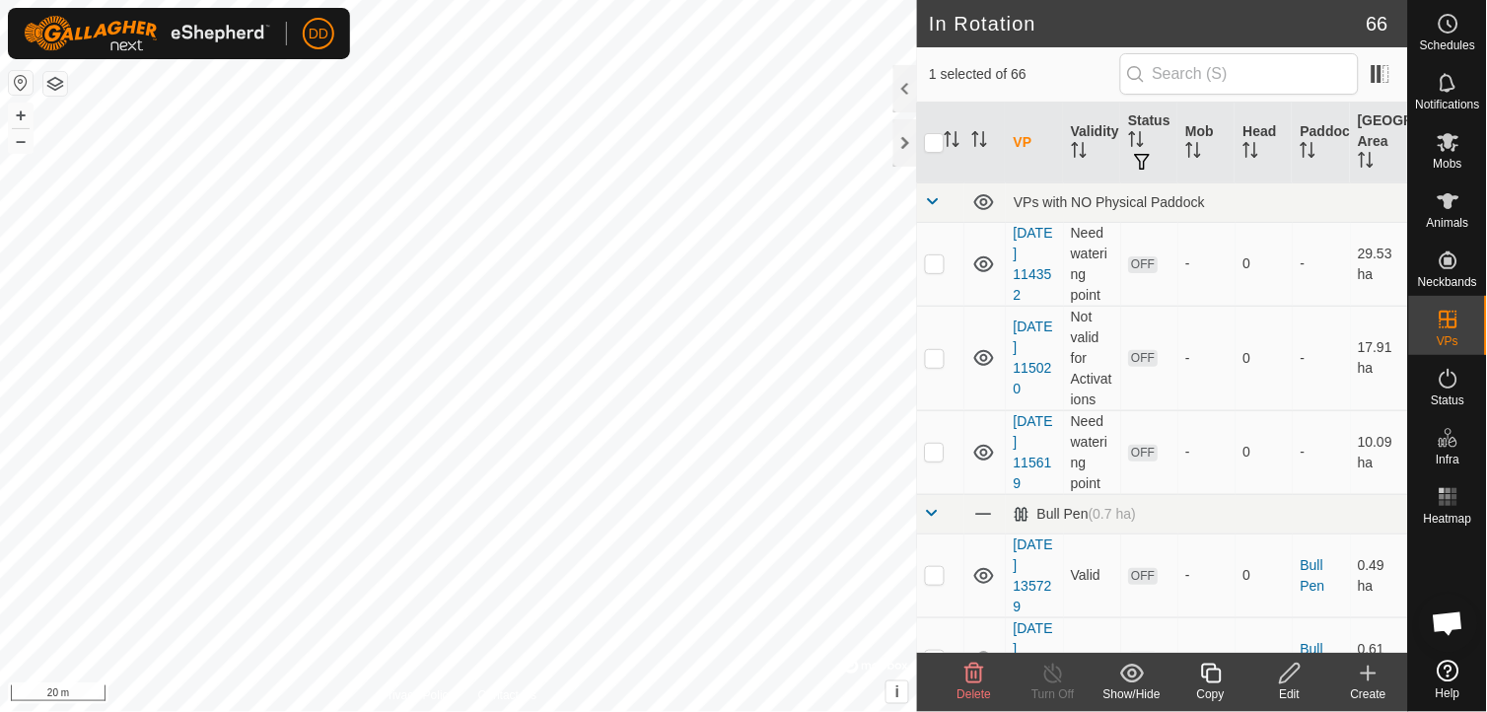
checkbox input "false"
checkbox input "true"
click at [909, 141] on div at bounding box center [905, 142] width 24 height 47
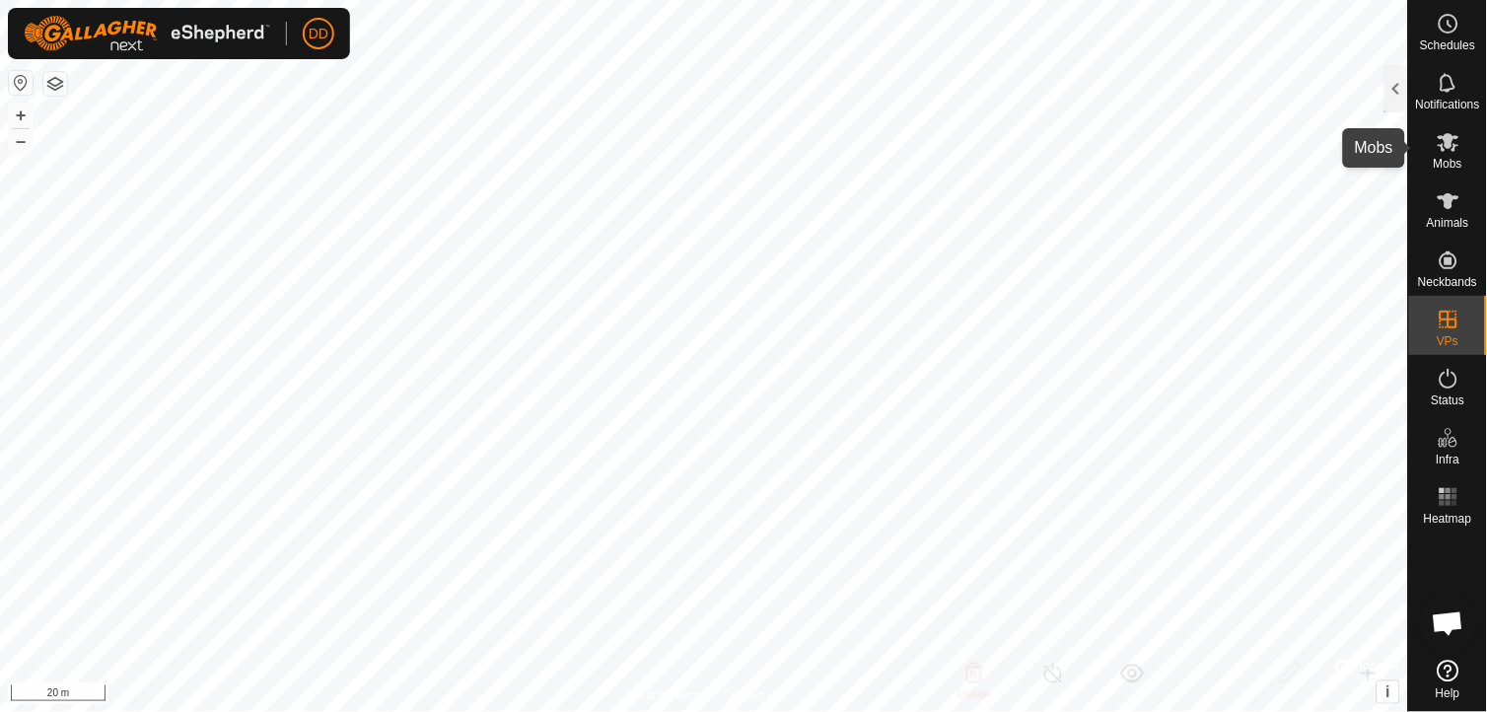
click at [1443, 144] on icon at bounding box center [1448, 142] width 24 height 24
click at [1402, 81] on div at bounding box center [1396, 88] width 24 height 47
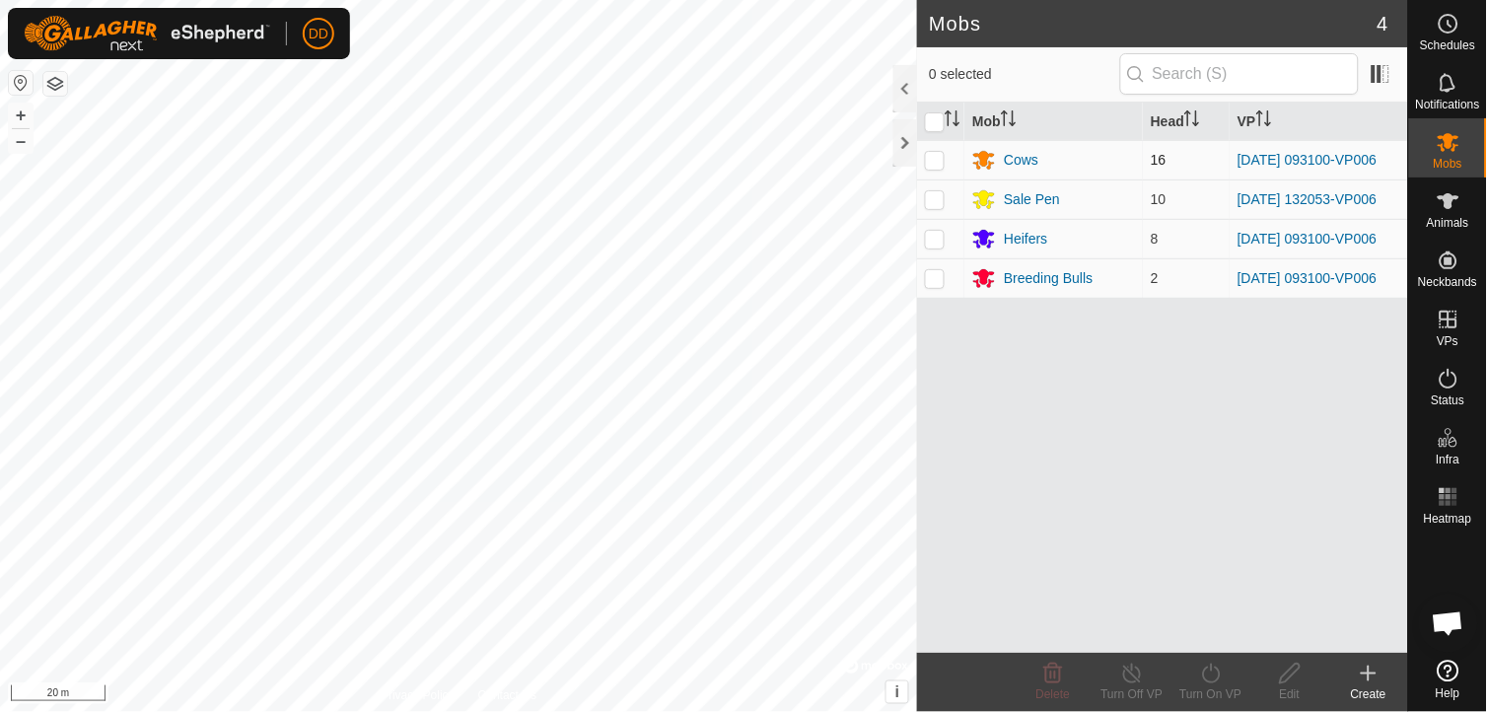
click at [937, 164] on p-checkbox at bounding box center [935, 160] width 20 height 16
checkbox input "true"
click at [1210, 687] on div "Turn On VP" at bounding box center [1210, 694] width 79 height 18
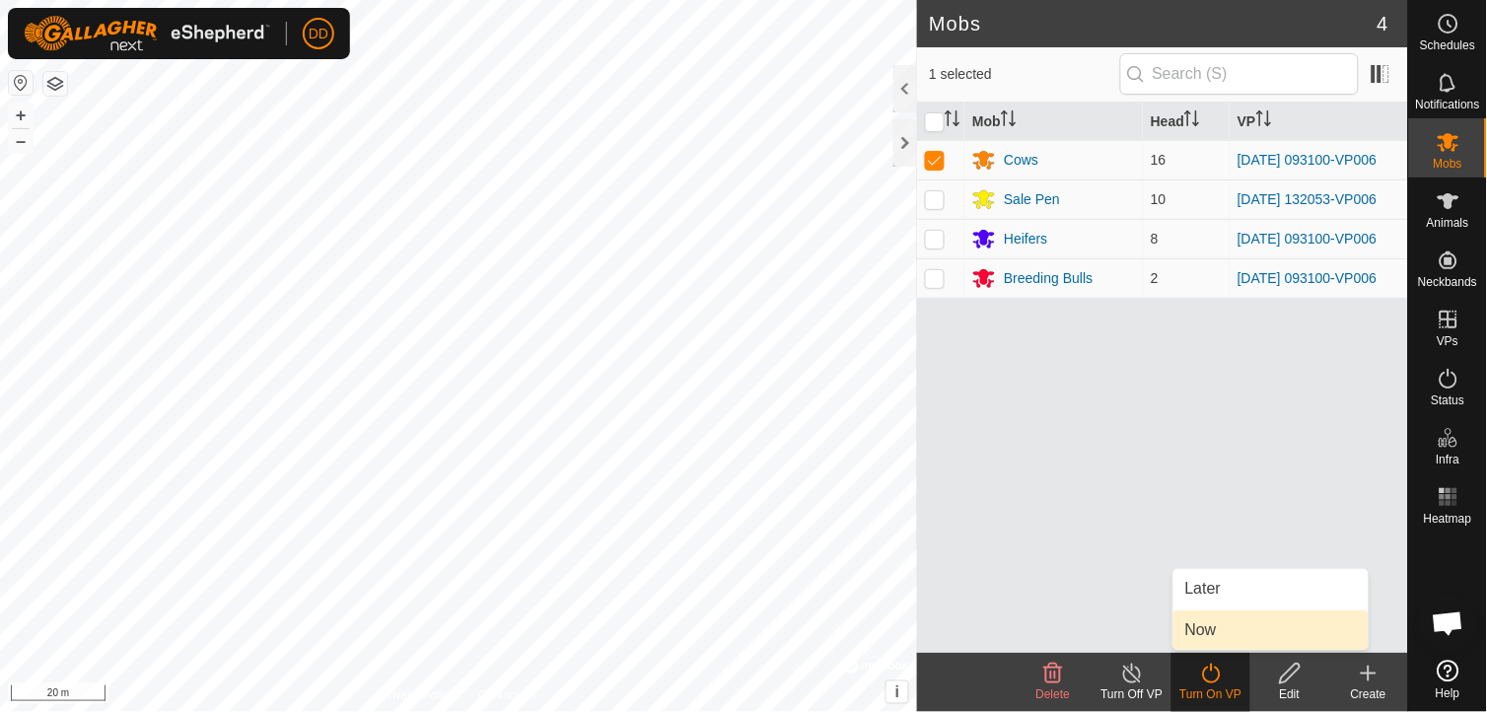
click at [1210, 634] on link "Now" at bounding box center [1270, 629] width 195 height 39
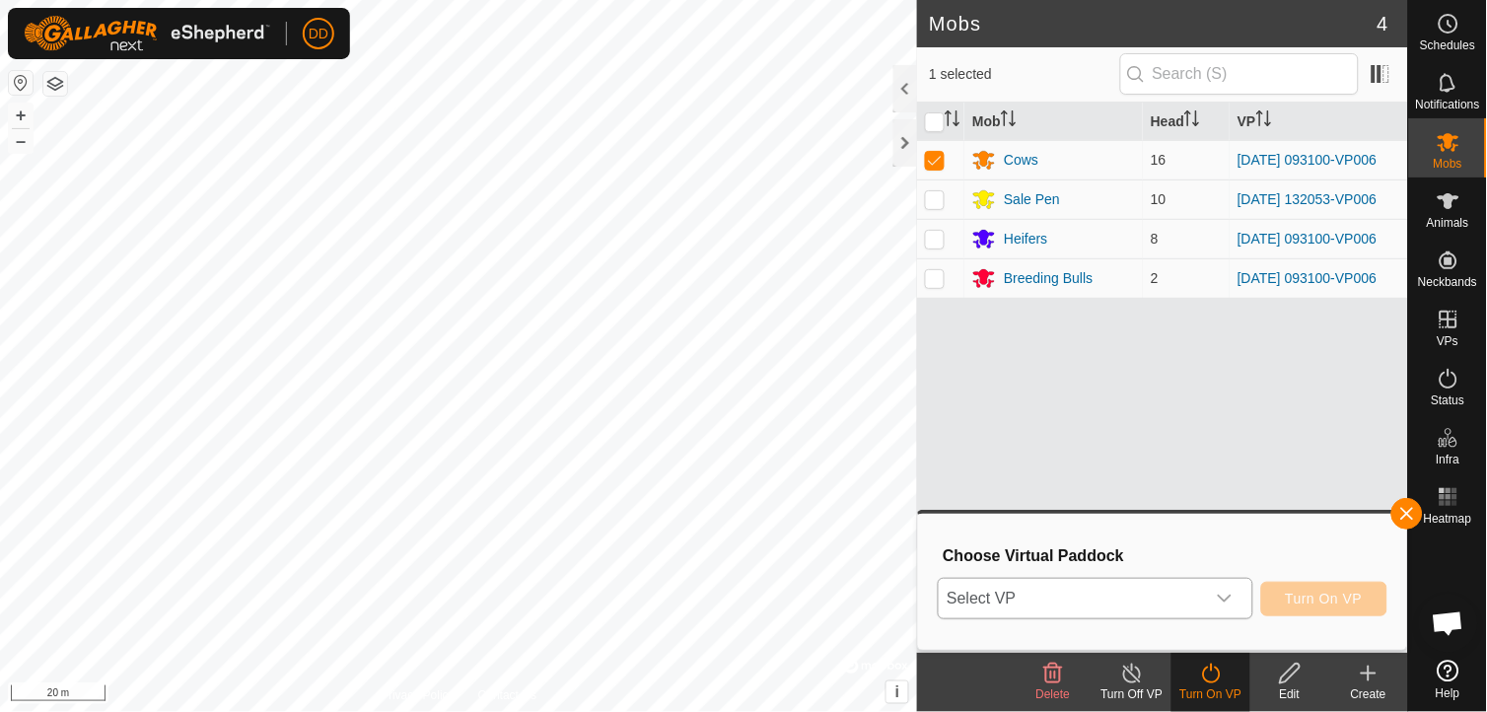
click at [1230, 598] on icon "dropdown trigger" at bounding box center [1225, 599] width 16 height 16
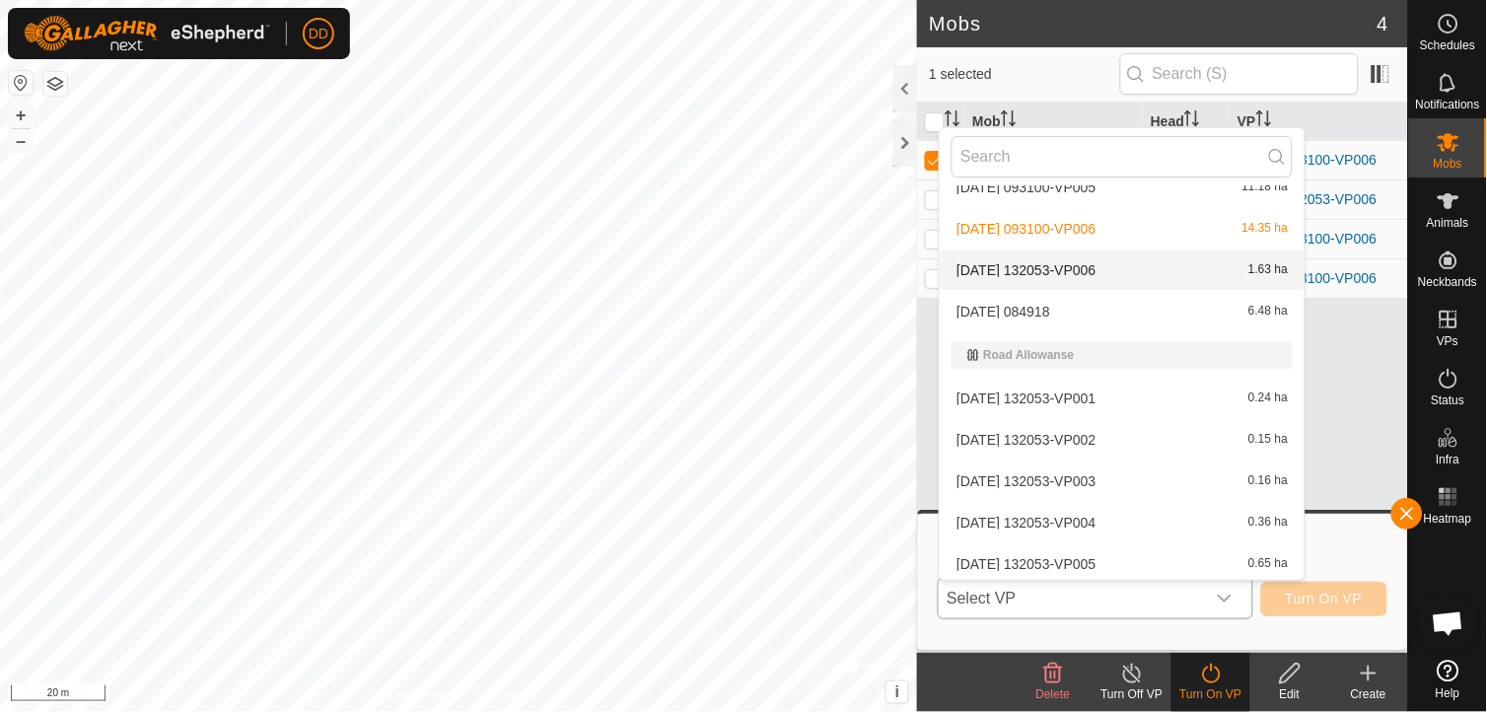
scroll to position [2539, 0]
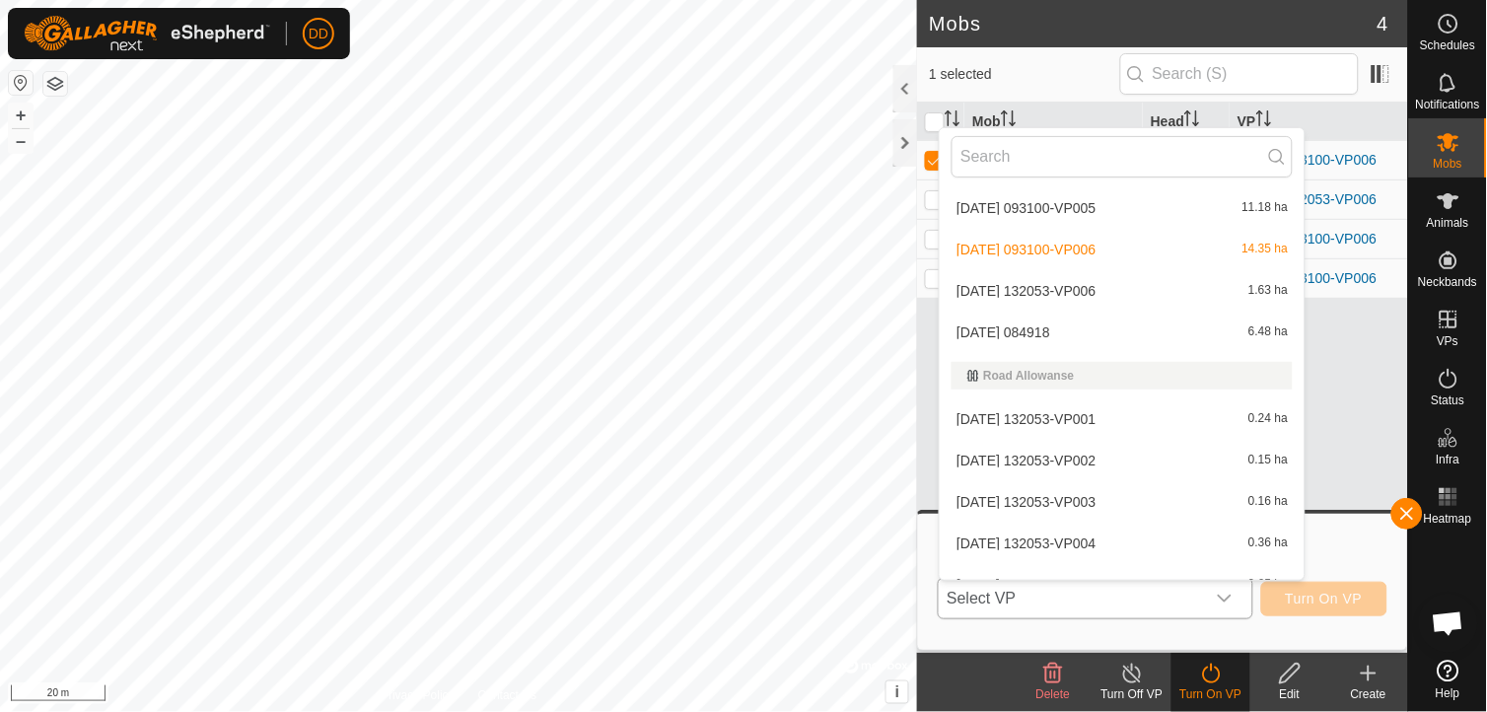
click at [1115, 323] on li "[DATE] 084918 6.48 ha" at bounding box center [1122, 332] width 365 height 39
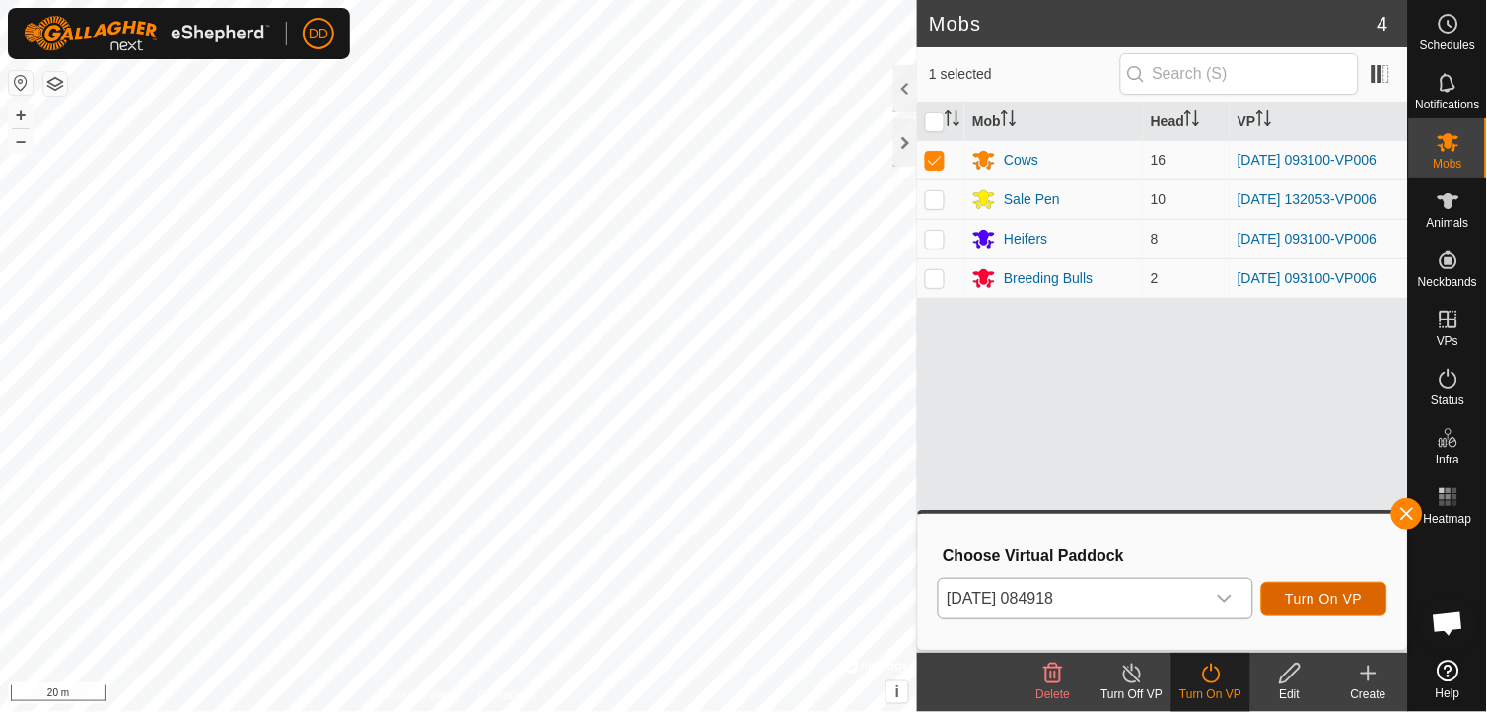
click at [1312, 594] on span "Turn On VP" at bounding box center [1324, 599] width 77 height 16
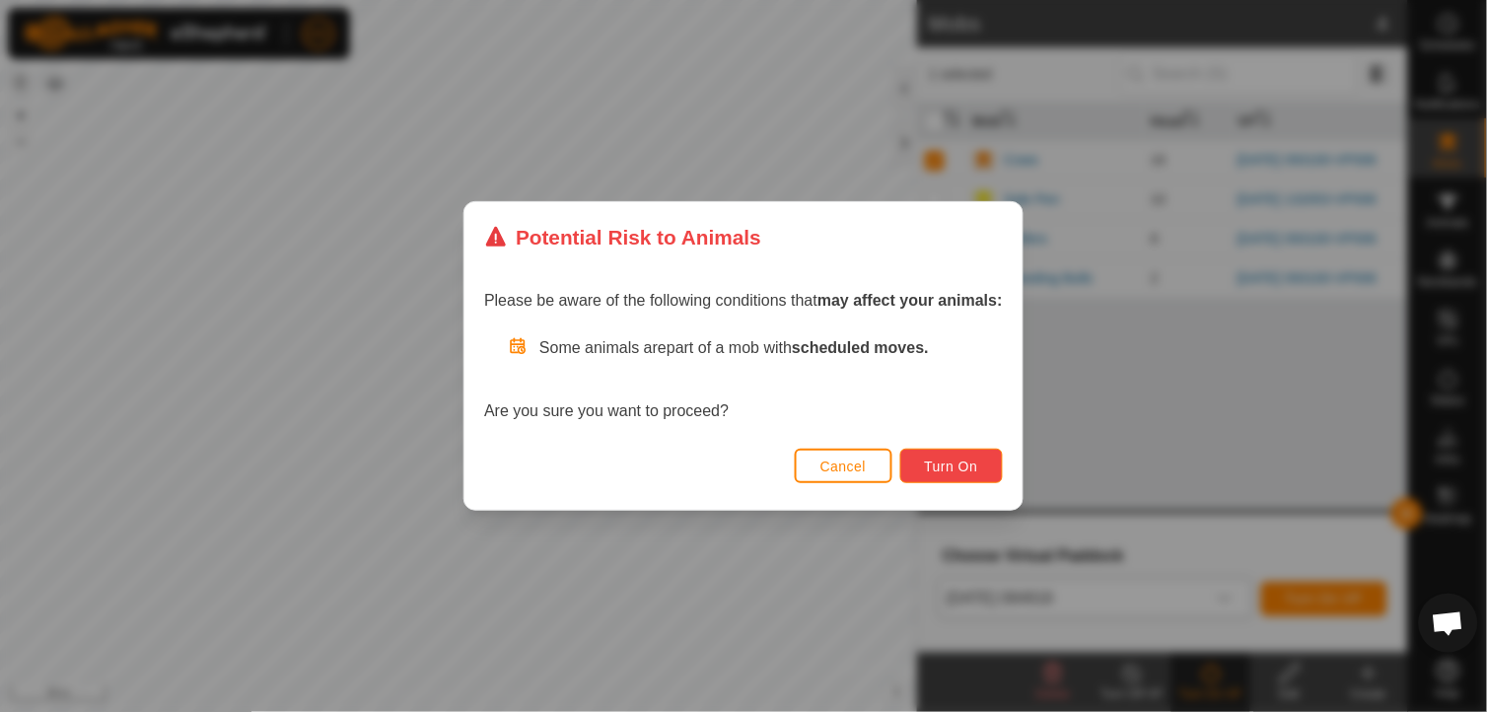
click at [947, 463] on span "Turn On" at bounding box center [951, 466] width 53 height 16
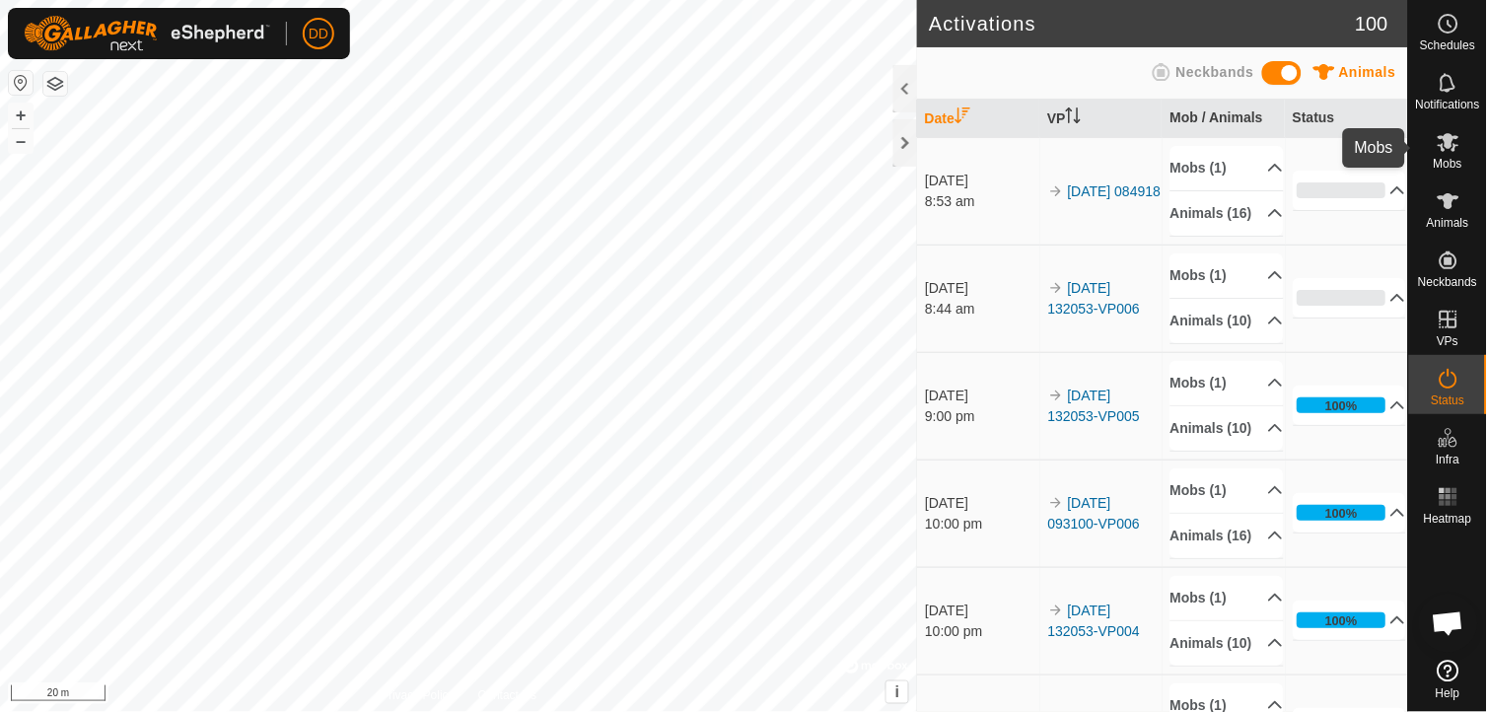
click at [1455, 143] on icon at bounding box center [1448, 142] width 24 height 24
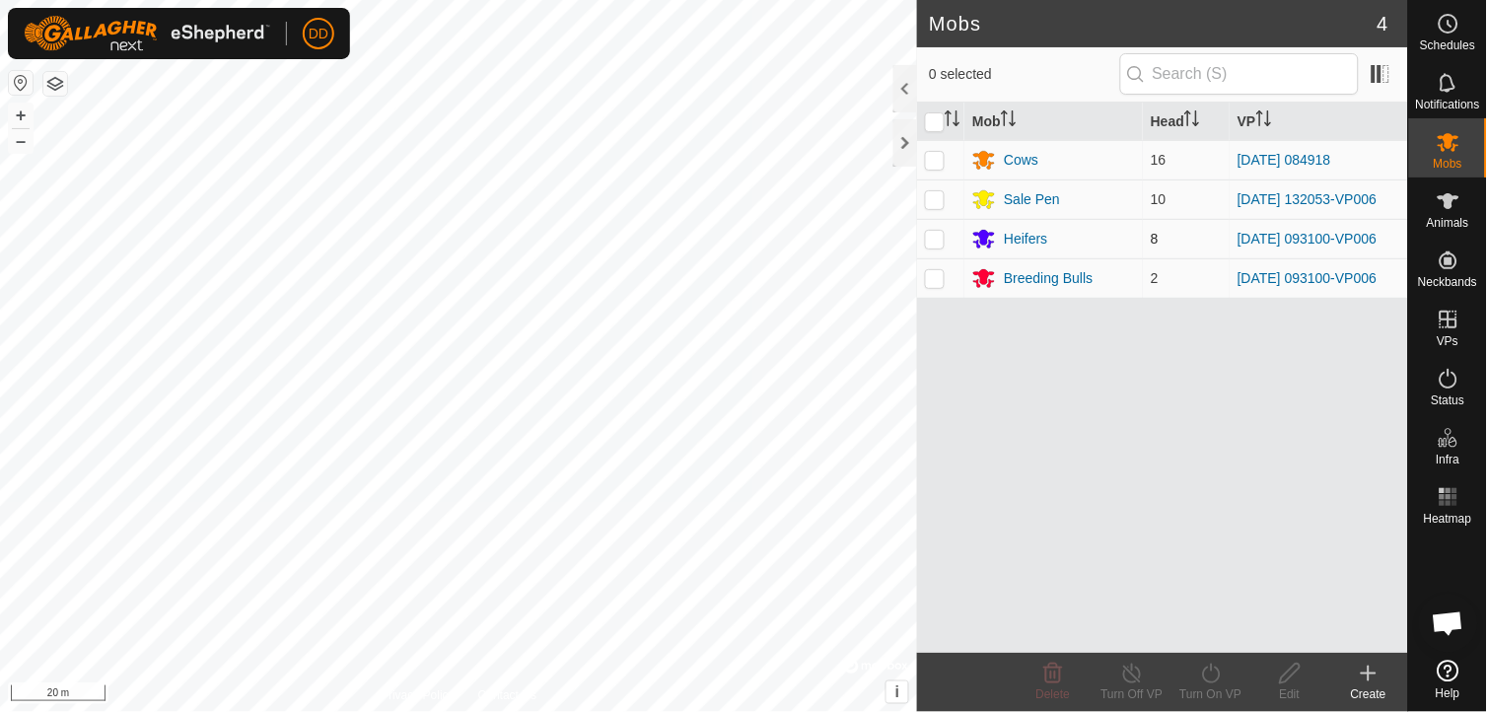
click at [931, 244] on p-checkbox at bounding box center [935, 239] width 20 height 16
checkbox input "true"
click at [1211, 672] on icon at bounding box center [1211, 674] width 25 height 24
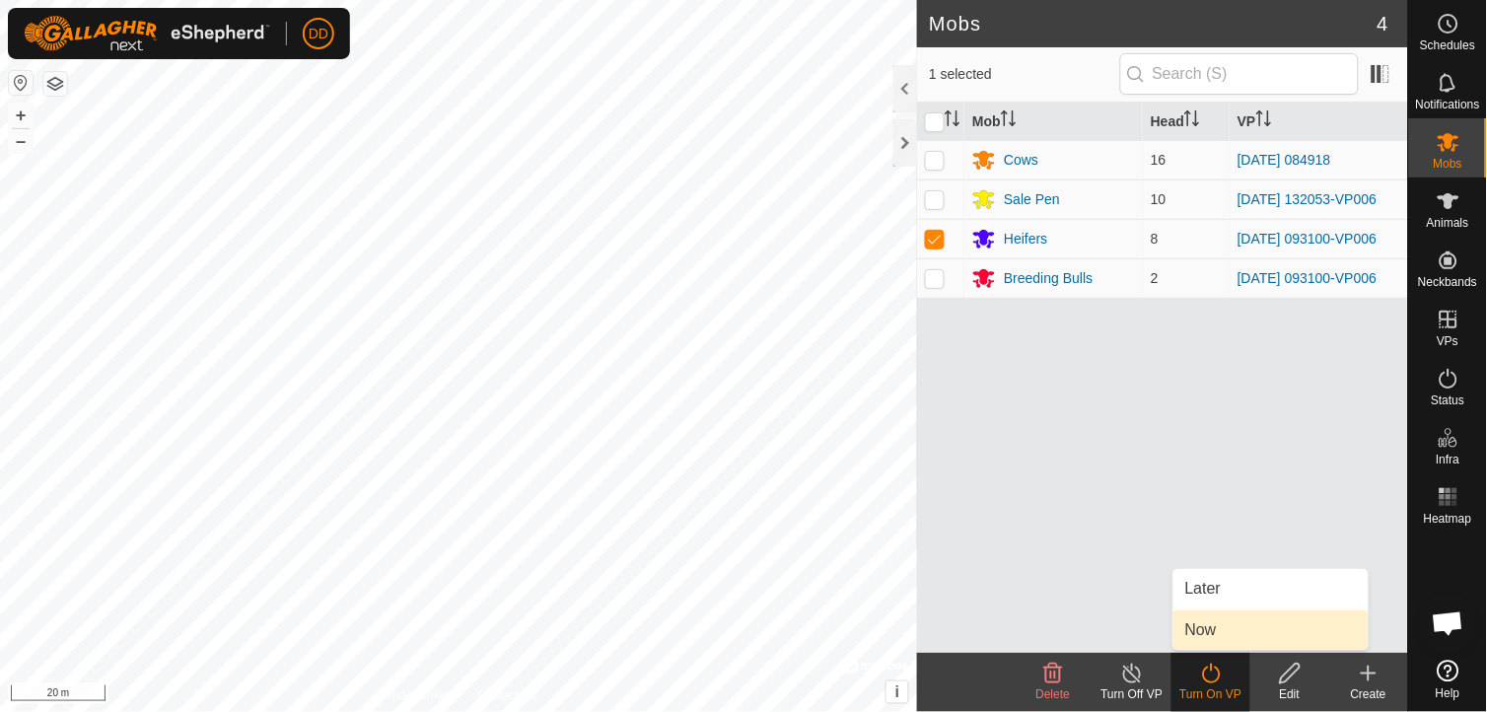
click at [1205, 625] on link "Now" at bounding box center [1270, 629] width 195 height 39
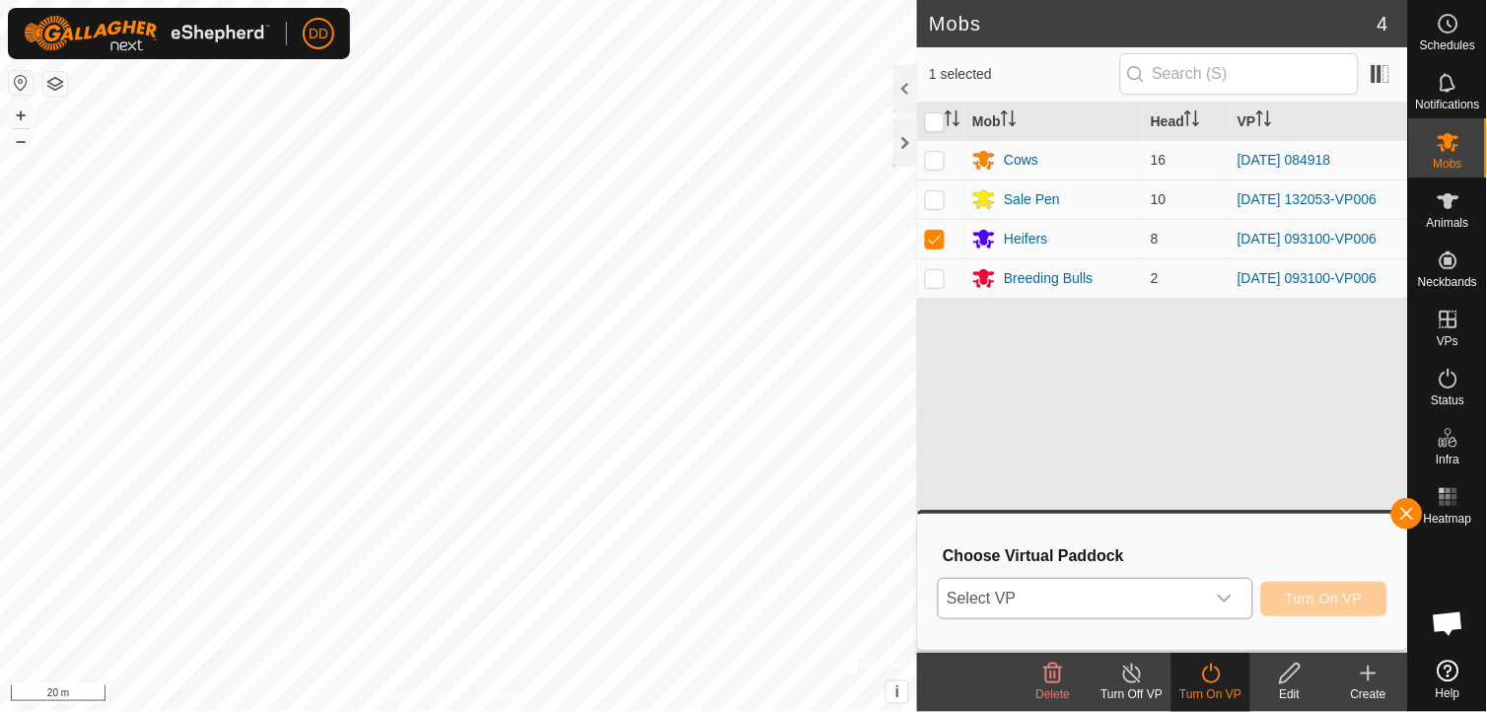
click at [1227, 593] on icon "dropdown trigger" at bounding box center [1225, 599] width 16 height 16
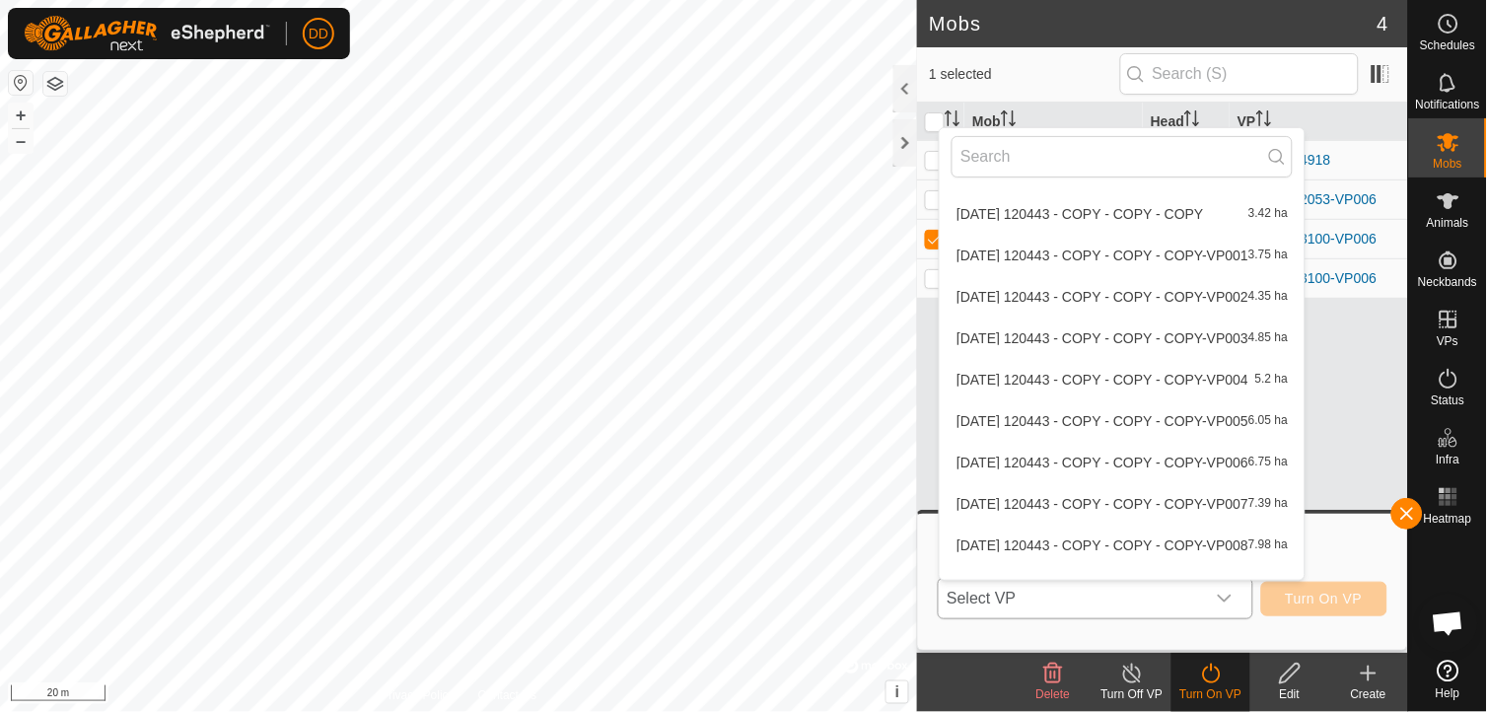
scroll to position [2411, 0]
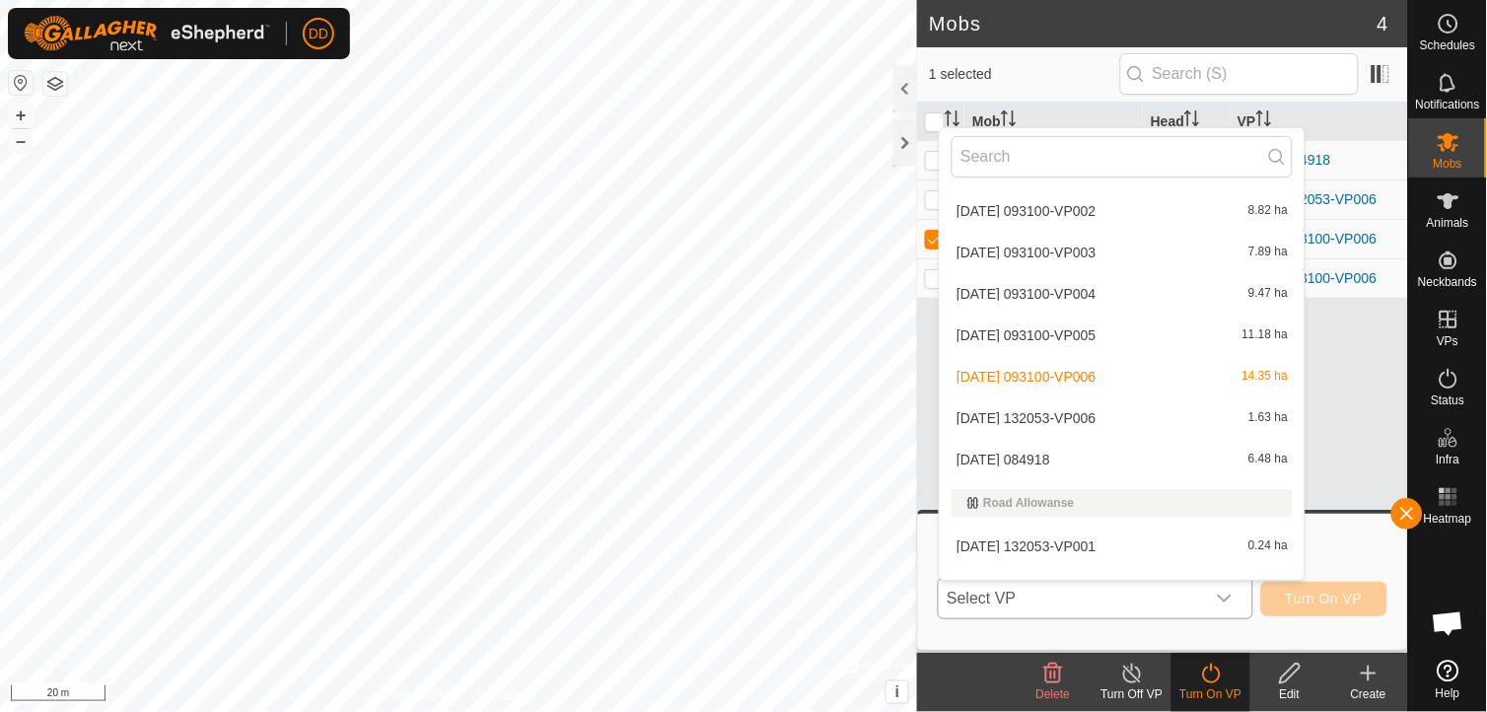
click at [1191, 454] on li "[DATE] 084918 6.48 ha" at bounding box center [1122, 459] width 365 height 39
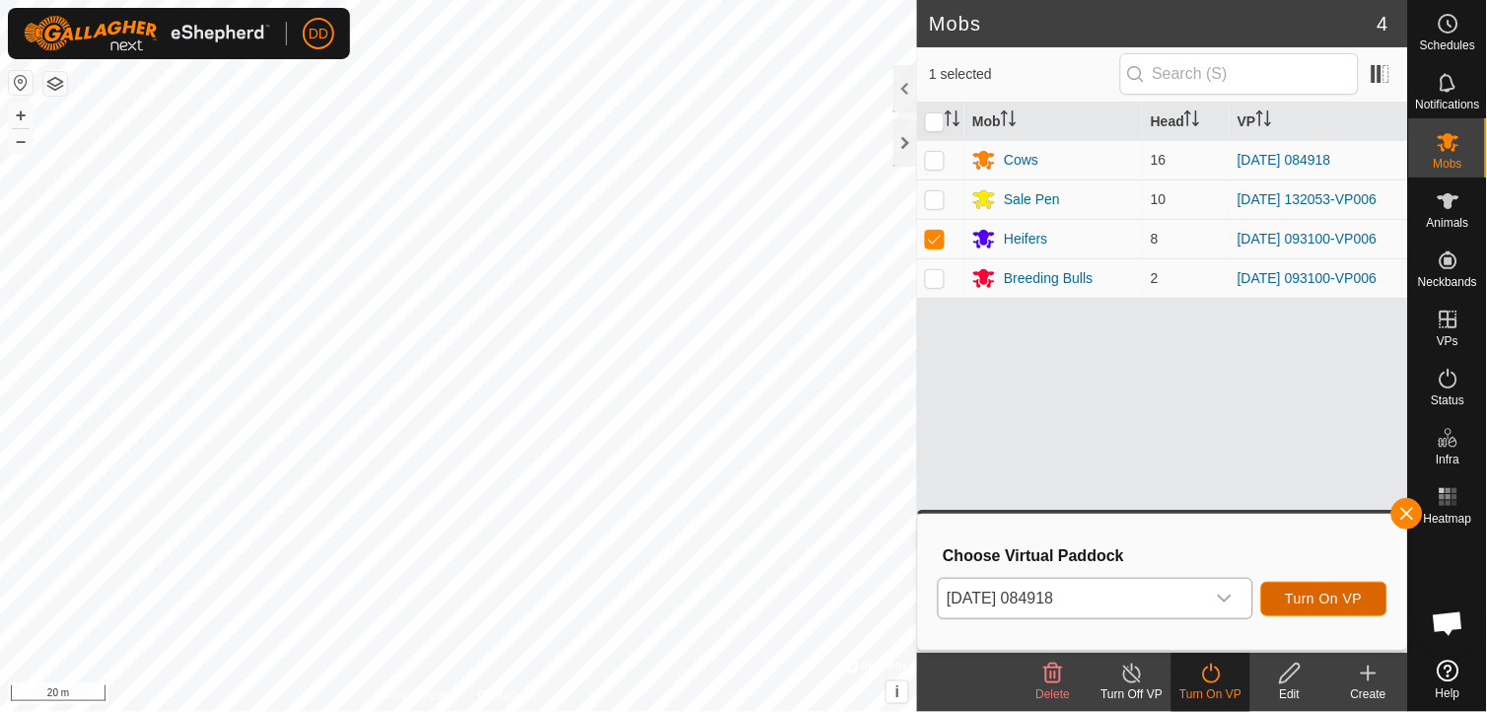
click at [1294, 595] on span "Turn On VP" at bounding box center [1324, 599] width 77 height 16
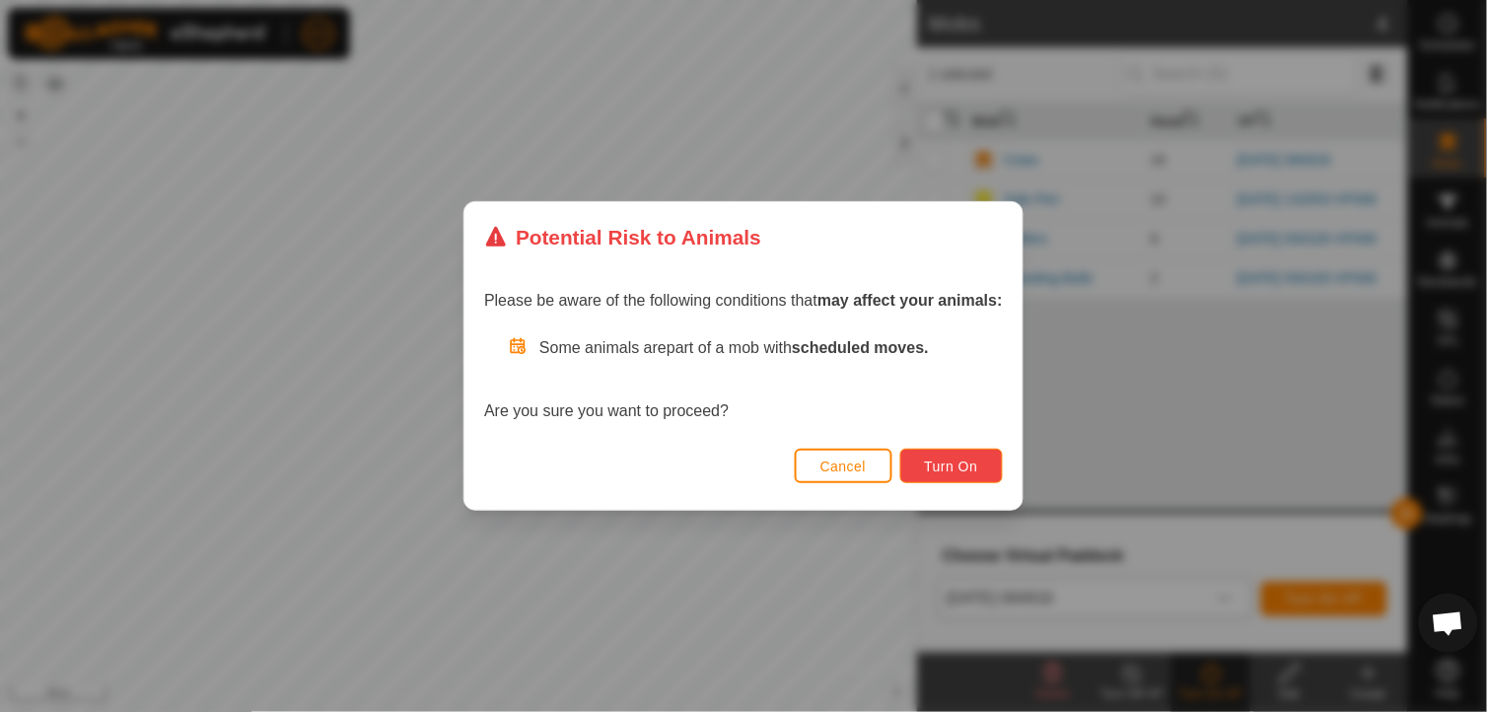
click at [968, 458] on span "Turn On" at bounding box center [951, 466] width 53 height 16
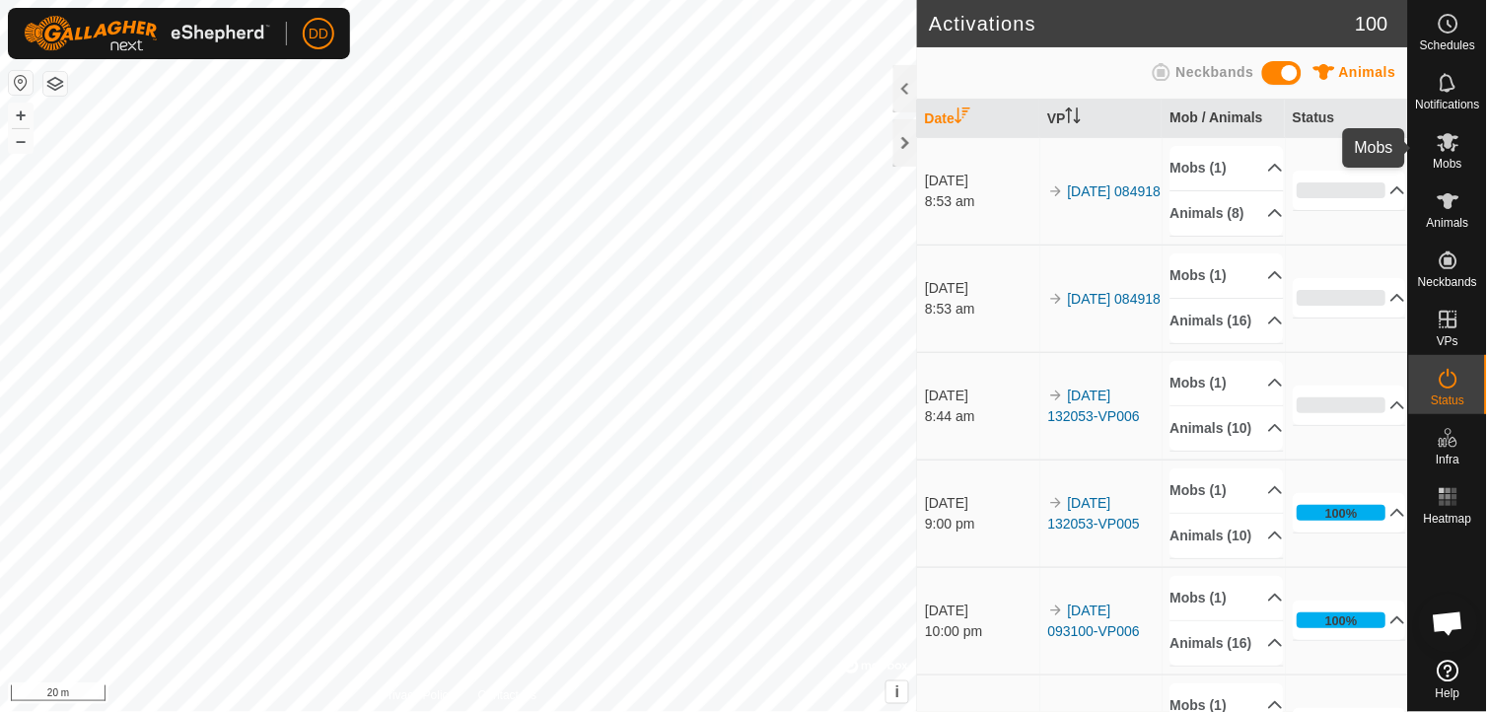
click at [1450, 151] on icon at bounding box center [1448, 142] width 24 height 24
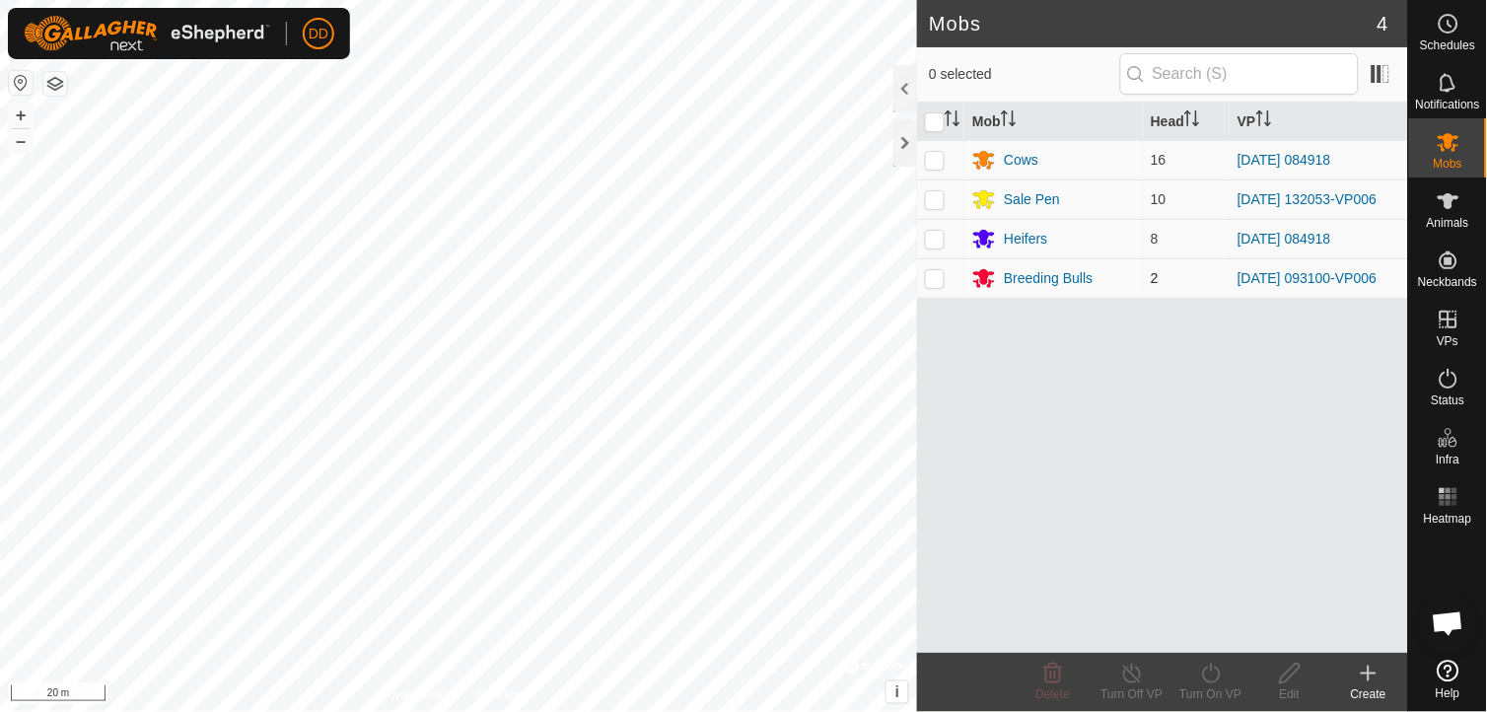
click at [935, 273] on p-tablecheckbox at bounding box center [935, 278] width 20 height 16
checkbox input "true"
click at [1206, 677] on icon at bounding box center [1211, 674] width 25 height 24
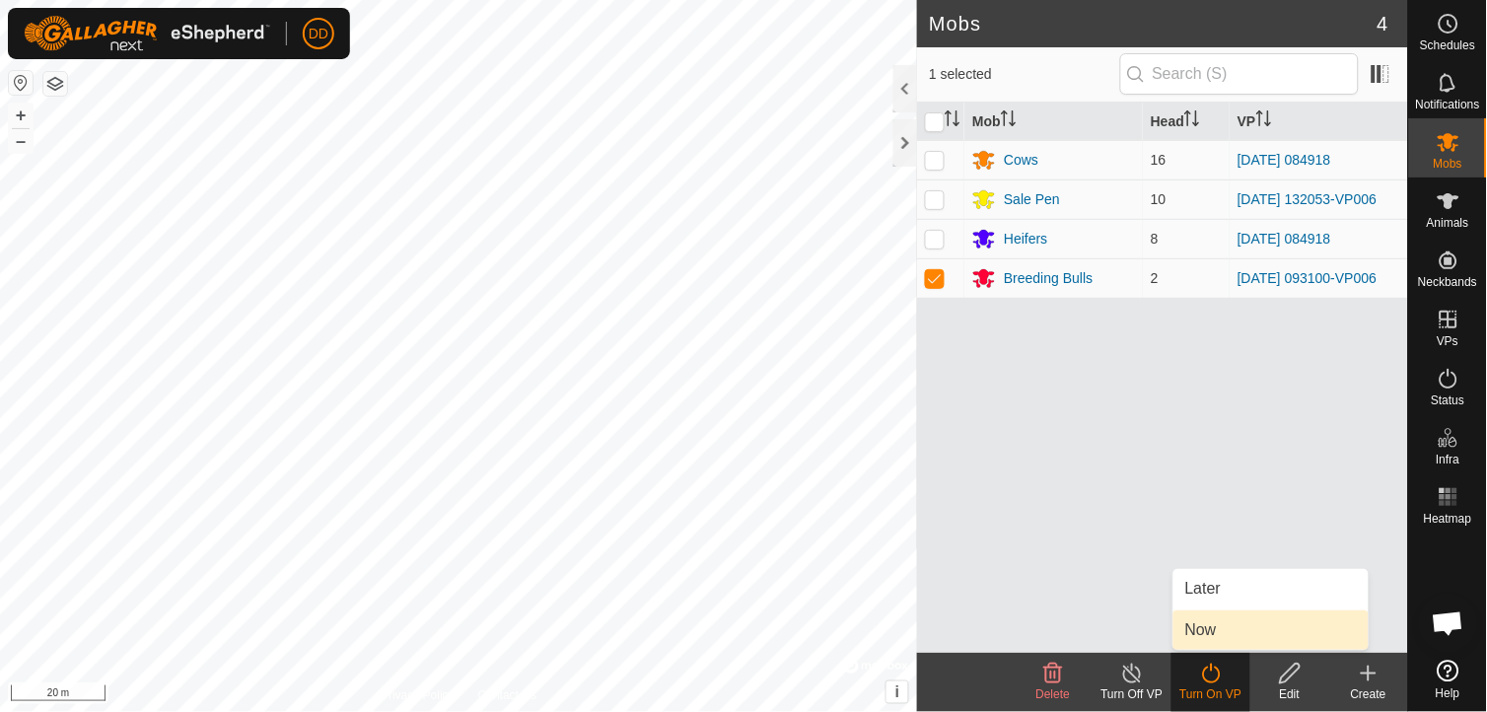
click at [1207, 627] on link "Now" at bounding box center [1270, 629] width 195 height 39
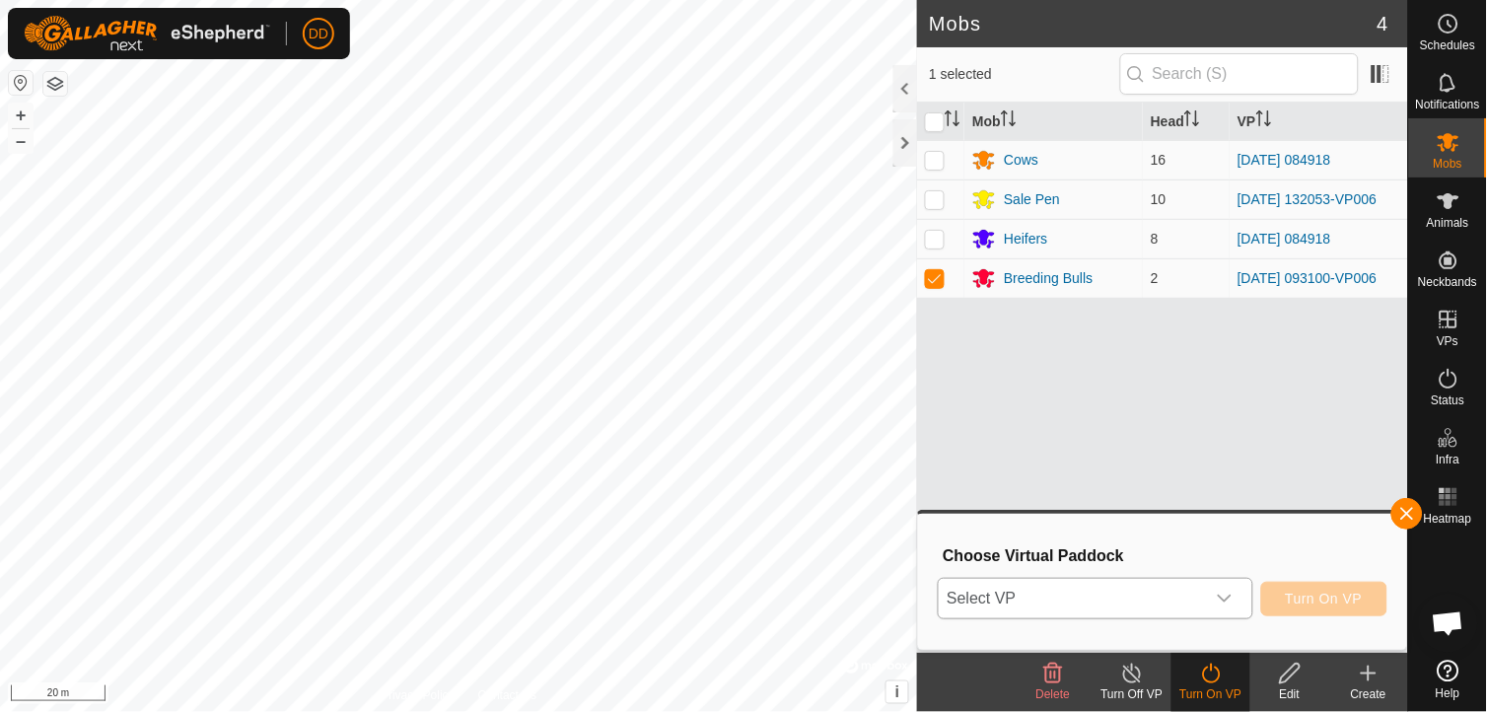
click at [1224, 596] on icon "dropdown trigger" at bounding box center [1225, 599] width 14 height 8
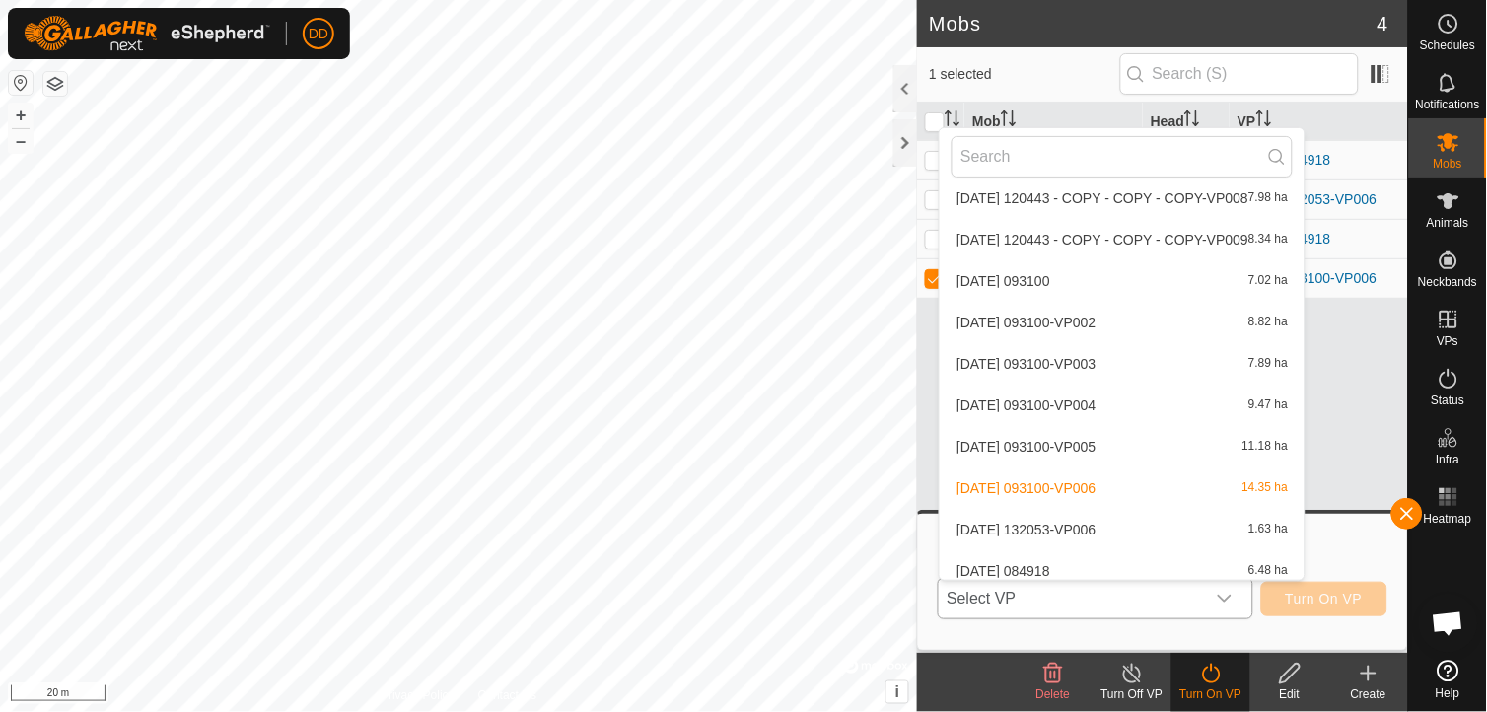
scroll to position [2415, 0]
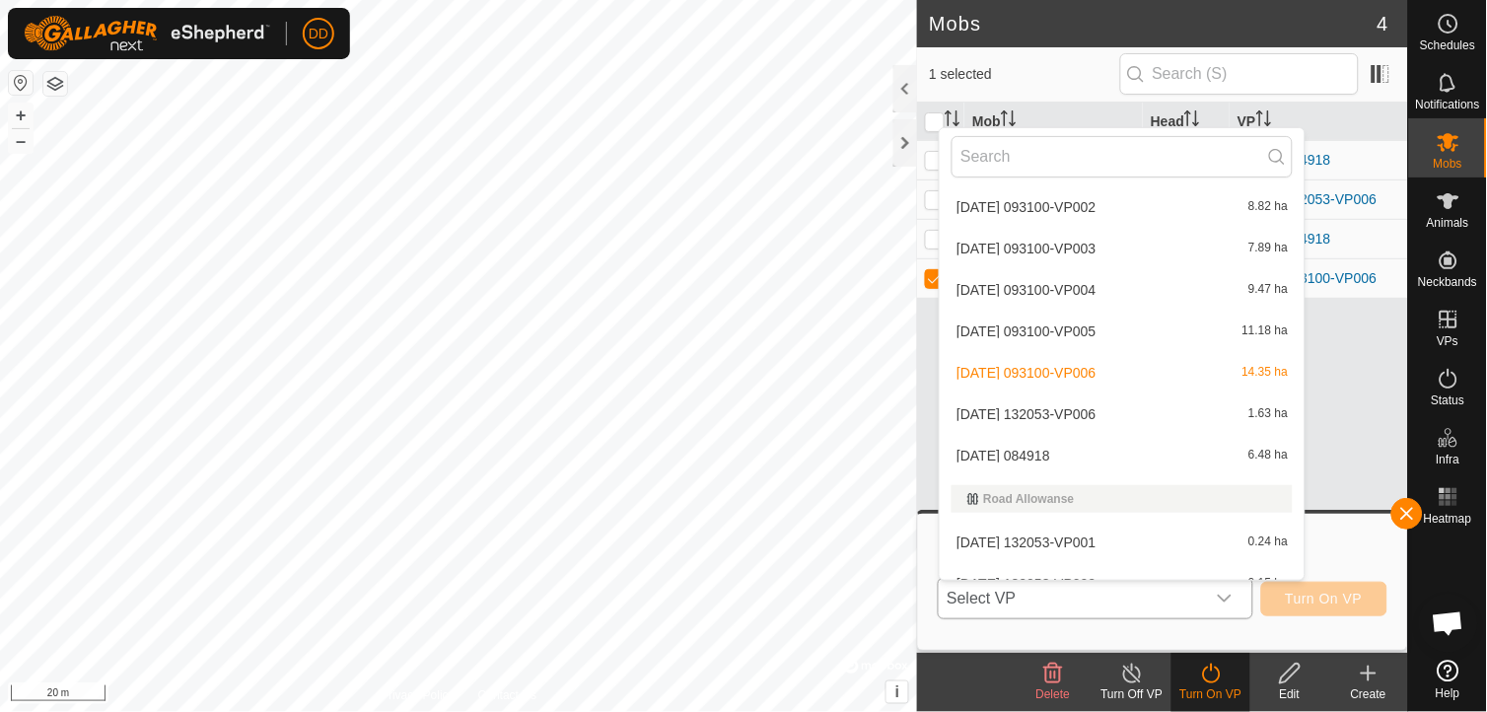
click at [1177, 447] on li "[DATE] 084918 6.48 ha" at bounding box center [1122, 455] width 365 height 39
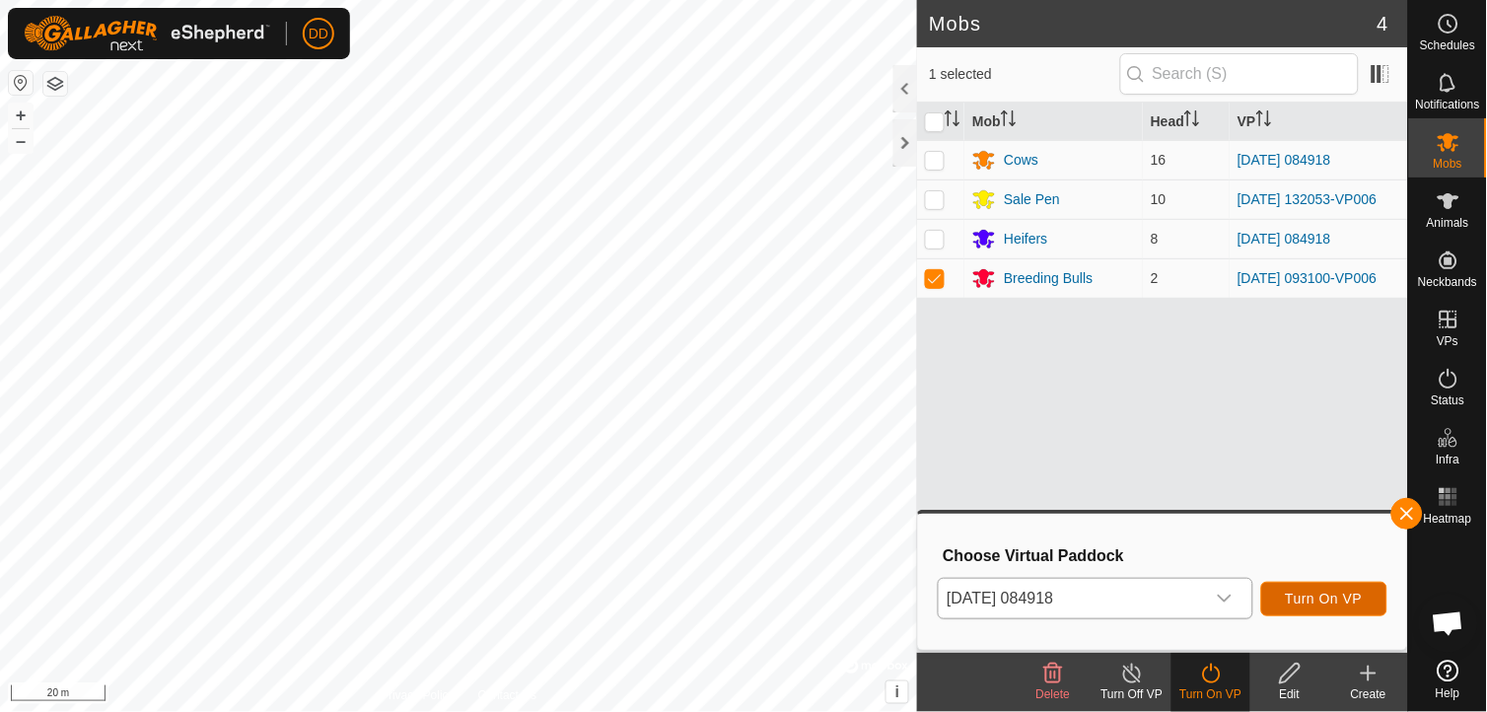
click at [1308, 593] on span "Turn On VP" at bounding box center [1324, 599] width 77 height 16
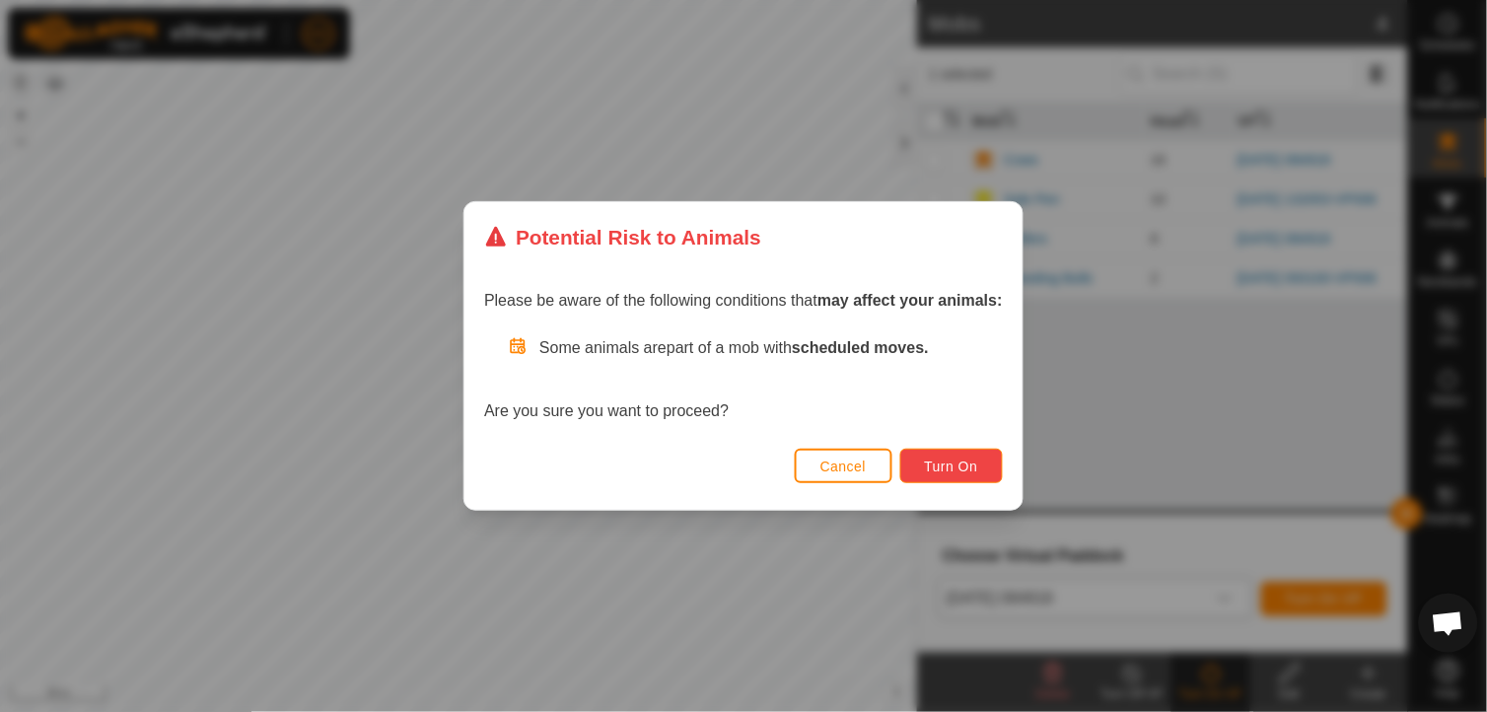
click at [977, 465] on button "Turn On" at bounding box center [951, 466] width 103 height 35
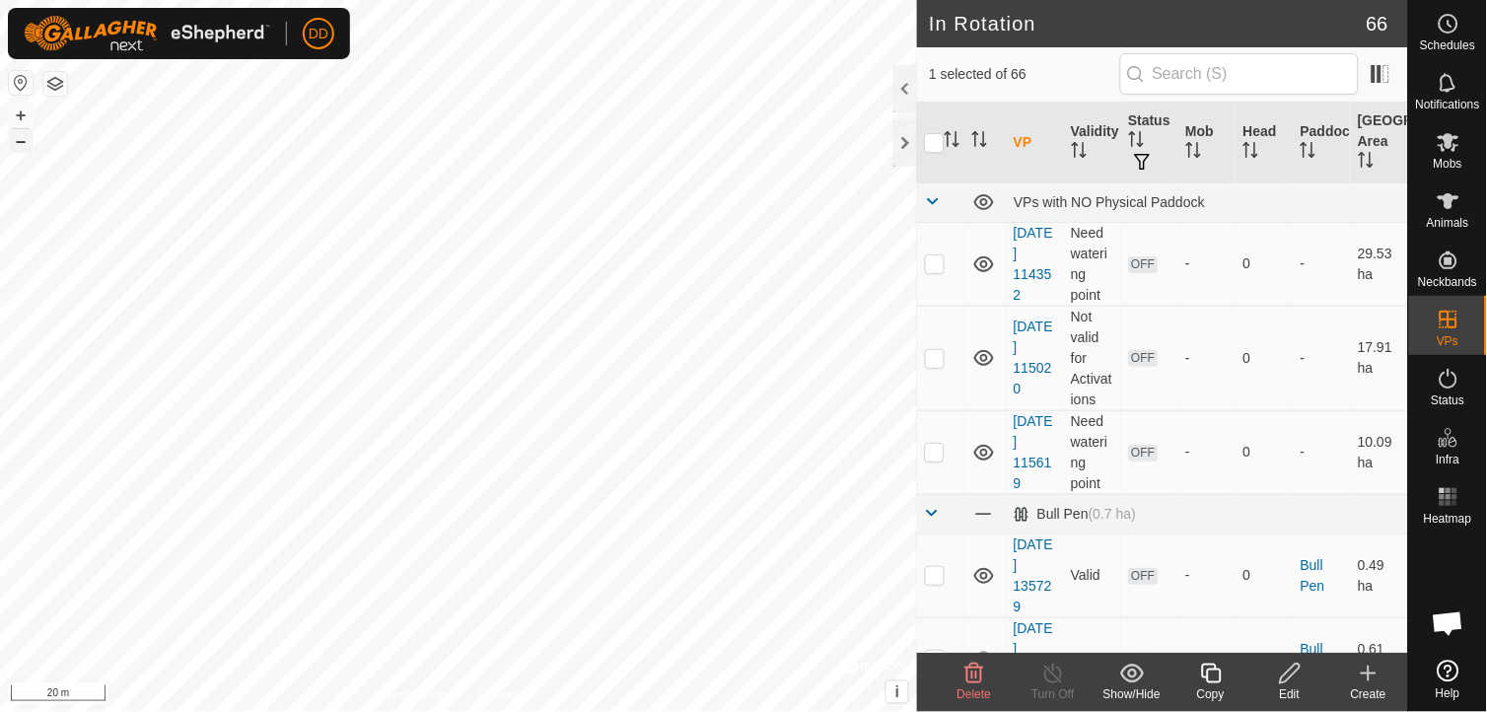
click at [17, 143] on button "–" at bounding box center [21, 141] width 24 height 24
click at [1432, 99] on span "Notifications" at bounding box center [1448, 105] width 64 height 12
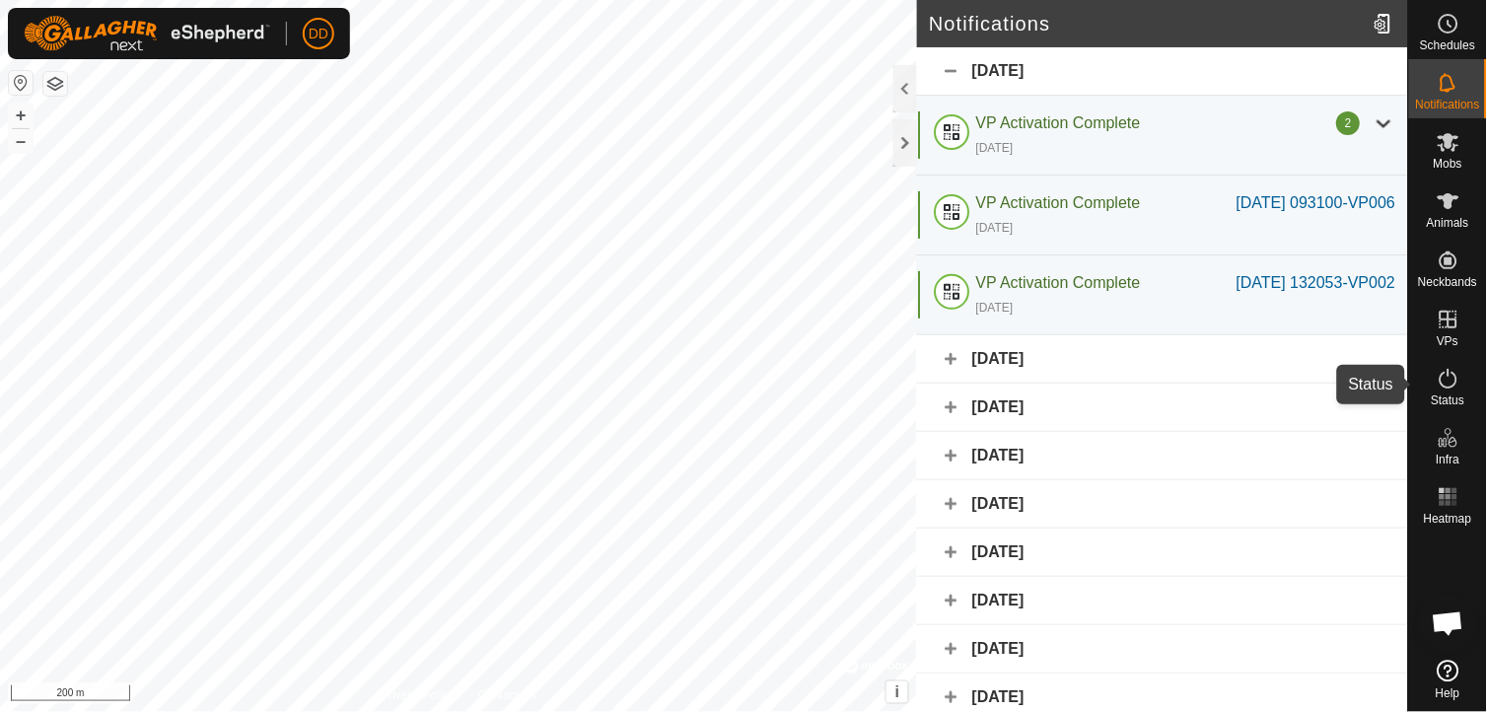
click at [1453, 383] on icon at bounding box center [1448, 379] width 24 height 24
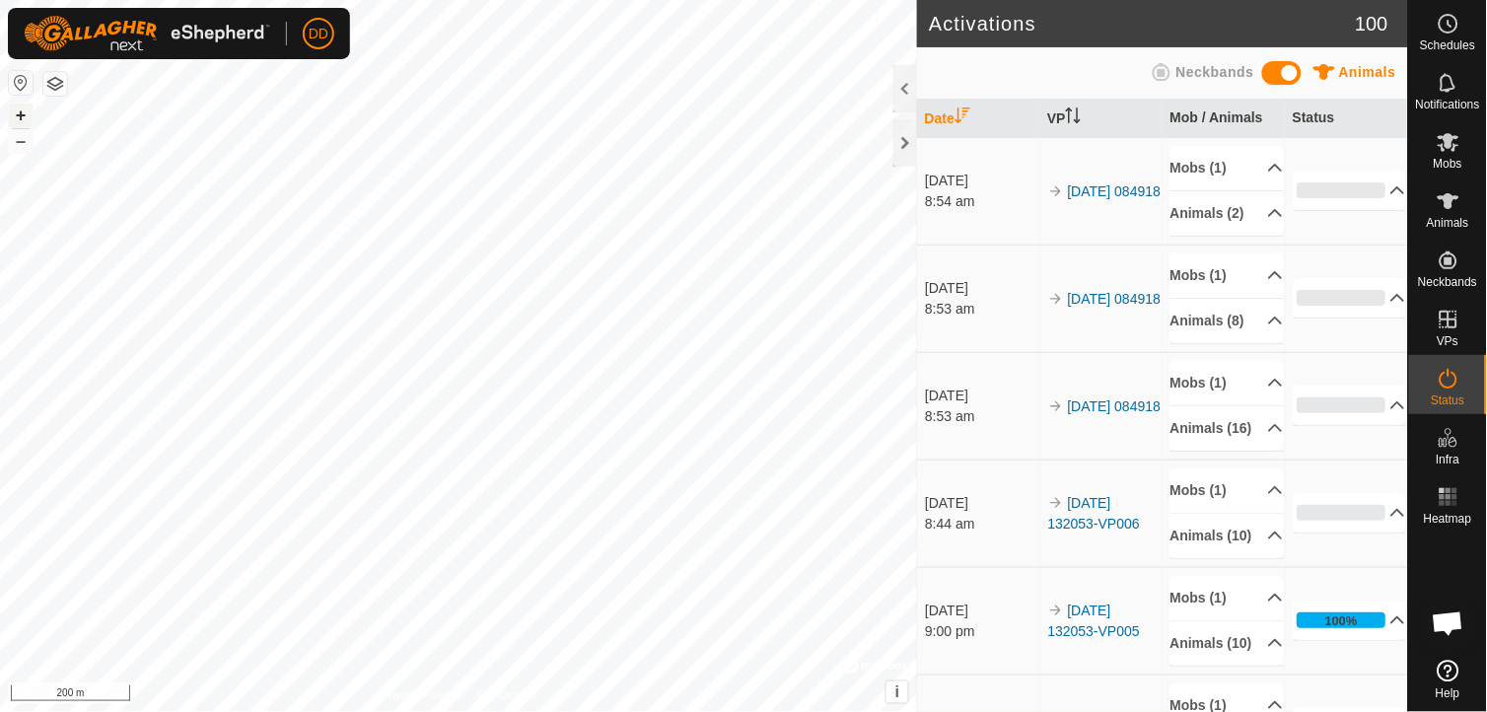
click at [14, 113] on button "+" at bounding box center [21, 116] width 24 height 24
click at [25, 116] on button "+" at bounding box center [21, 116] width 24 height 24
click at [16, 111] on button "+" at bounding box center [21, 116] width 24 height 24
click at [25, 143] on button "–" at bounding box center [21, 141] width 24 height 24
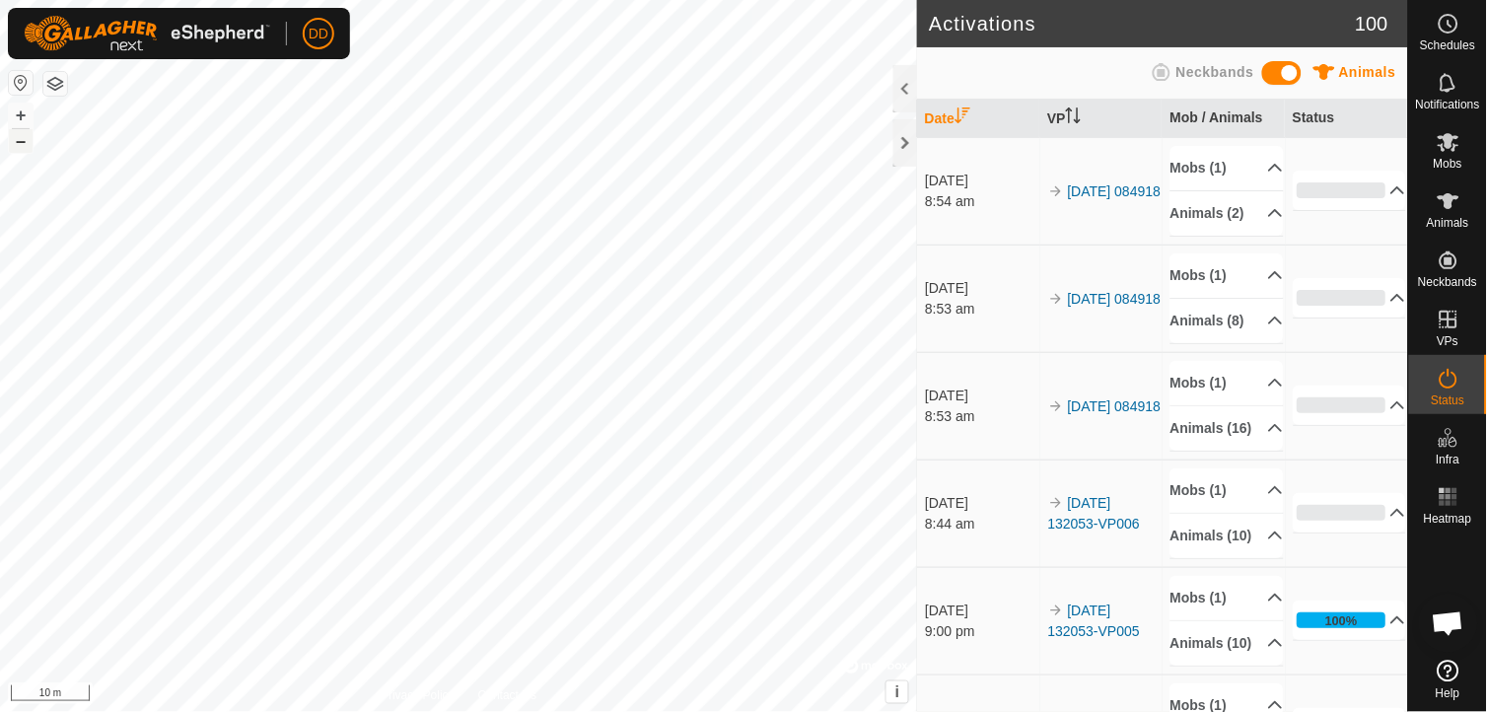
click at [25, 143] on button "–" at bounding box center [21, 141] width 24 height 24
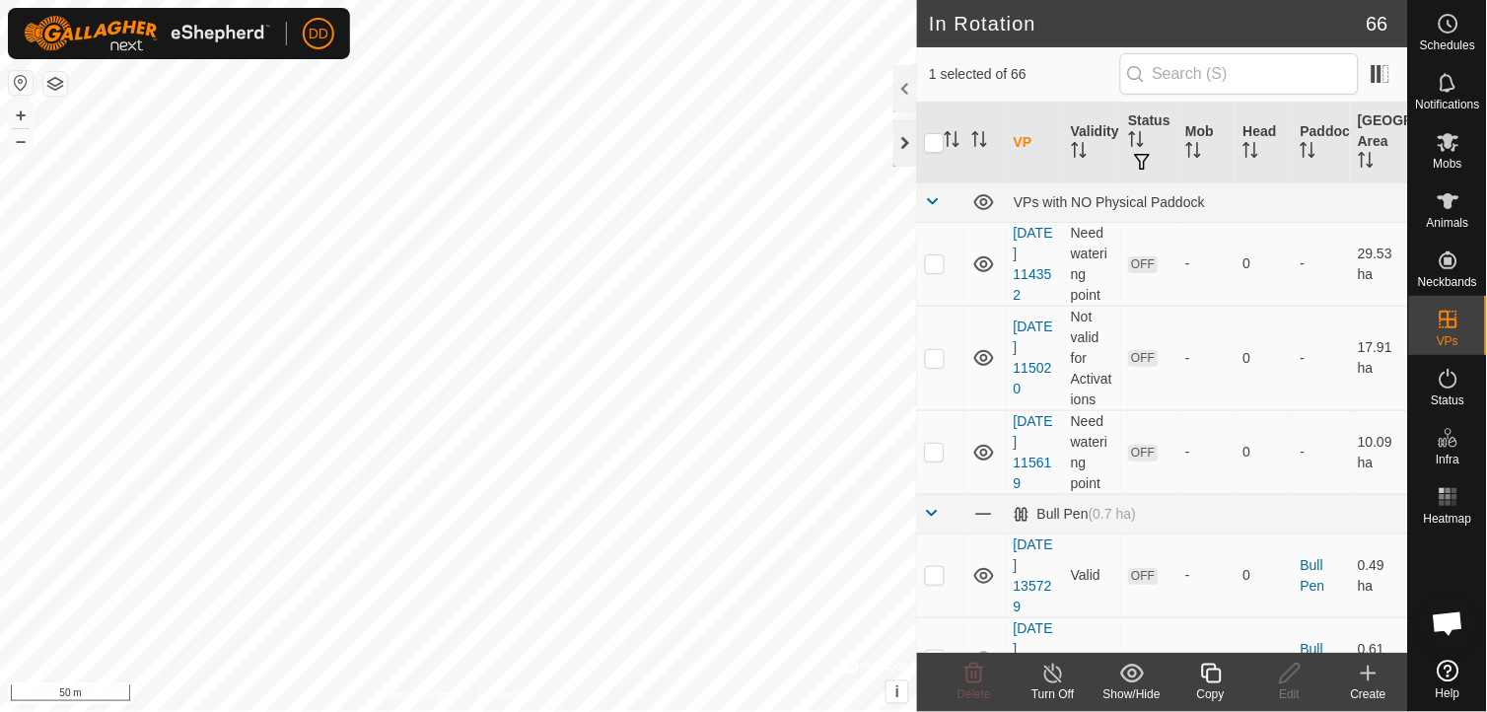
click at [902, 149] on div at bounding box center [905, 142] width 24 height 47
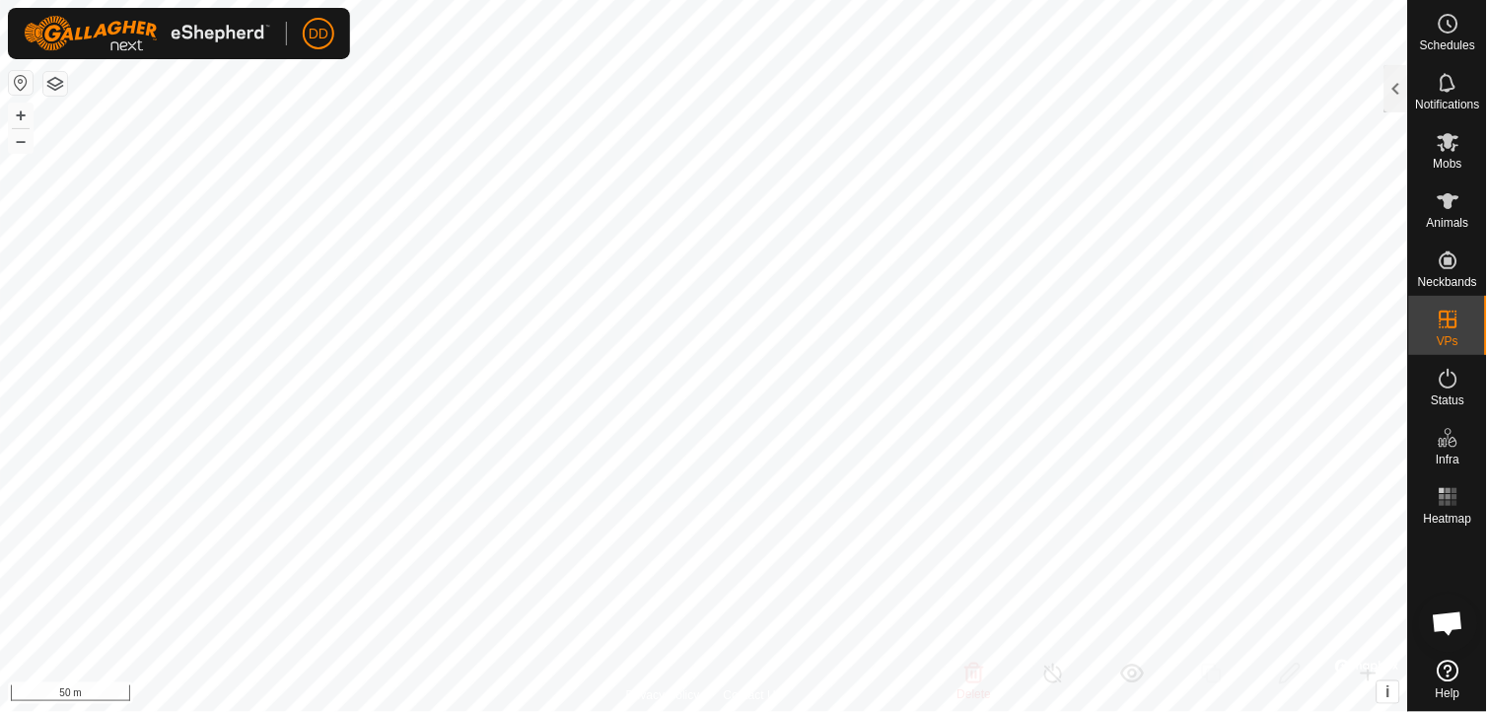
checkbox input "true"
checkbox input "false"
